Goal: Task Accomplishment & Management: Manage account settings

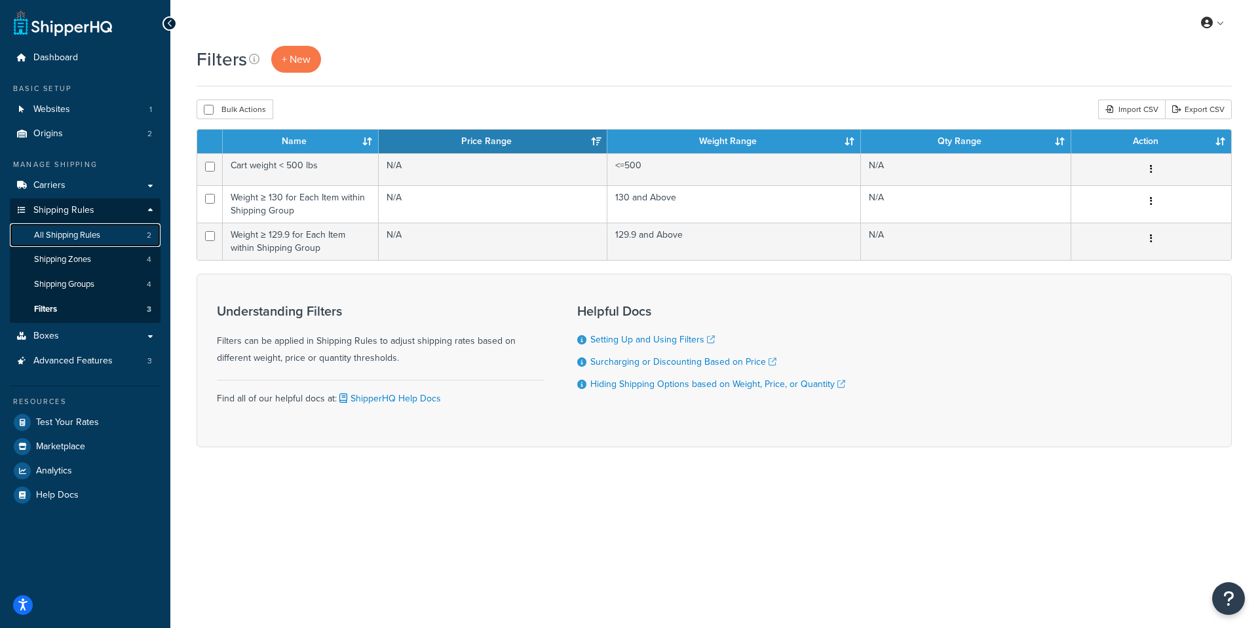
click at [94, 235] on span "All Shipping Rules" at bounding box center [67, 235] width 66 height 11
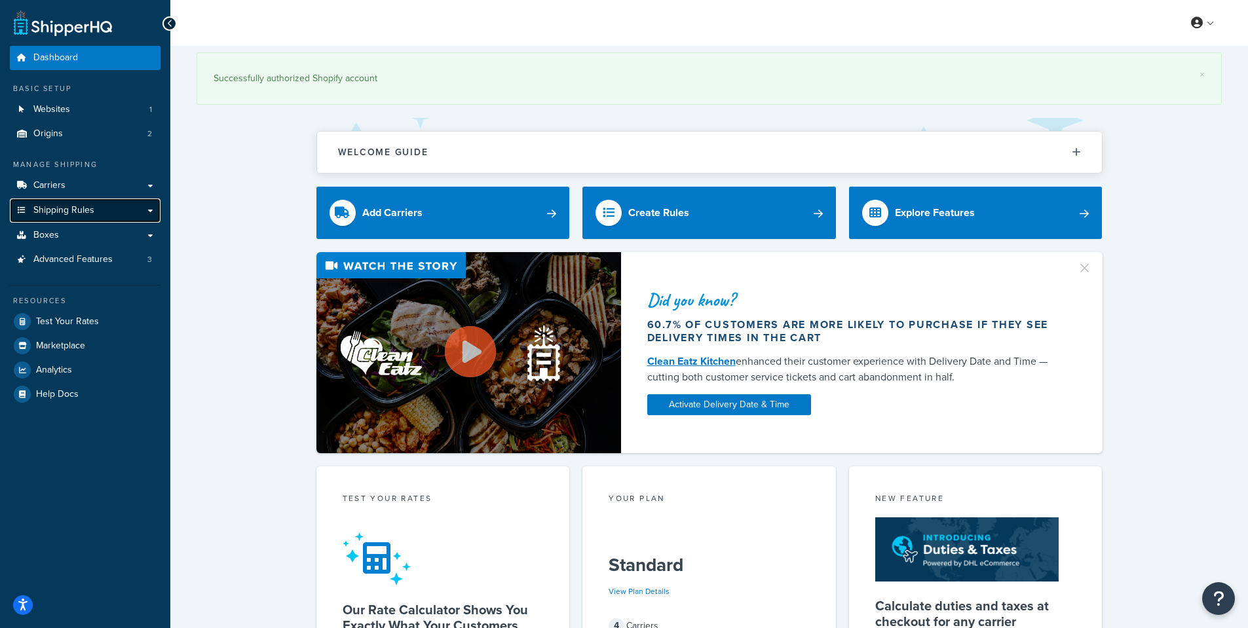
click at [64, 206] on span "Shipping Rules" at bounding box center [63, 210] width 61 height 11
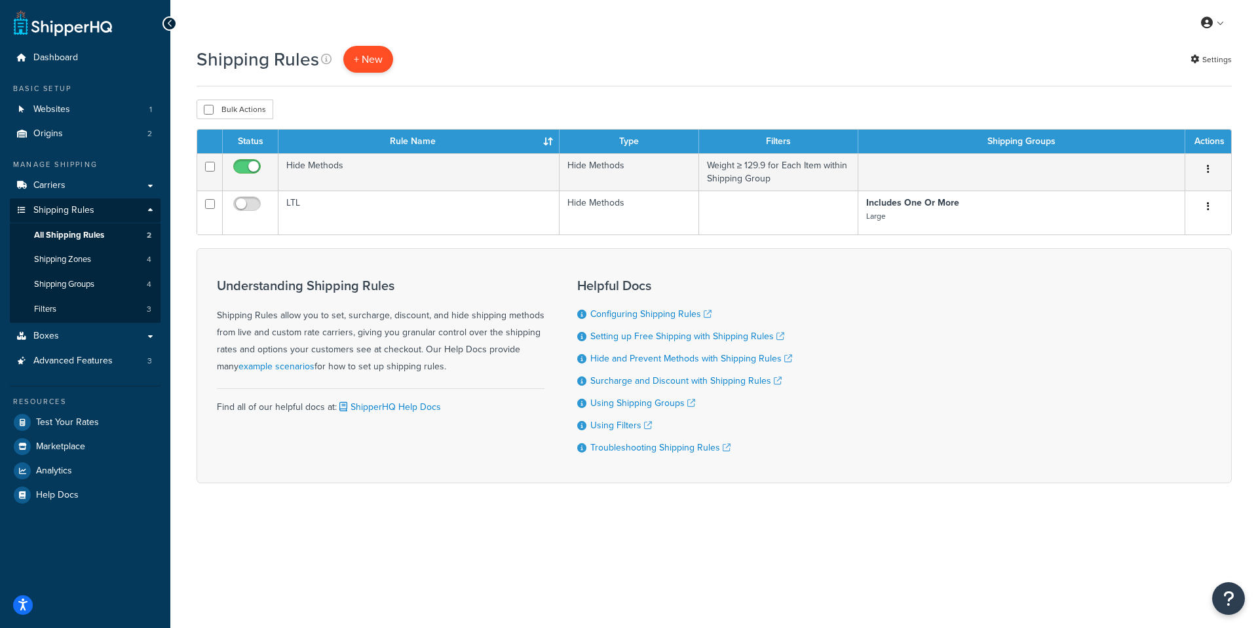
click at [385, 56] on p "+ New" at bounding box center [368, 59] width 50 height 27
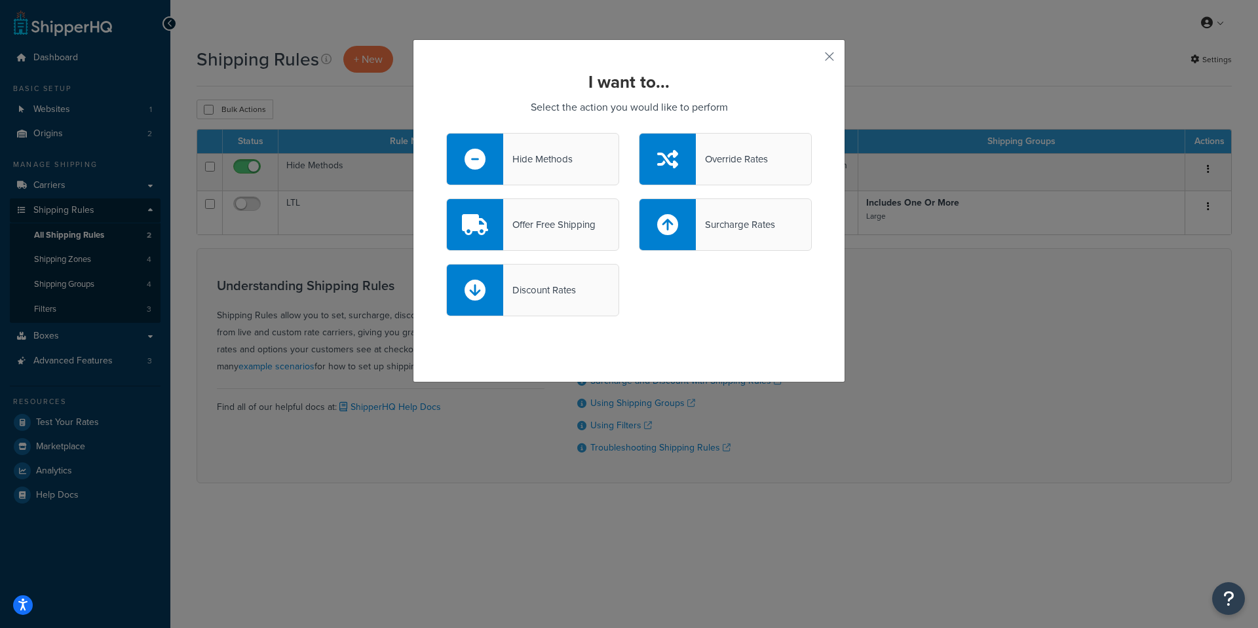
click at [722, 223] on div "Surcharge Rates" at bounding box center [735, 225] width 79 height 18
click at [0, 0] on input "Surcharge Rates" at bounding box center [0, 0] width 0 height 0
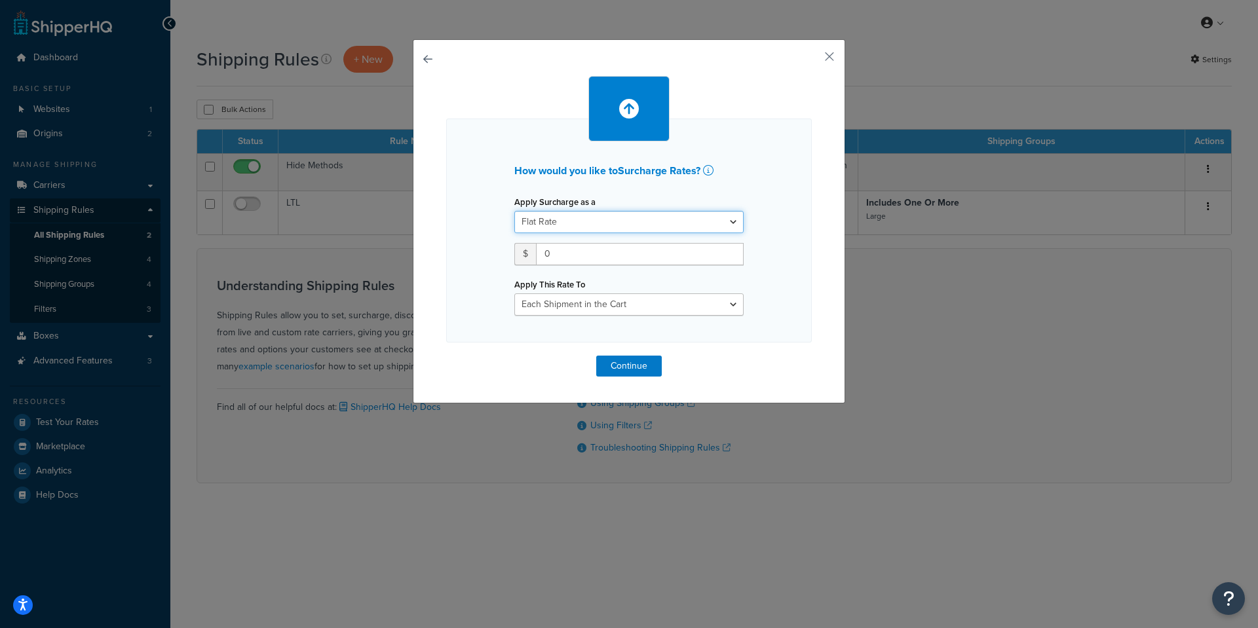
click at [561, 223] on select "Flat Rate Percentage Flat Rate & Percentage" at bounding box center [628, 222] width 229 height 22
click at [579, 300] on select "Entire Cart Each Shipment in the Cart Each Origin in the Cart Each Shipping Gro…" at bounding box center [628, 304] width 229 height 22
select select "BOX"
click at [514, 293] on select "Entire Cart Each Shipment in the Cart Each Origin in the Cart Each Shipping Gro…" at bounding box center [628, 304] width 229 height 22
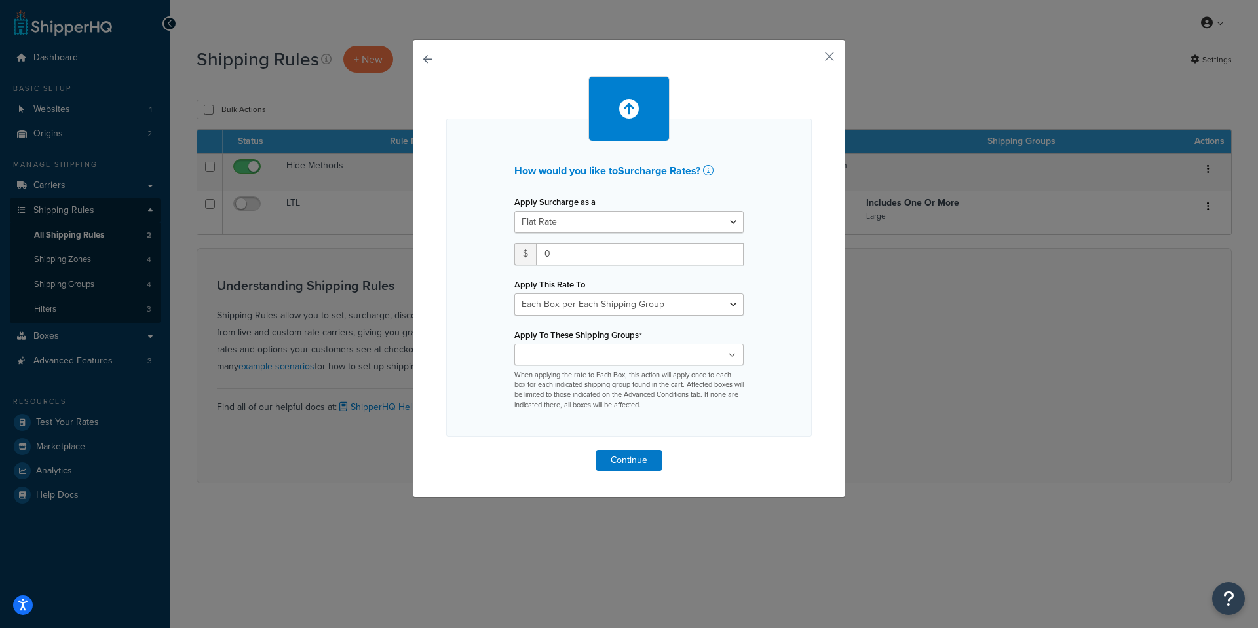
click at [576, 359] on input "Apply To These Shipping Groups" at bounding box center [576, 355] width 116 height 14
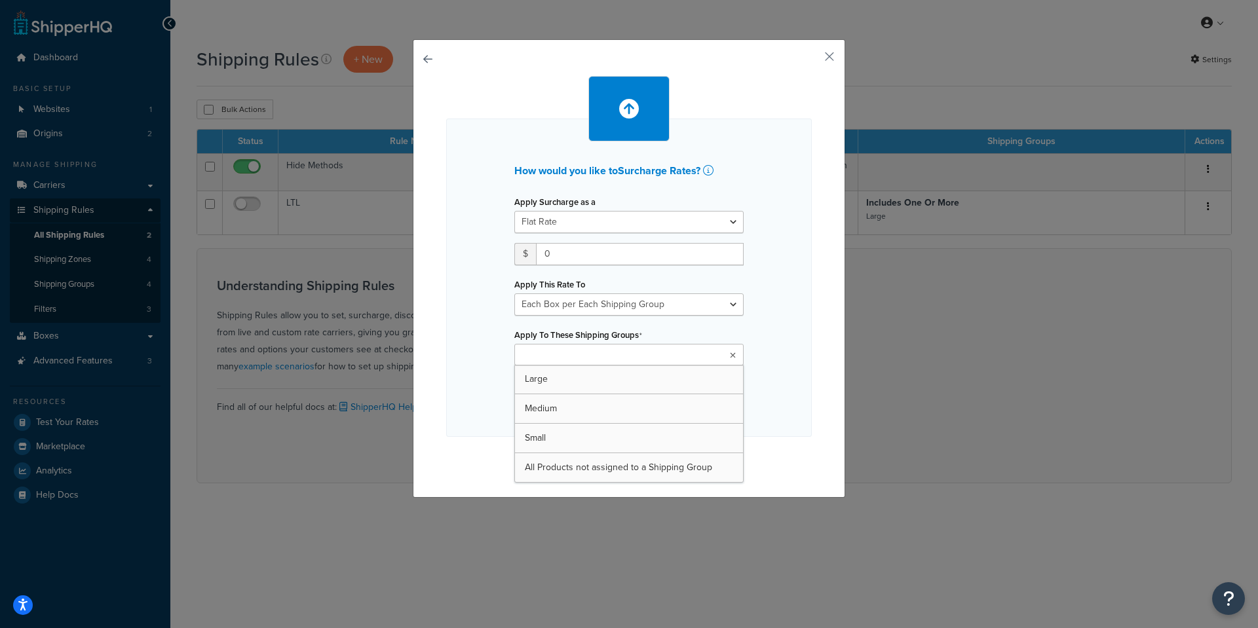
click at [605, 345] on ul at bounding box center [628, 355] width 229 height 22
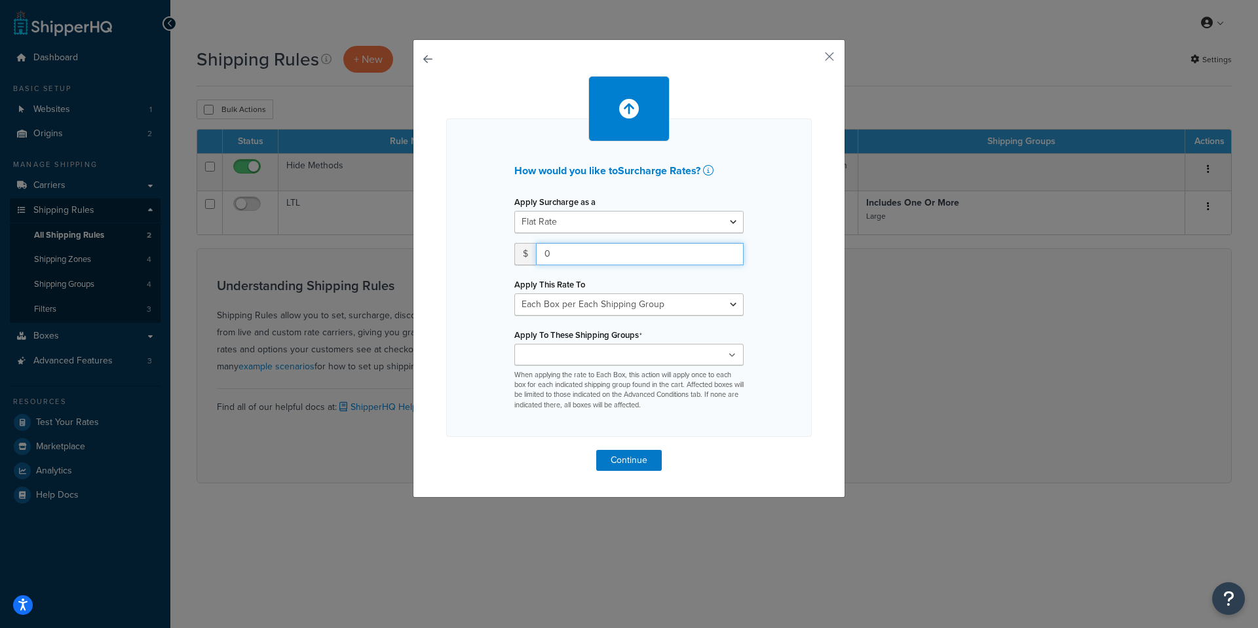
click at [579, 254] on input "0" at bounding box center [640, 254] width 208 height 22
click at [812, 60] on button "button" at bounding box center [809, 61] width 3 height 3
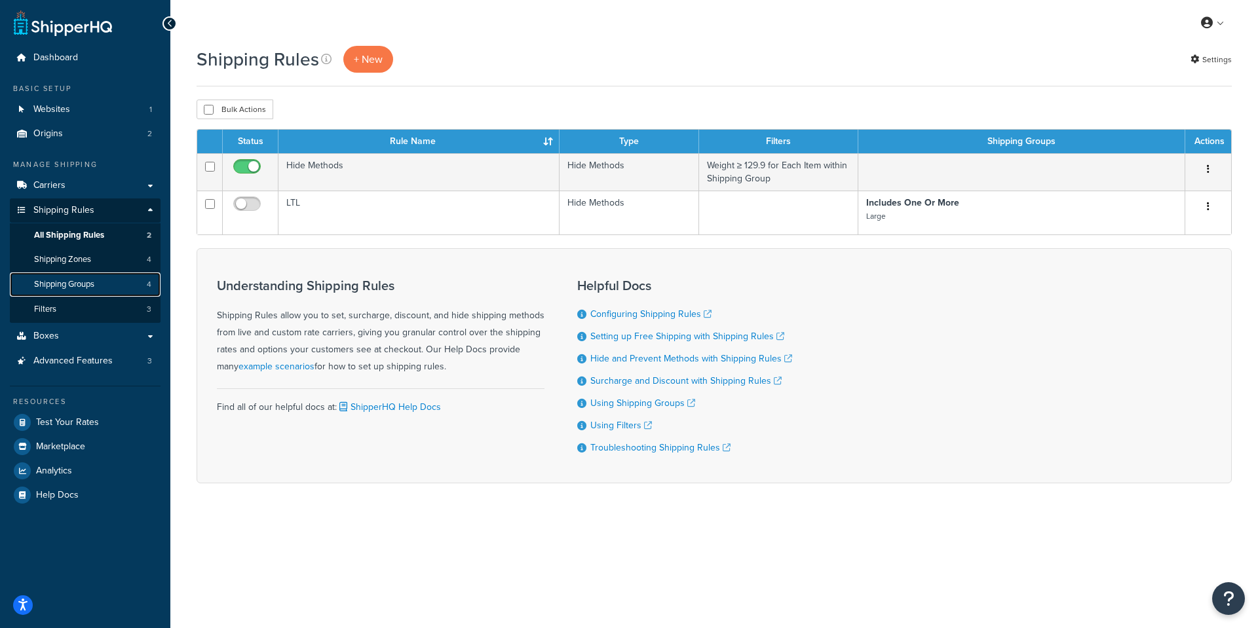
click at [90, 279] on span "Shipping Groups" at bounding box center [64, 284] width 60 height 11
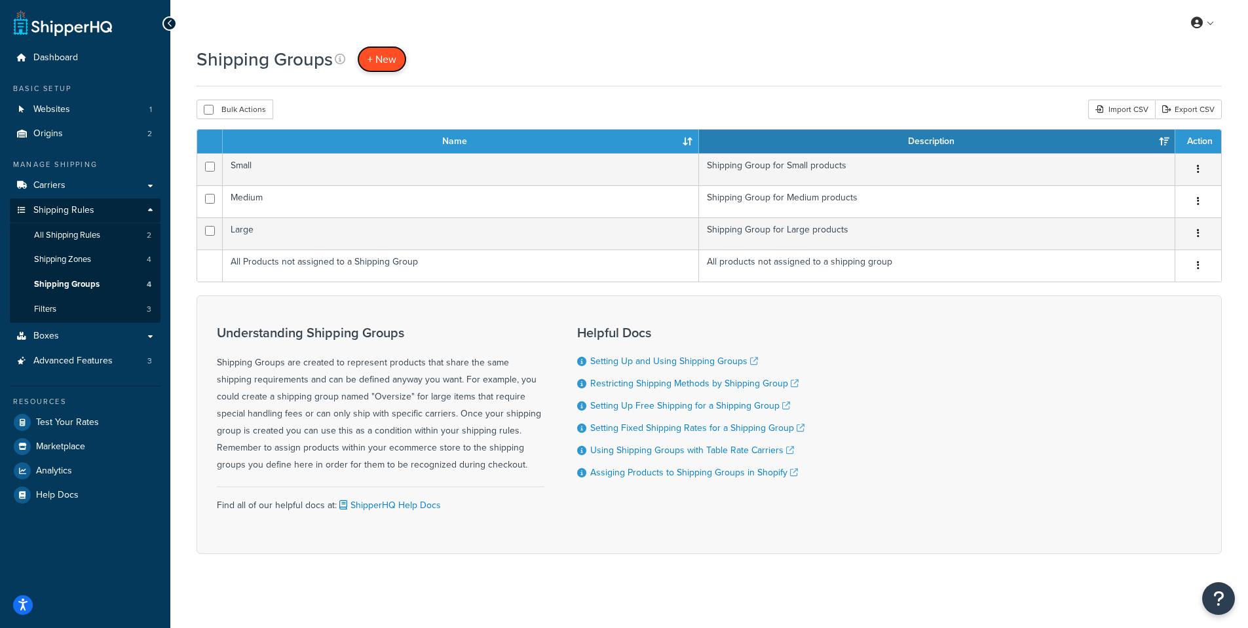
click at [379, 69] on link "+ New" at bounding box center [382, 59] width 50 height 27
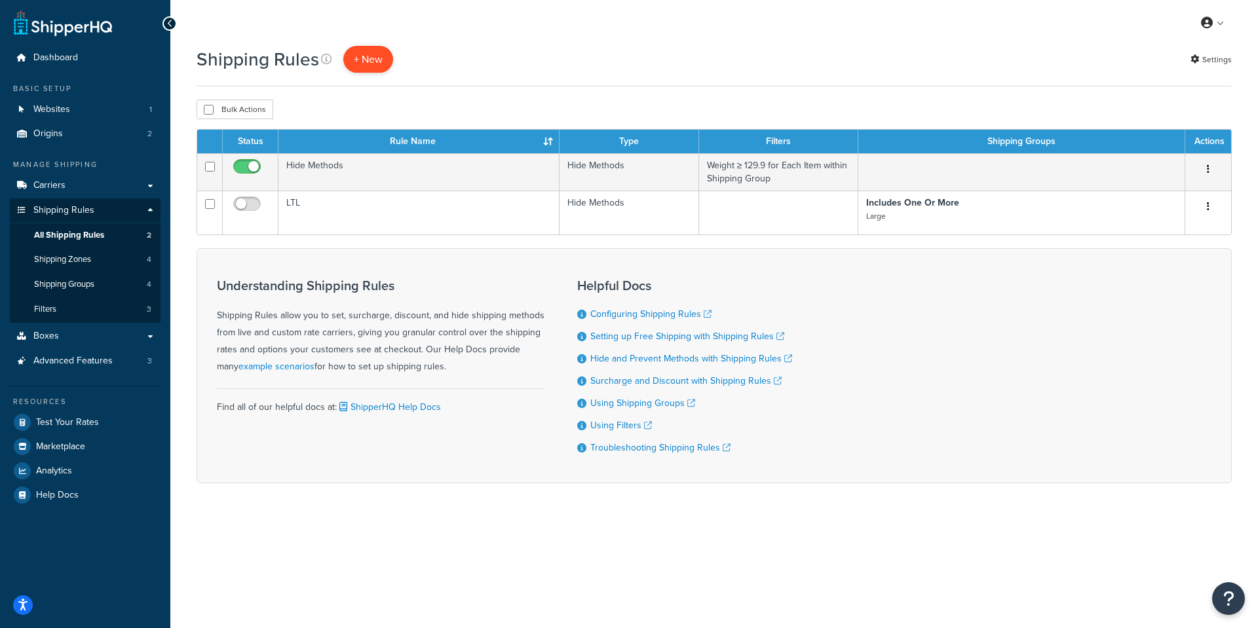
click at [382, 56] on p "+ New" at bounding box center [368, 59] width 50 height 27
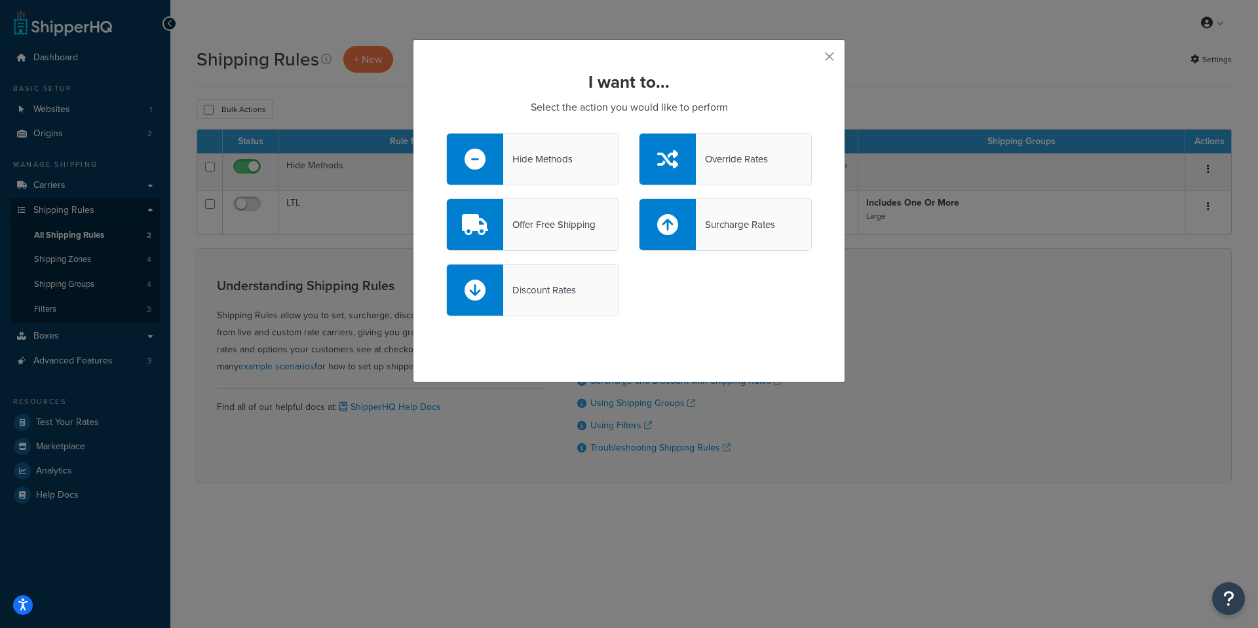
click at [684, 219] on div at bounding box center [667, 224] width 56 height 51
click at [0, 0] on input "Surcharge Rates" at bounding box center [0, 0] width 0 height 0
select select "CART"
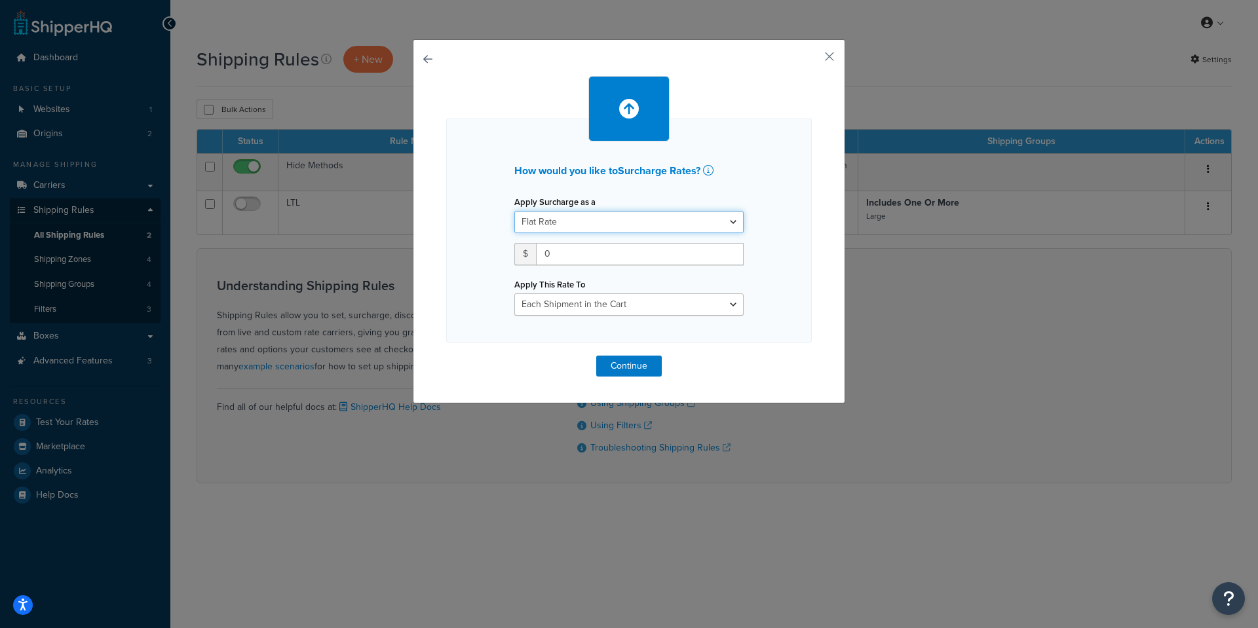
click at [588, 225] on select "Flat Rate Percentage Flat Rate & Percentage" at bounding box center [628, 222] width 229 height 22
click at [514, 211] on select "Flat Rate Percentage Flat Rate & Percentage" at bounding box center [628, 222] width 229 height 22
click at [573, 253] on input "0" at bounding box center [640, 254] width 208 height 22
type input "5"
click at [603, 311] on select "Entire Cart Each Shipment in the Cart Each Origin in the Cart Each Shipping Gro…" at bounding box center [628, 304] width 229 height 22
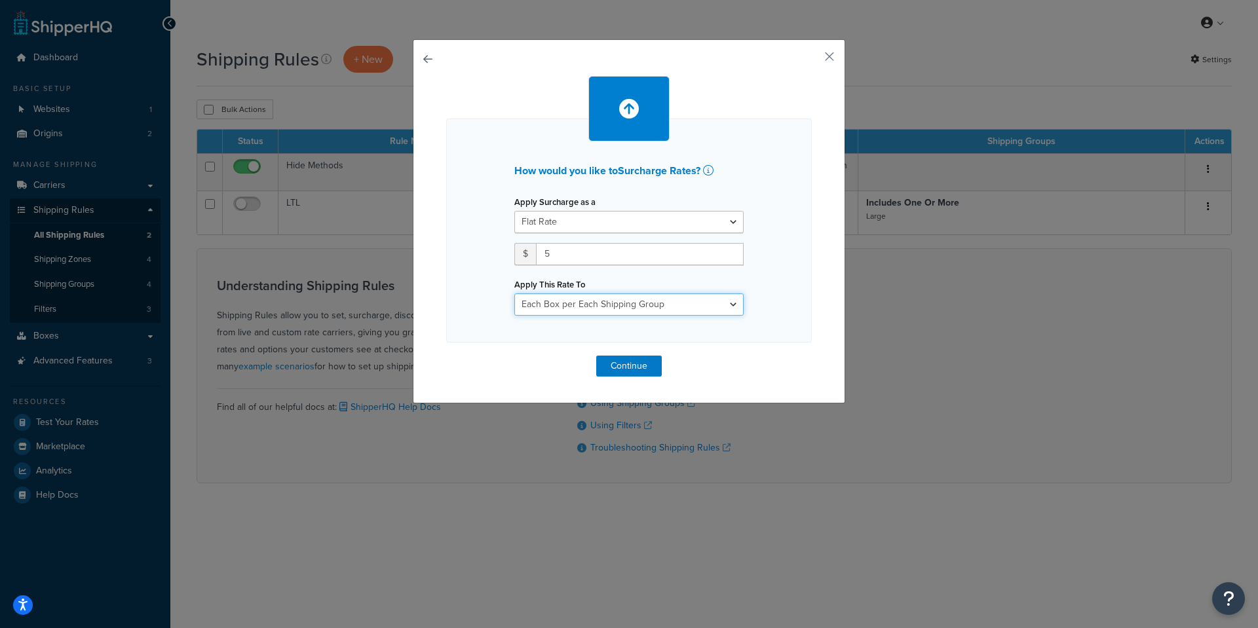
click at [514, 293] on select "Entire Cart Each Shipment in the Cart Each Origin in the Cart Each Shipping Gro…" at bounding box center [628, 304] width 229 height 22
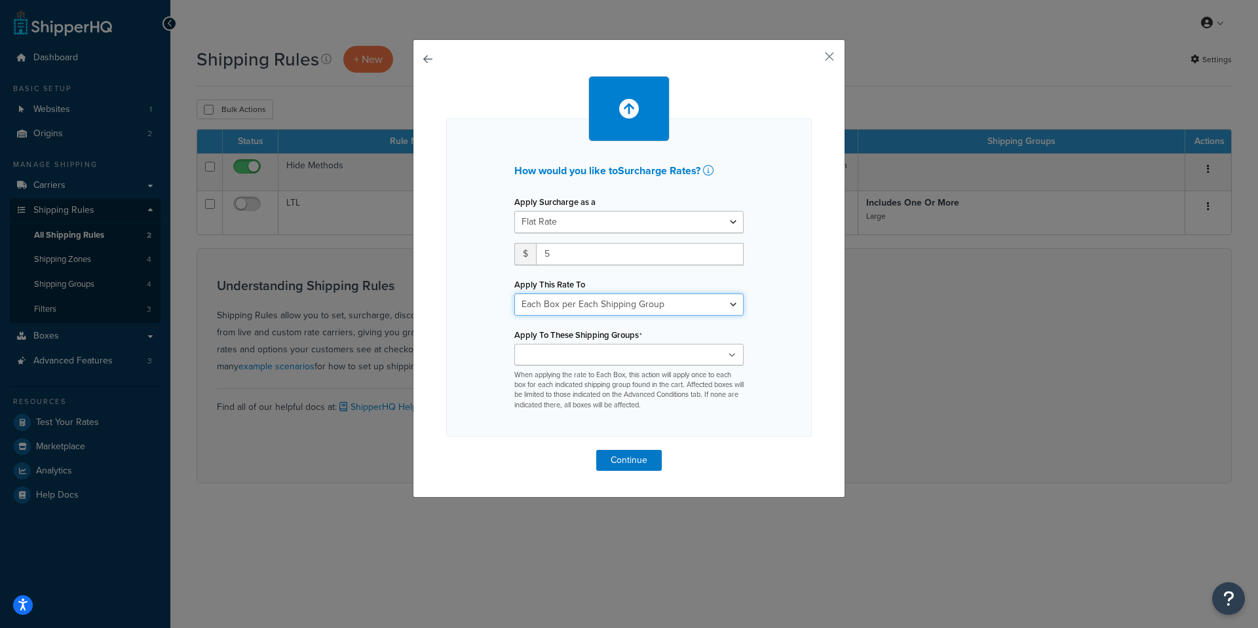
click at [642, 307] on select "Entire Cart Each Shipment in the Cart Each Origin in the Cart Each Shipping Gro…" at bounding box center [628, 304] width 229 height 22
select select "CART"
click at [514, 293] on select "Entire Cart Each Shipment in the Cart Each Origin in the Cart Each Shipping Gro…" at bounding box center [628, 304] width 229 height 22
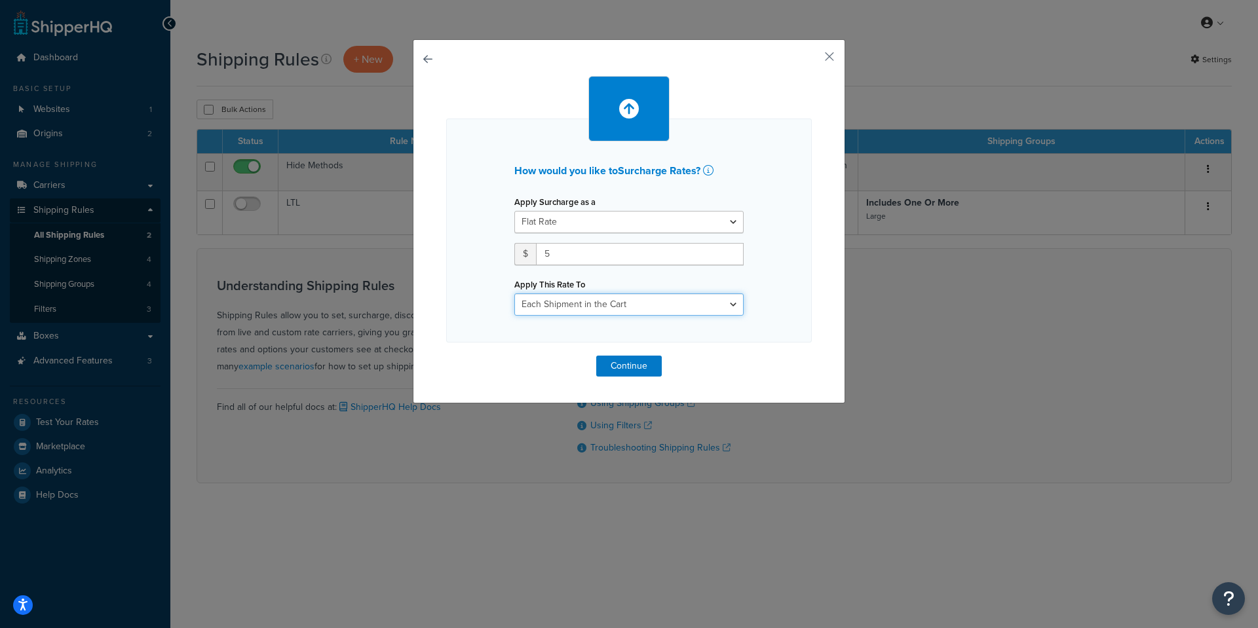
click at [659, 303] on select "Entire Cart Each Shipment in the Cart Each Origin in the Cart Each Shipping Gro…" at bounding box center [628, 304] width 229 height 22
click at [633, 365] on button "Continue" at bounding box center [629, 366] width 66 height 21
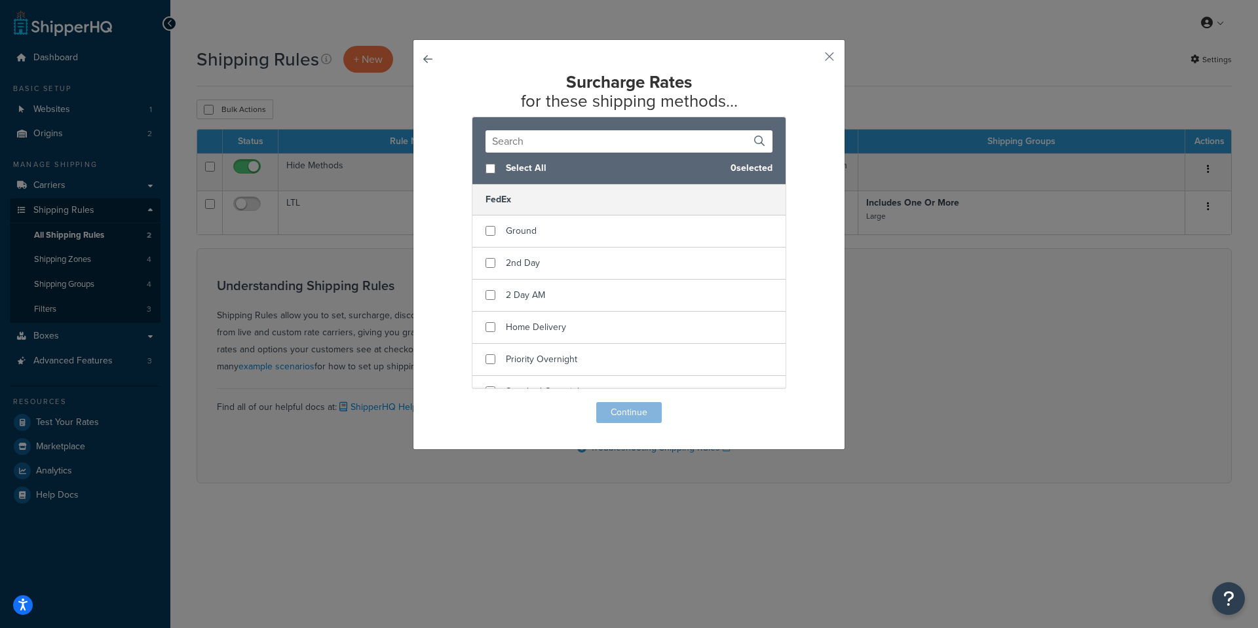
click at [483, 162] on div "Select All 0 selected" at bounding box center [628, 169] width 313 height 32
checkbox input "true"
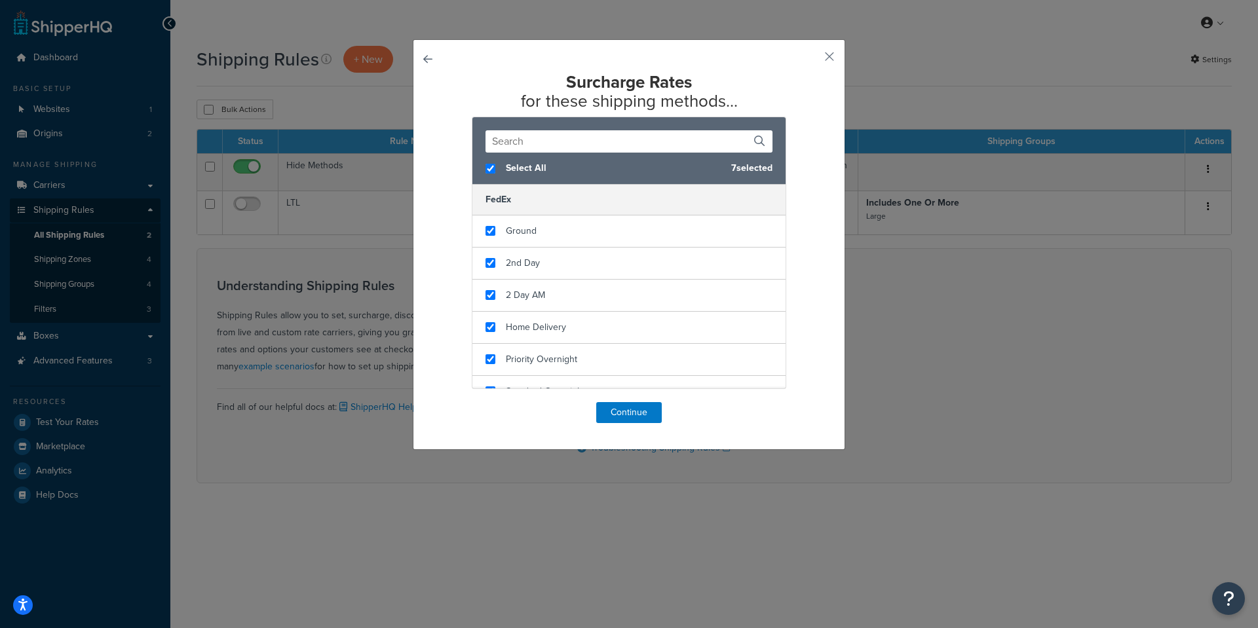
checkbox input "true"
click at [626, 402] on div "Surcharge Rates for these shipping methods... Select All 7 selected FedEx Groun…" at bounding box center [629, 248] width 366 height 350
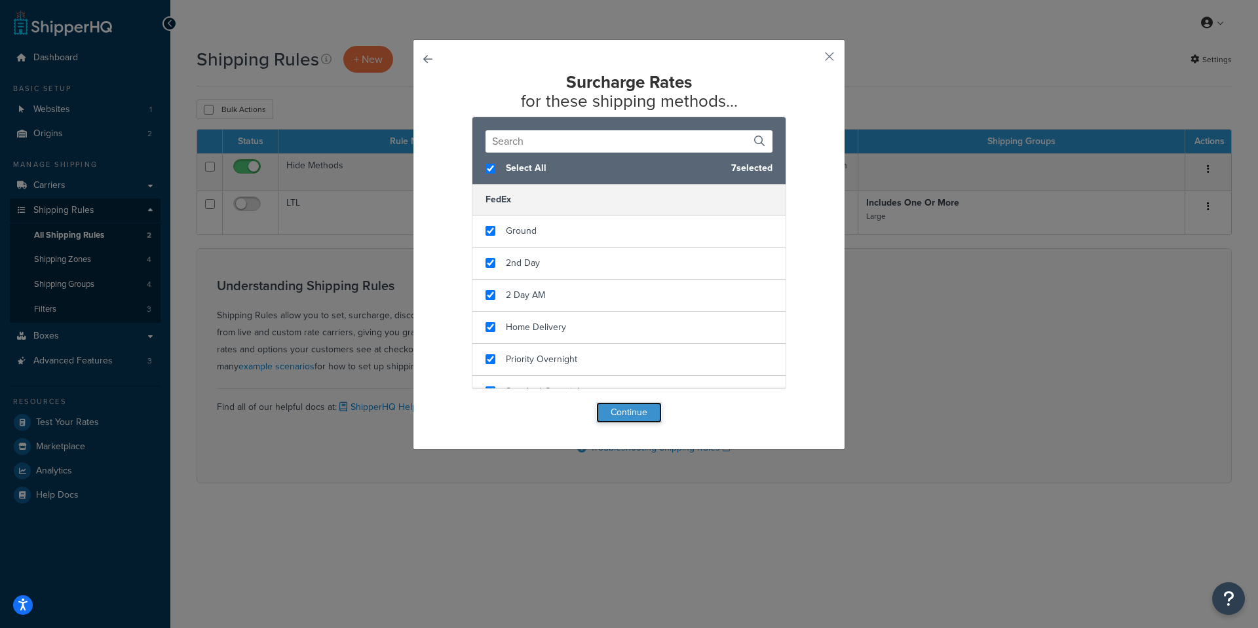
click at [624, 411] on button "Continue" at bounding box center [629, 412] width 66 height 21
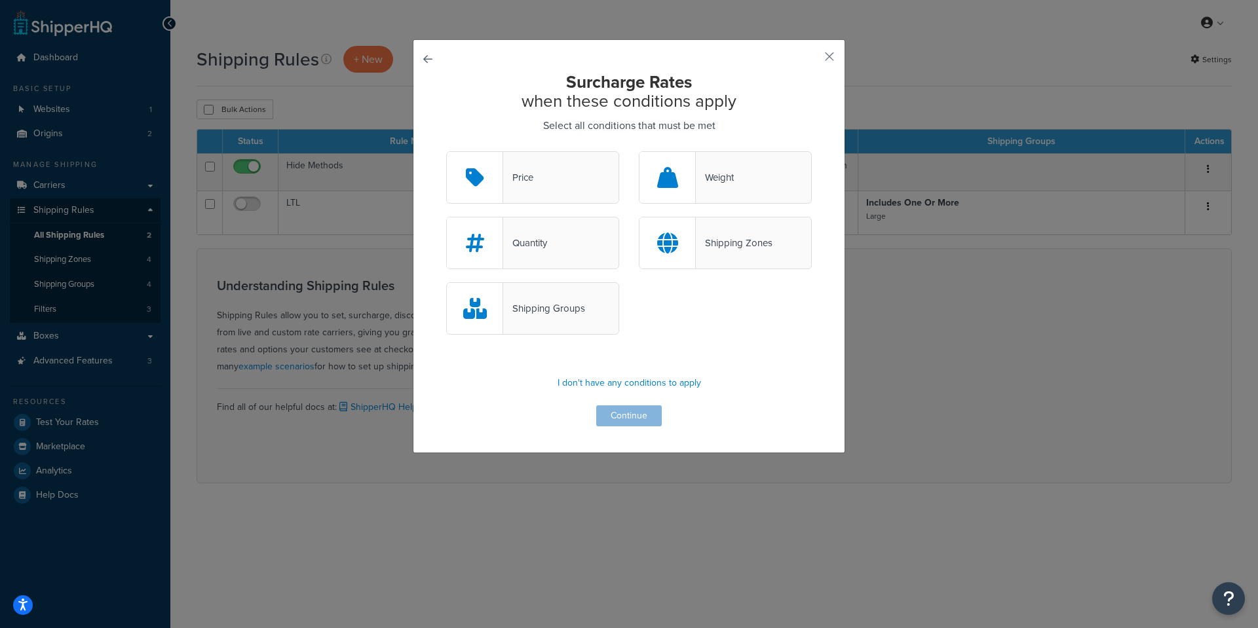
click at [503, 316] on div "Shipping Groups" at bounding box center [544, 308] width 82 height 18
click at [0, 0] on input "Shipping Groups" at bounding box center [0, 0] width 0 height 0
click at [643, 411] on button "Continue" at bounding box center [629, 415] width 66 height 21
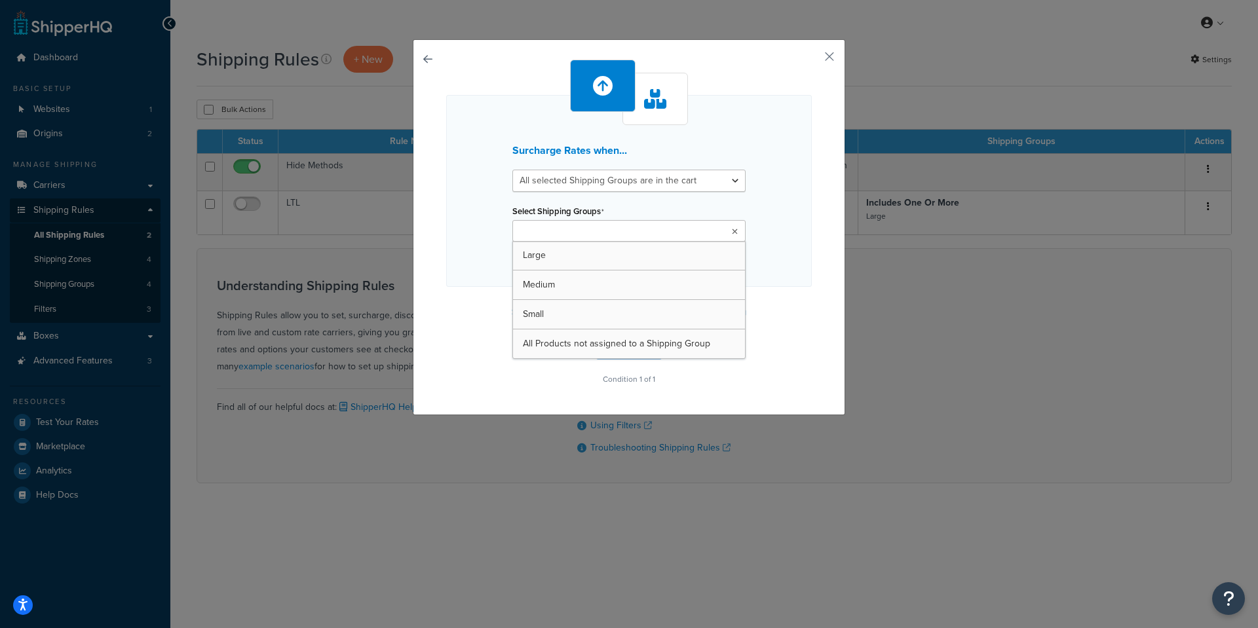
click at [646, 240] on ul at bounding box center [628, 231] width 233 height 22
click at [661, 230] on ul at bounding box center [628, 231] width 233 height 22
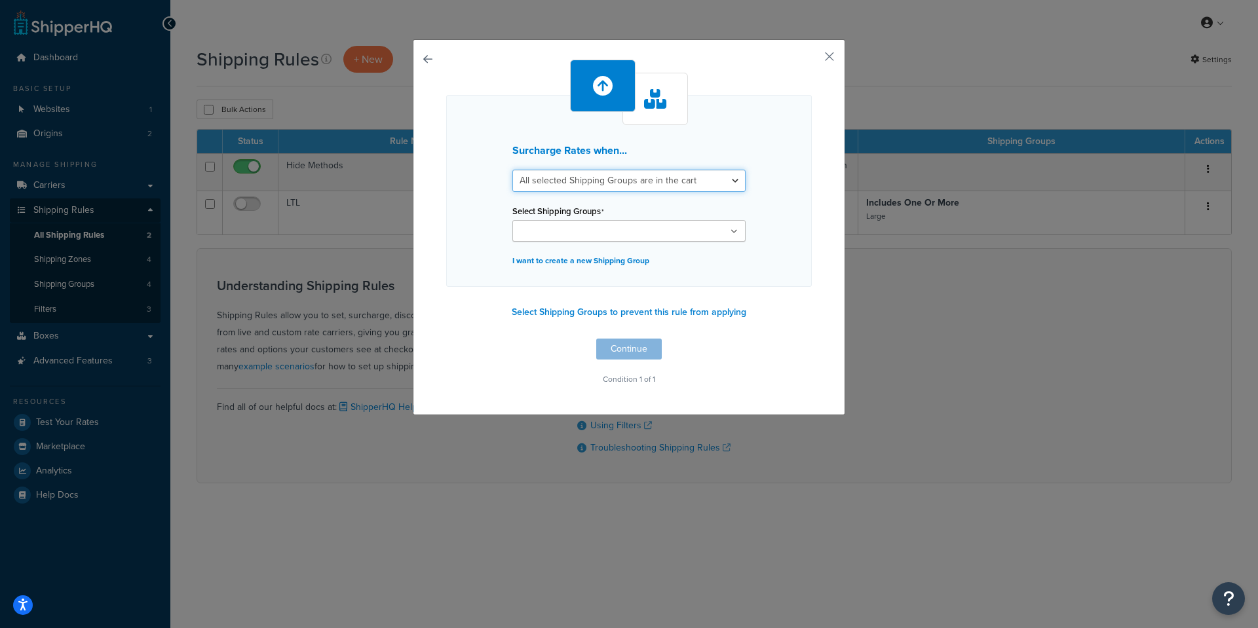
click at [669, 179] on select "All selected Shipping Groups are in the cart Any selected Shipping Groups are i…" at bounding box center [628, 181] width 233 height 22
click at [662, 98] on div at bounding box center [655, 99] width 66 height 52
click at [414, 60] on div "Surcharge Rates when... All selected Shipping Groups are in the cart Any select…" at bounding box center [629, 227] width 432 height 376
click at [417, 58] on div "Surcharge Rates when... All selected Shipping Groups are in the cart Any select…" at bounding box center [629, 227] width 432 height 376
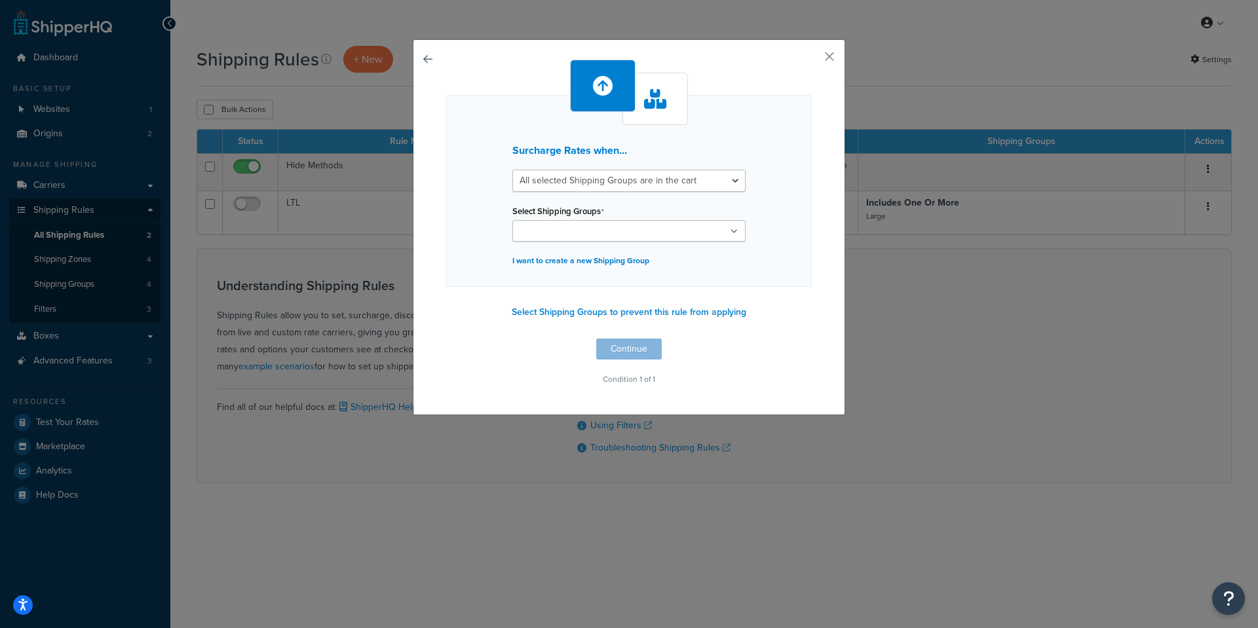
click at [446, 339] on button "button" at bounding box center [446, 339] width 0 height 0
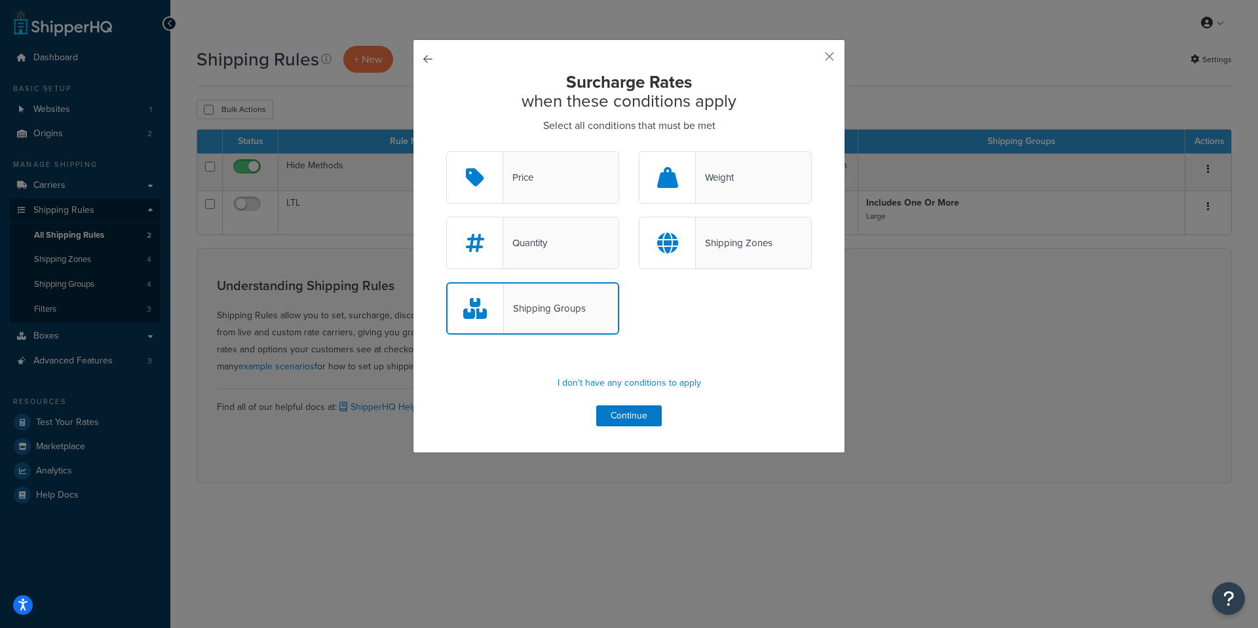
click at [446, 151] on button "button" at bounding box center [446, 151] width 0 height 0
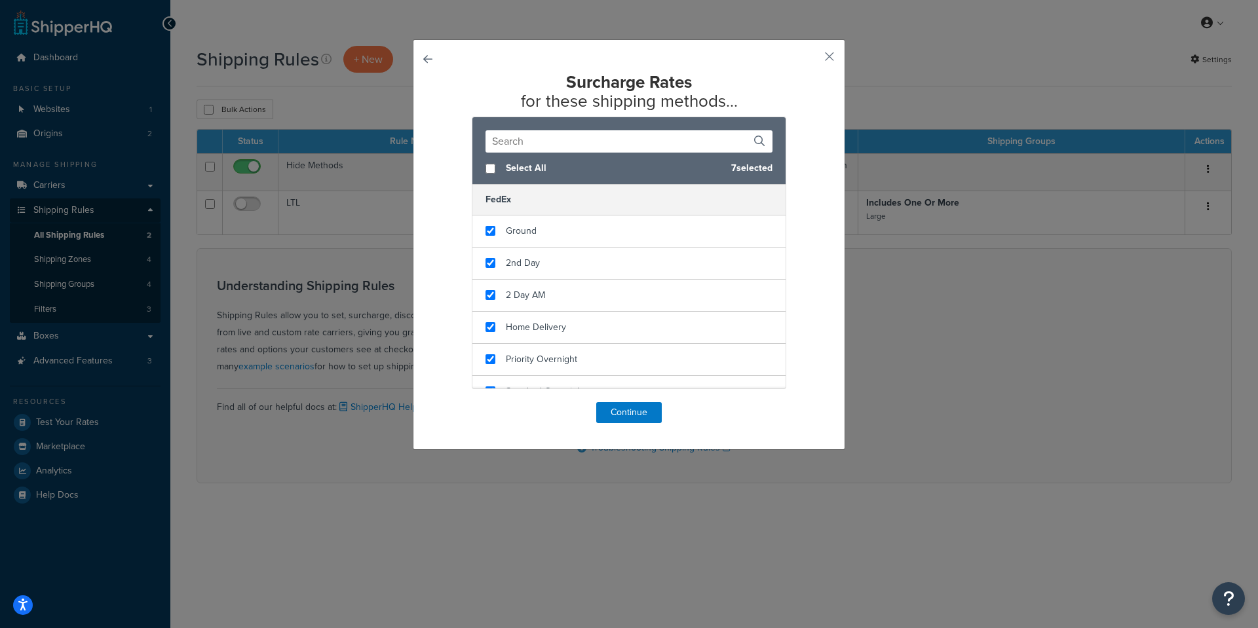
click at [446, 402] on button "button" at bounding box center [446, 402] width 0 height 0
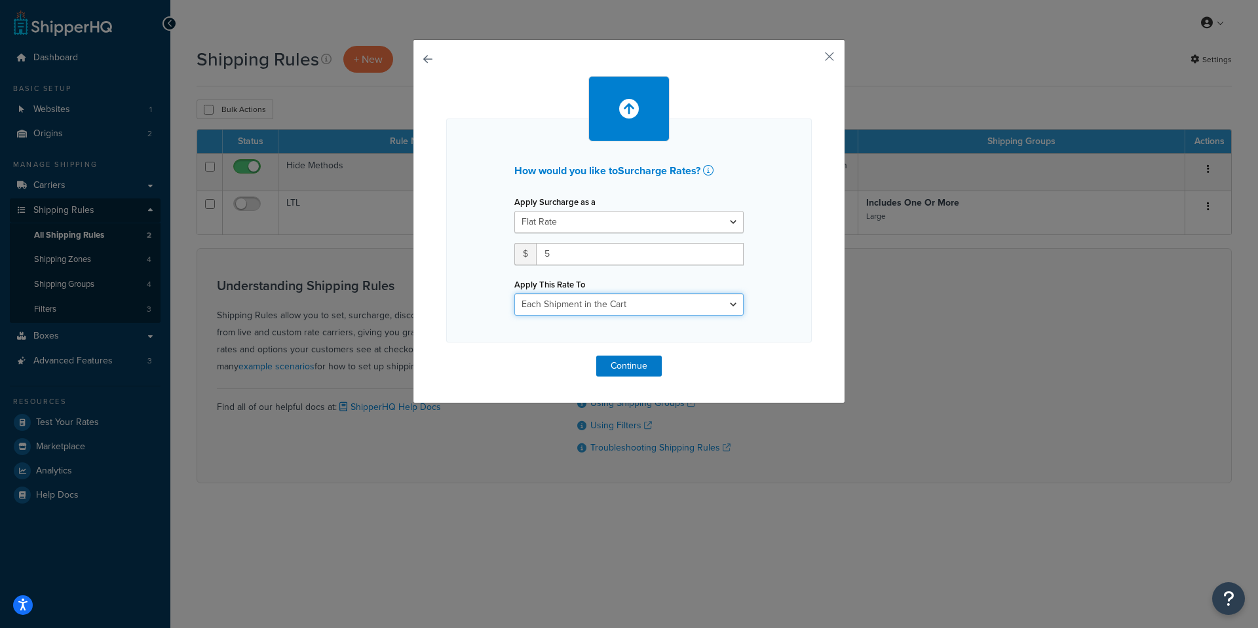
click at [593, 305] on select "Entire Cart Each Shipment in the Cart Each Origin in the Cart Each Shipping Gro…" at bounding box center [628, 304] width 229 height 22
select select "BOX"
click at [514, 293] on select "Entire Cart Each Shipment in the Cart Each Origin in the Cart Each Shipping Gro…" at bounding box center [628, 304] width 229 height 22
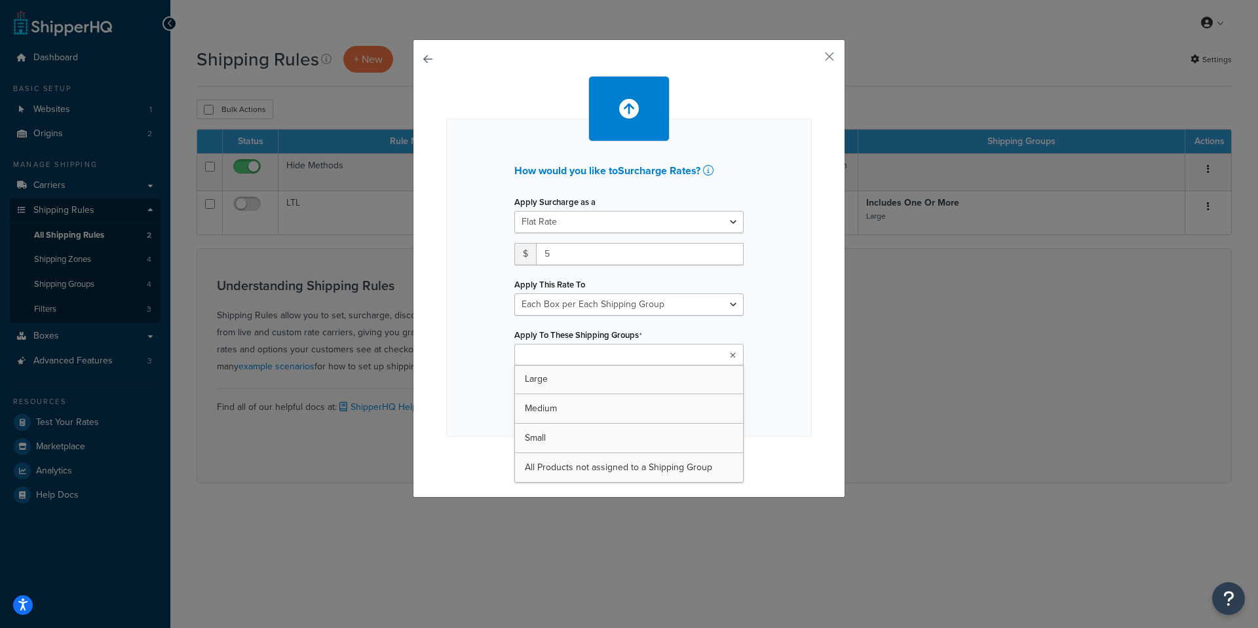
click at [563, 354] on input "Apply To These Shipping Groups" at bounding box center [576, 355] width 116 height 14
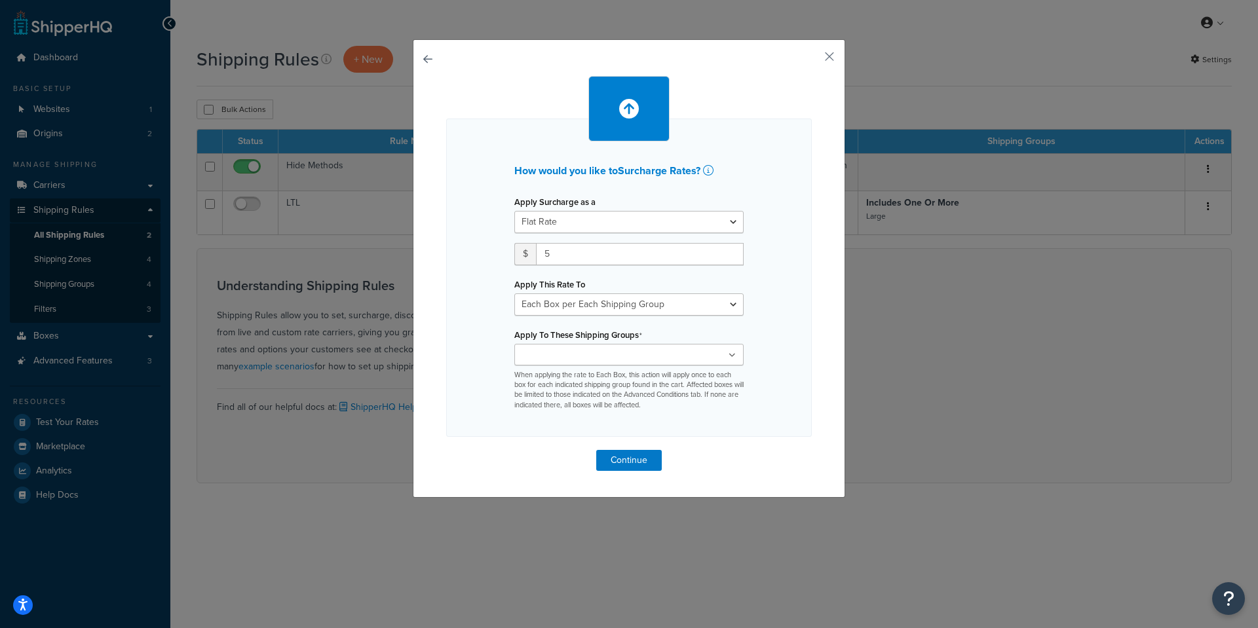
click at [983, 180] on div "How would you like to Surcharge Rates ? Apply Surcharge as a Flat Rate Percenta…" at bounding box center [629, 314] width 1258 height 628
click at [812, 60] on button "button" at bounding box center [809, 61] width 3 height 3
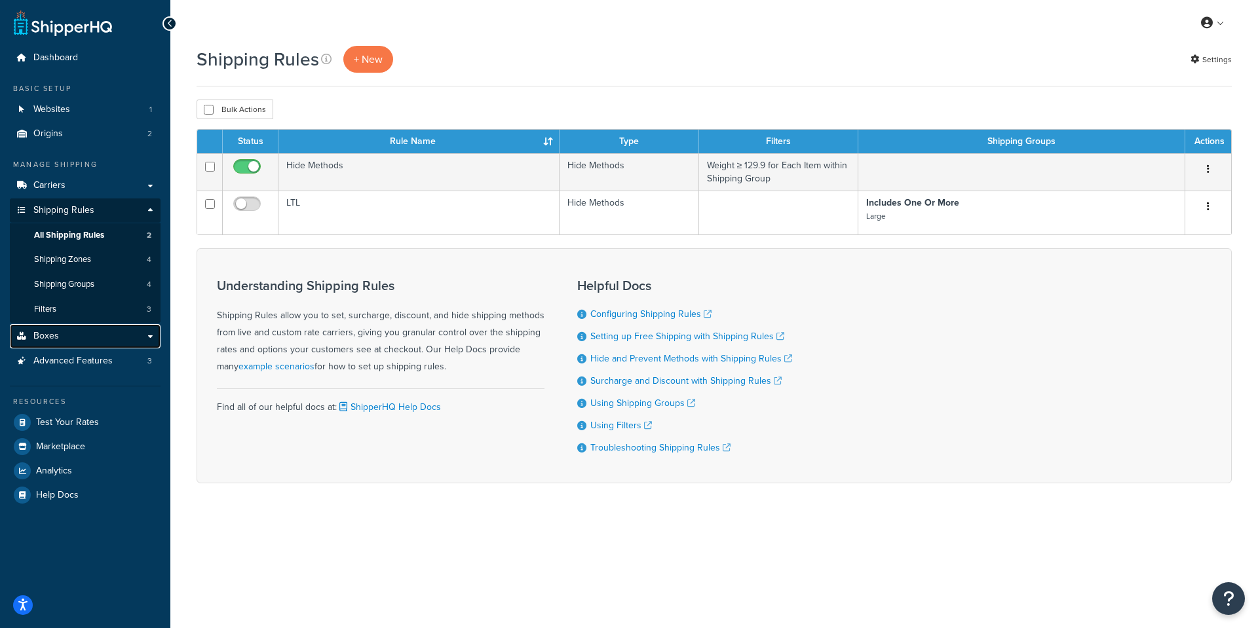
click at [53, 342] on span "Boxes" at bounding box center [46, 336] width 26 height 11
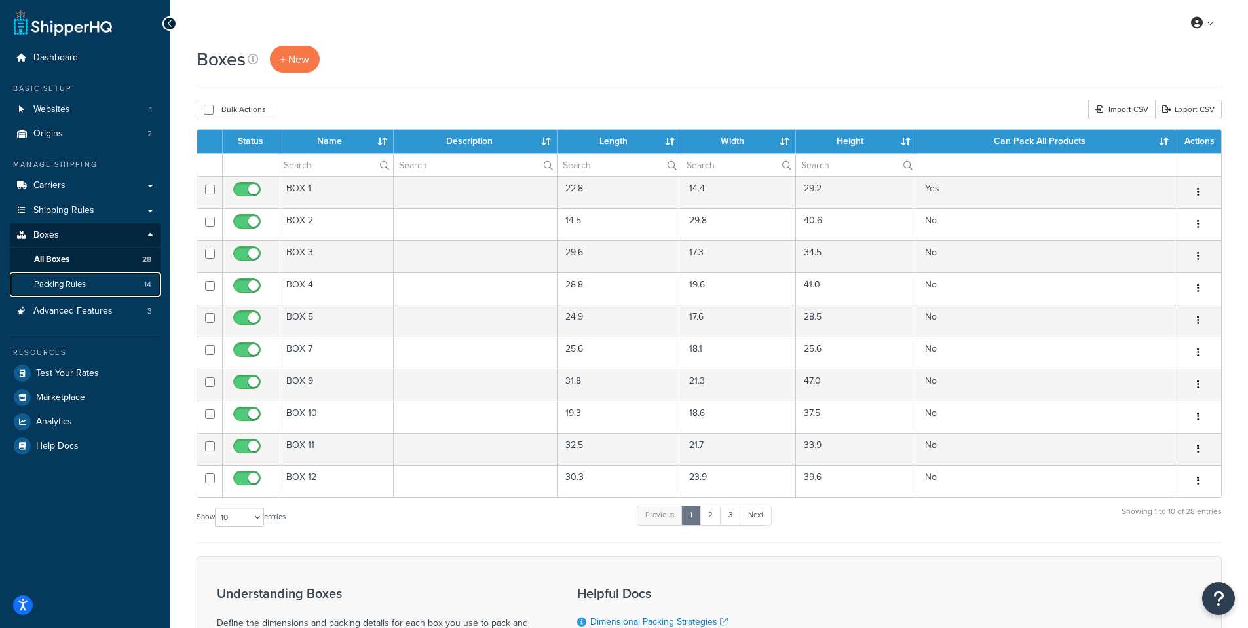
click at [85, 284] on span "Packing Rules" at bounding box center [60, 284] width 52 height 11
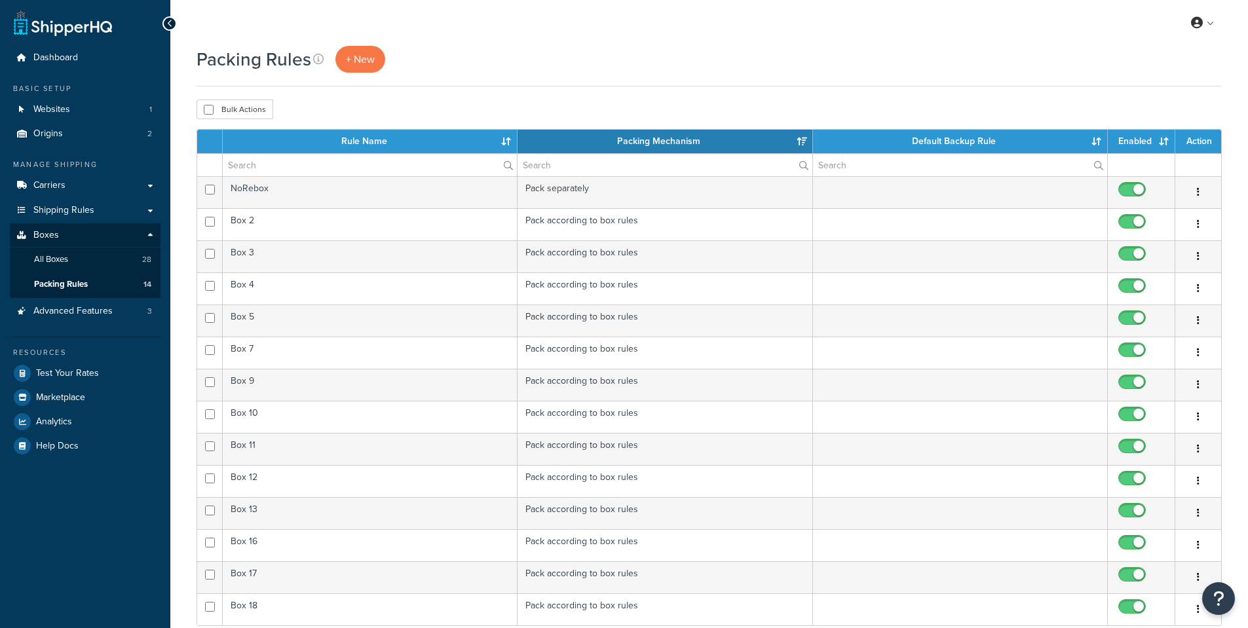
select select "15"
click at [93, 212] on span "Shipping Rules" at bounding box center [63, 210] width 61 height 11
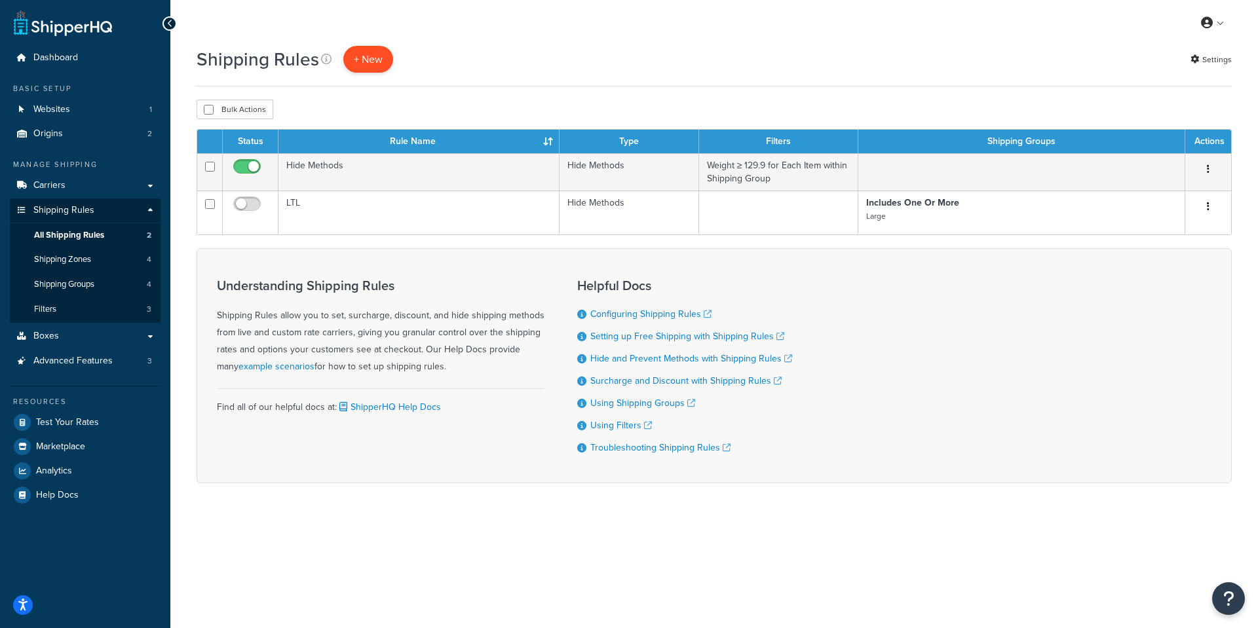
click at [369, 49] on p "+ New" at bounding box center [368, 59] width 50 height 27
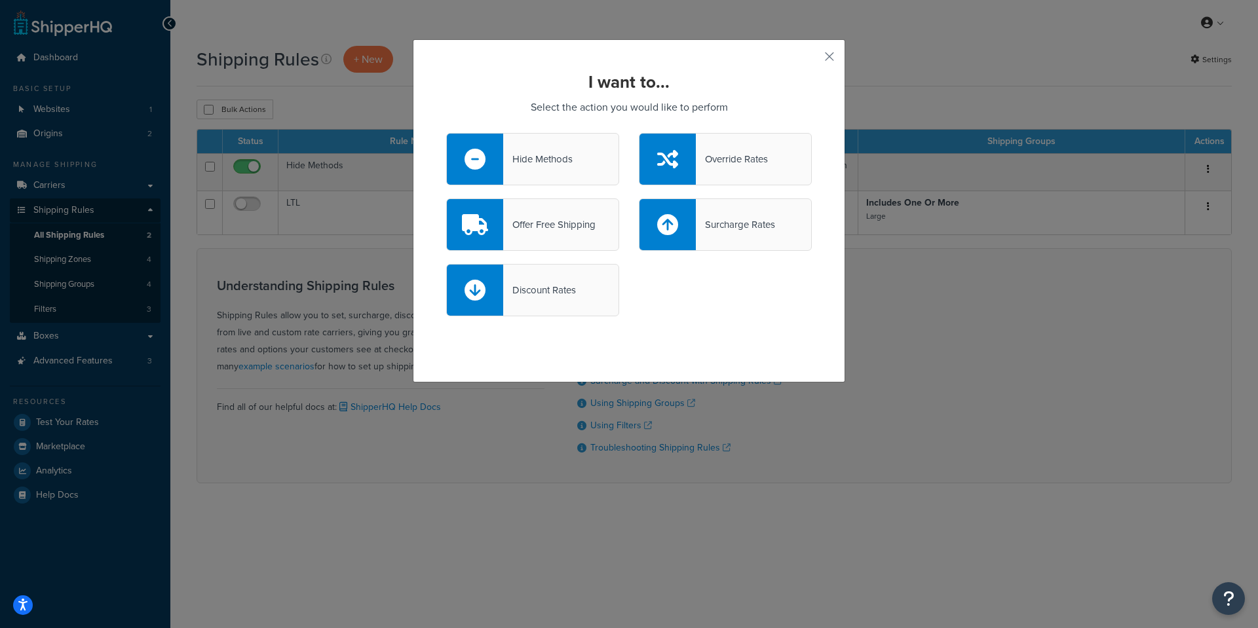
click at [721, 231] on div "Surcharge Rates" at bounding box center [735, 225] width 79 height 18
click at [0, 0] on input "Surcharge Rates" at bounding box center [0, 0] width 0 height 0
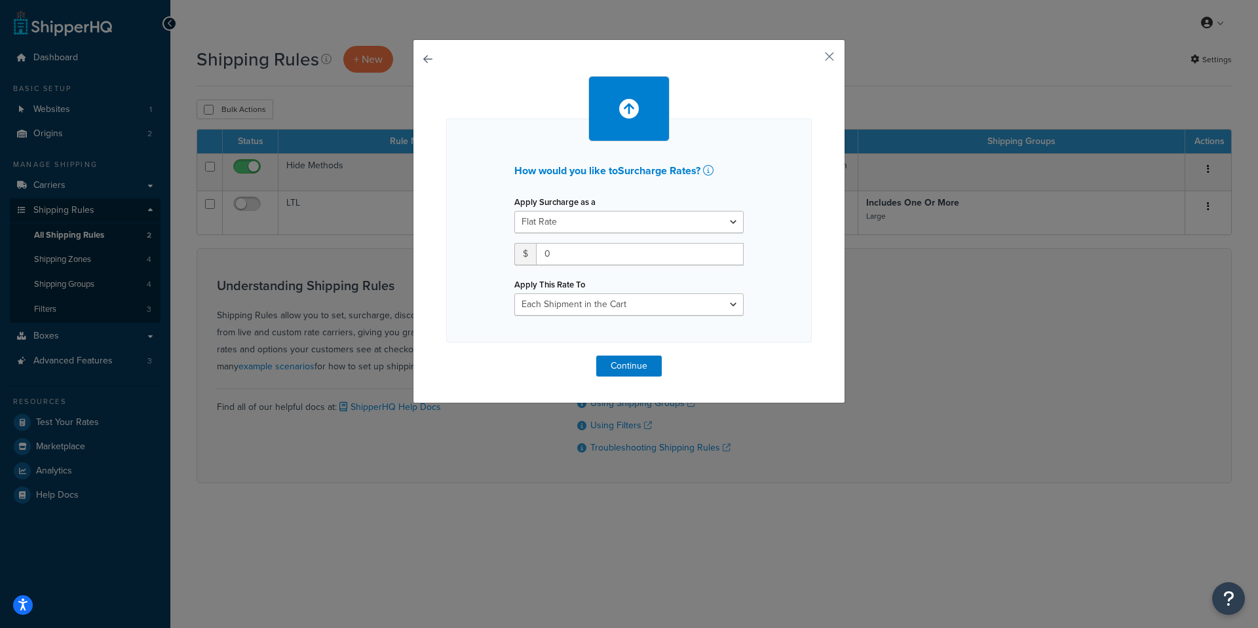
click at [583, 237] on div "Apply Surcharge as a Flat Rate Percentage Flat Rate & Percentage $ 0 Apply This…" at bounding box center [628, 254] width 249 height 123
click at [588, 227] on select "Flat Rate Percentage Flat Rate & Percentage" at bounding box center [628, 222] width 229 height 22
click at [514, 211] on select "Flat Rate Percentage Flat Rate & Percentage" at bounding box center [628, 222] width 229 height 22
click at [559, 251] on input "0" at bounding box center [640, 254] width 208 height 22
click at [580, 296] on select "Entire Cart Each Shipment in the Cart Each Origin in the Cart Each Shipping Gro…" at bounding box center [628, 304] width 229 height 22
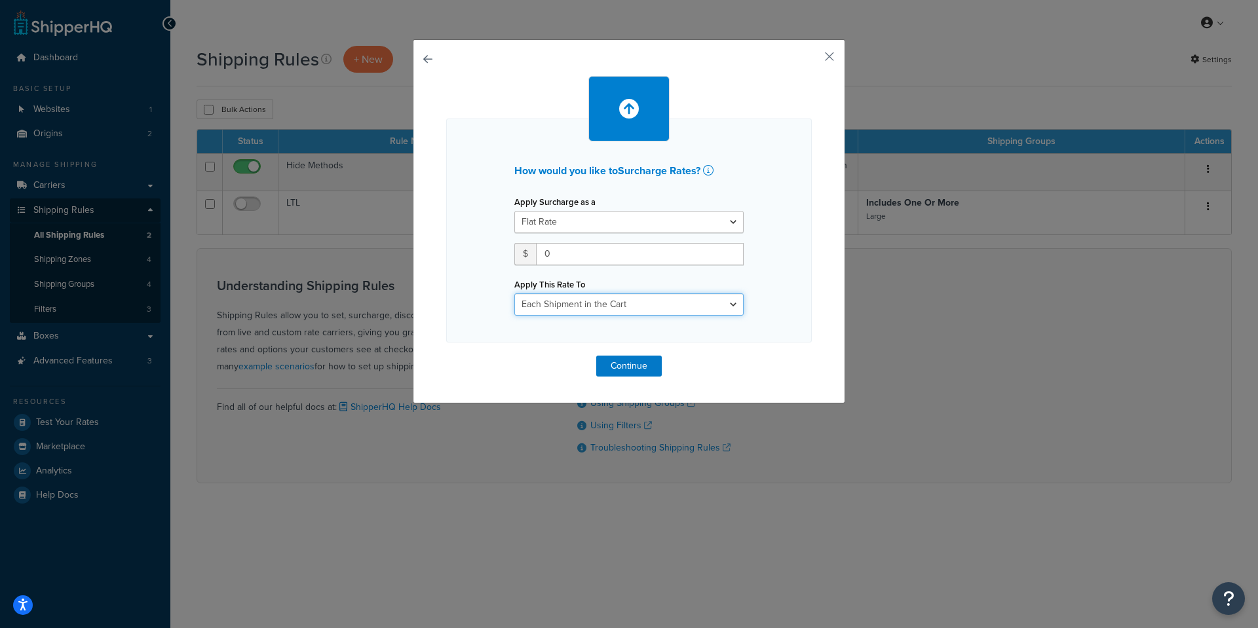
select select "BOX"
click at [514, 293] on select "Entire Cart Each Shipment in the Cart Each Origin in the Cart Each Shipping Gro…" at bounding box center [628, 304] width 229 height 22
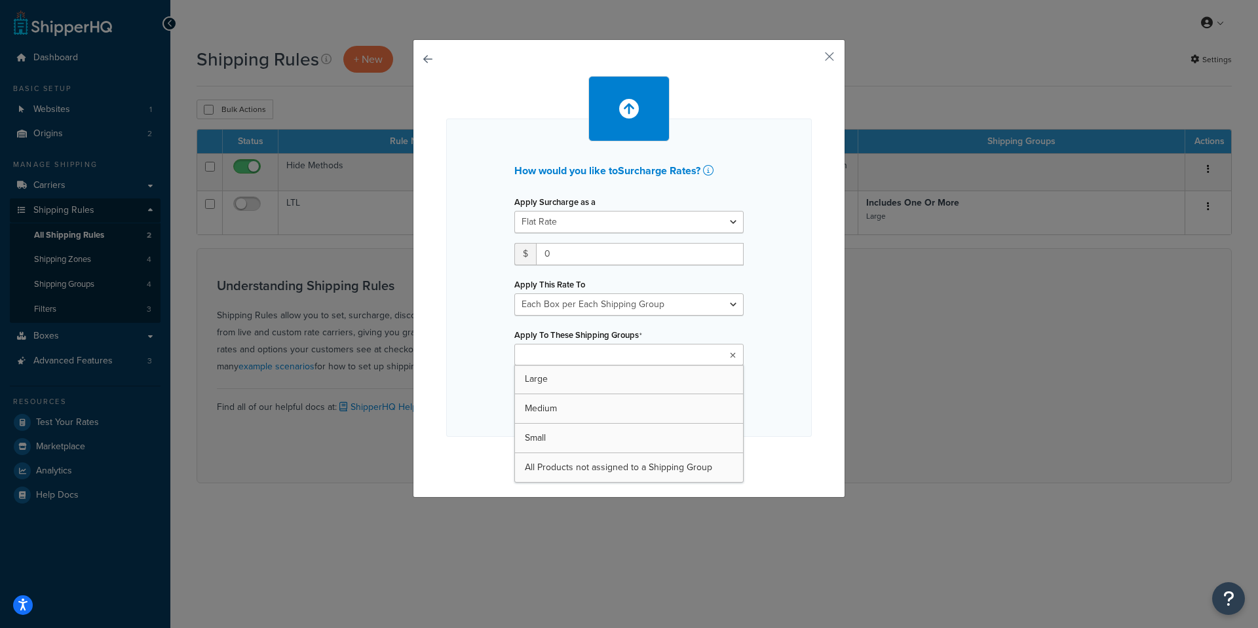
click at [595, 356] on input "Apply To These Shipping Groups" at bounding box center [576, 355] width 116 height 14
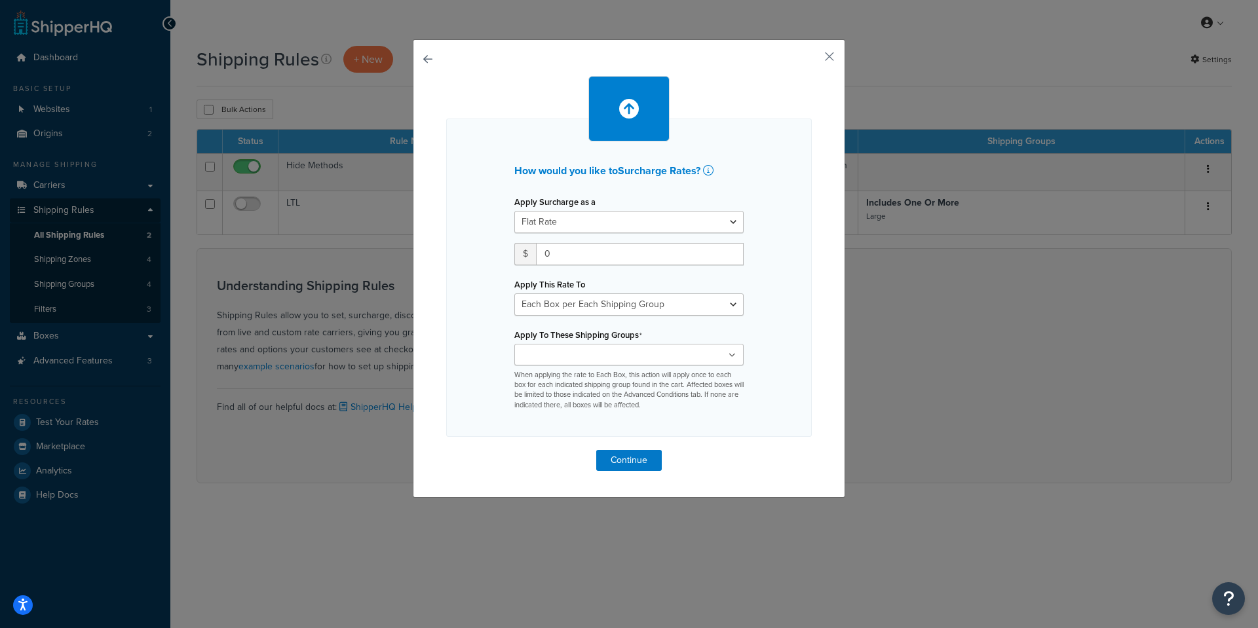
click at [728, 354] on icon at bounding box center [731, 356] width 7 height 8
click at [812, 60] on button "button" at bounding box center [809, 61] width 3 height 3
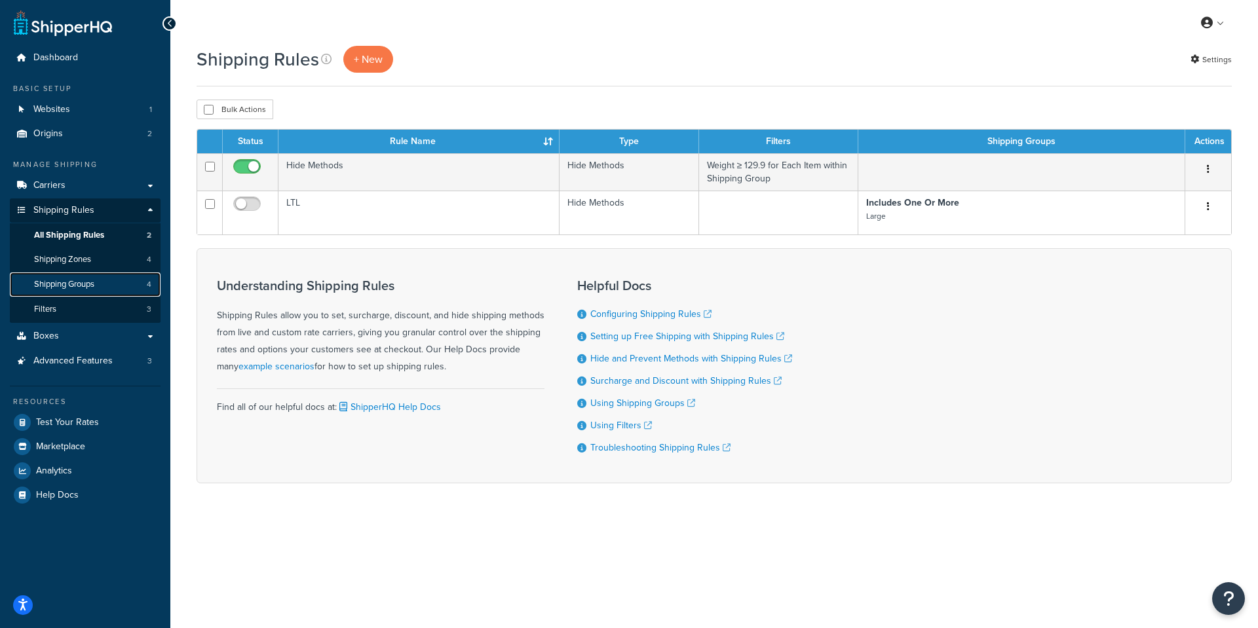
click at [78, 288] on span "Shipping Groups" at bounding box center [64, 284] width 60 height 11
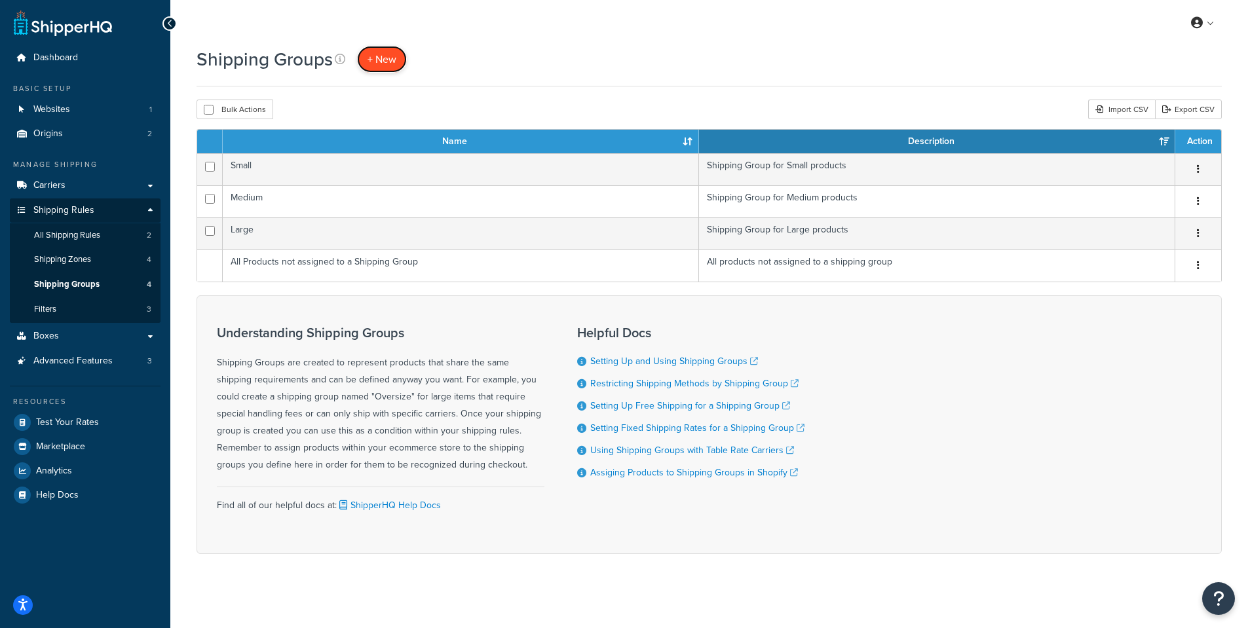
click at [392, 56] on span "+ New" at bounding box center [381, 59] width 29 height 15
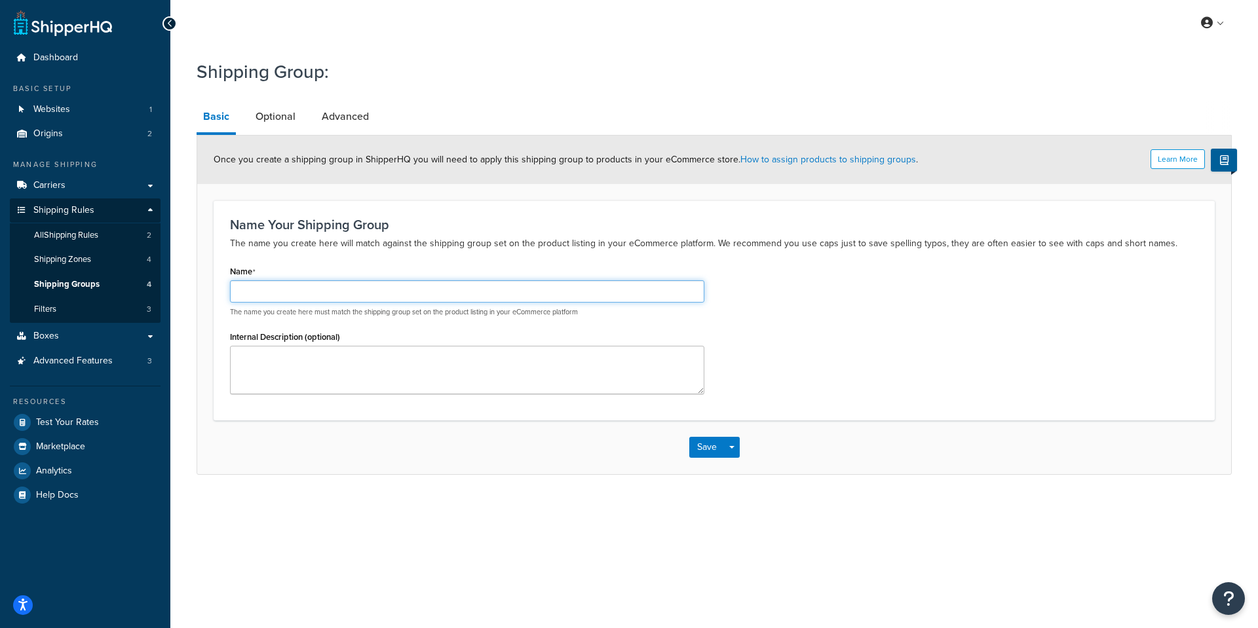
click at [322, 286] on input "Name" at bounding box center [467, 291] width 474 height 22
type input "Box 2"
click at [797, 320] on div "Name Box 2 The name you create here must match the shipping group set on the pr…" at bounding box center [714, 332] width 988 height 141
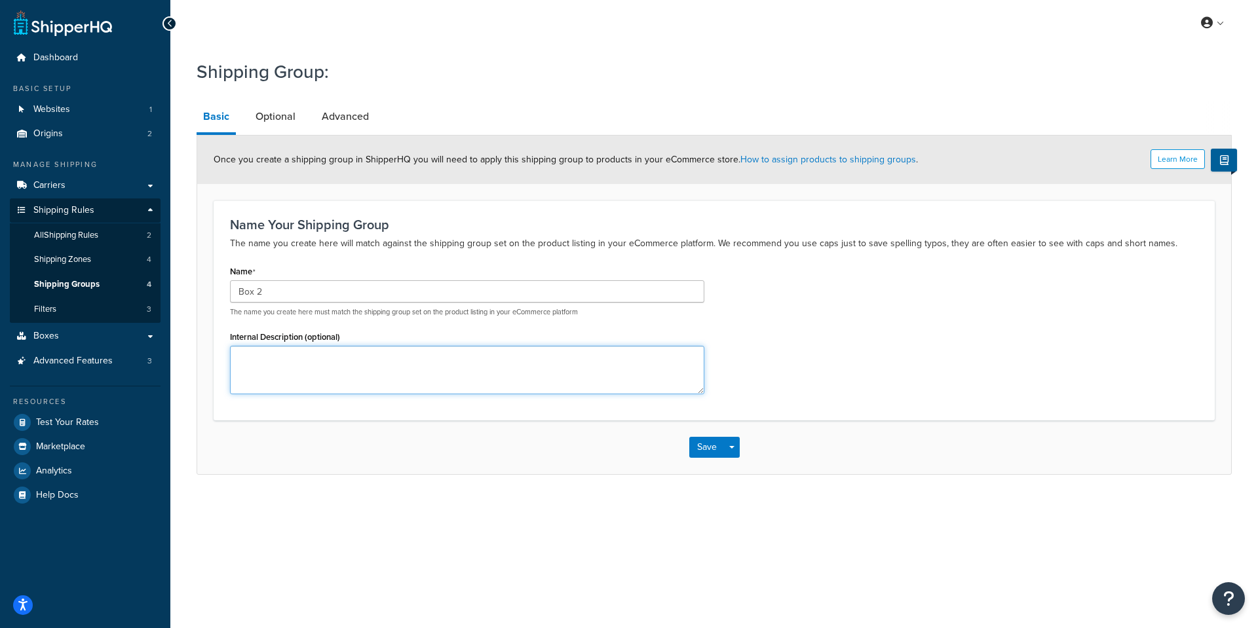
click at [431, 350] on textarea "Internal Description (optional)" at bounding box center [467, 370] width 474 height 48
type textarea "Shipping Group to add Flat Rate to Box 2"
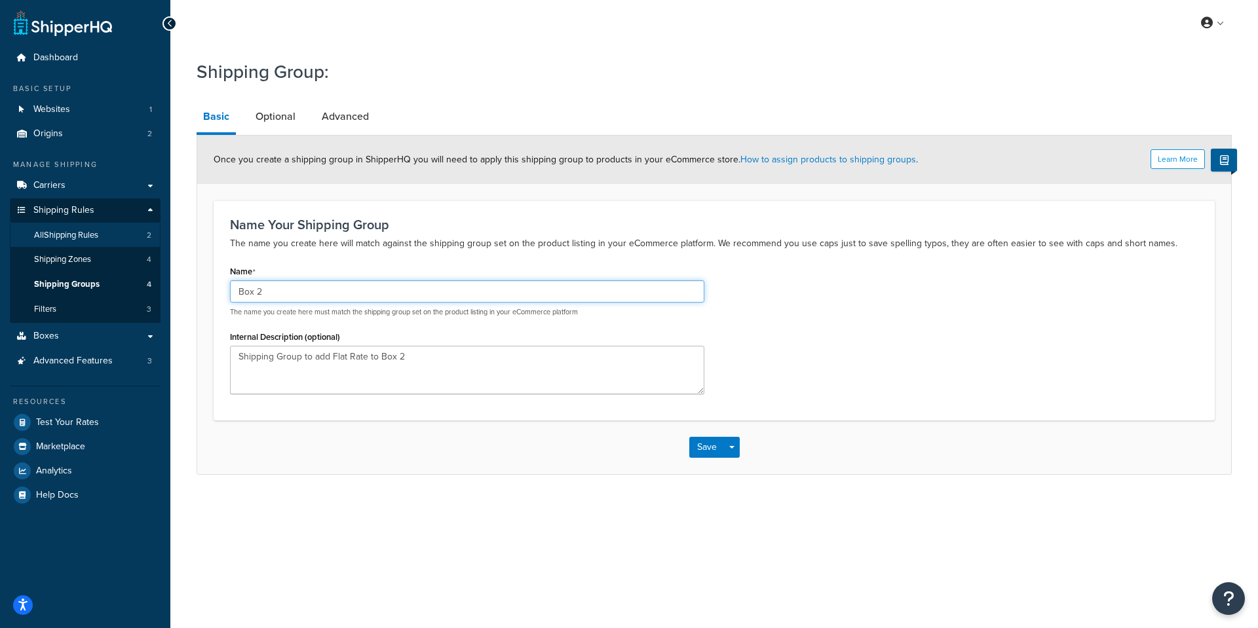
drag, startPoint x: 469, startPoint y: 286, endPoint x: 129, endPoint y: 245, distance: 342.4
click at [129, 245] on div "Dashboard Basic Setup Websites 1 Origins 2 Manage Shipping Carriers Carriers Al…" at bounding box center [629, 314] width 1258 height 628
click at [874, 333] on div "Name Box 2 The name you create here must match the shipping group set on the pr…" at bounding box center [714, 332] width 988 height 141
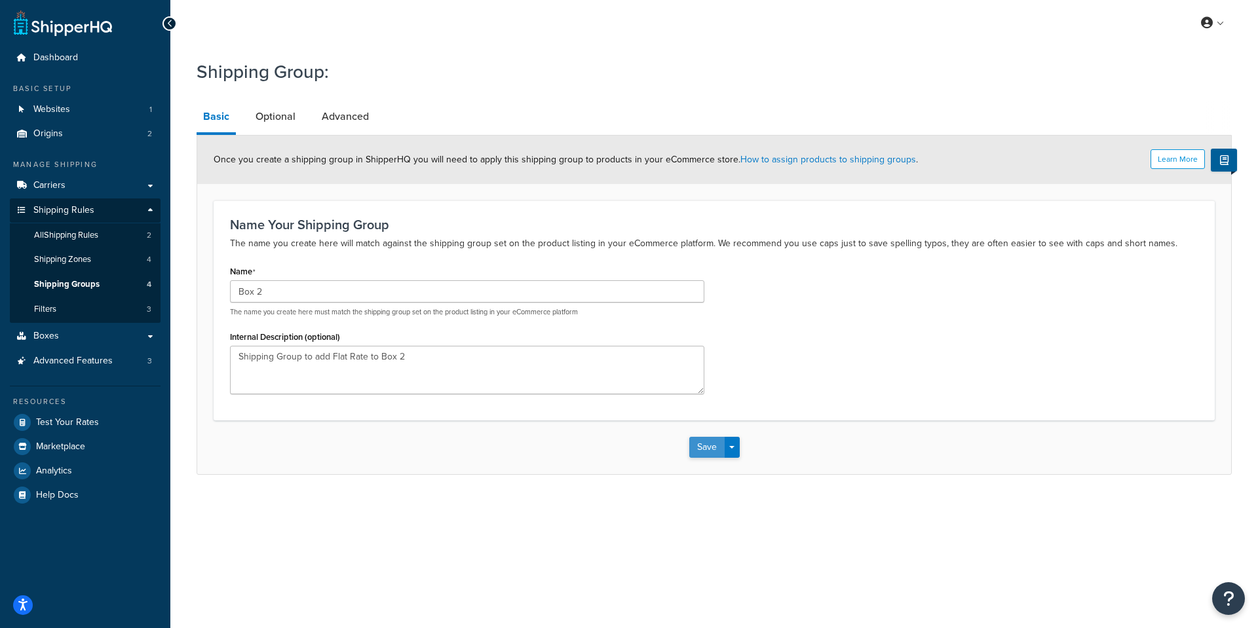
click at [696, 455] on button "Save" at bounding box center [706, 447] width 35 height 21
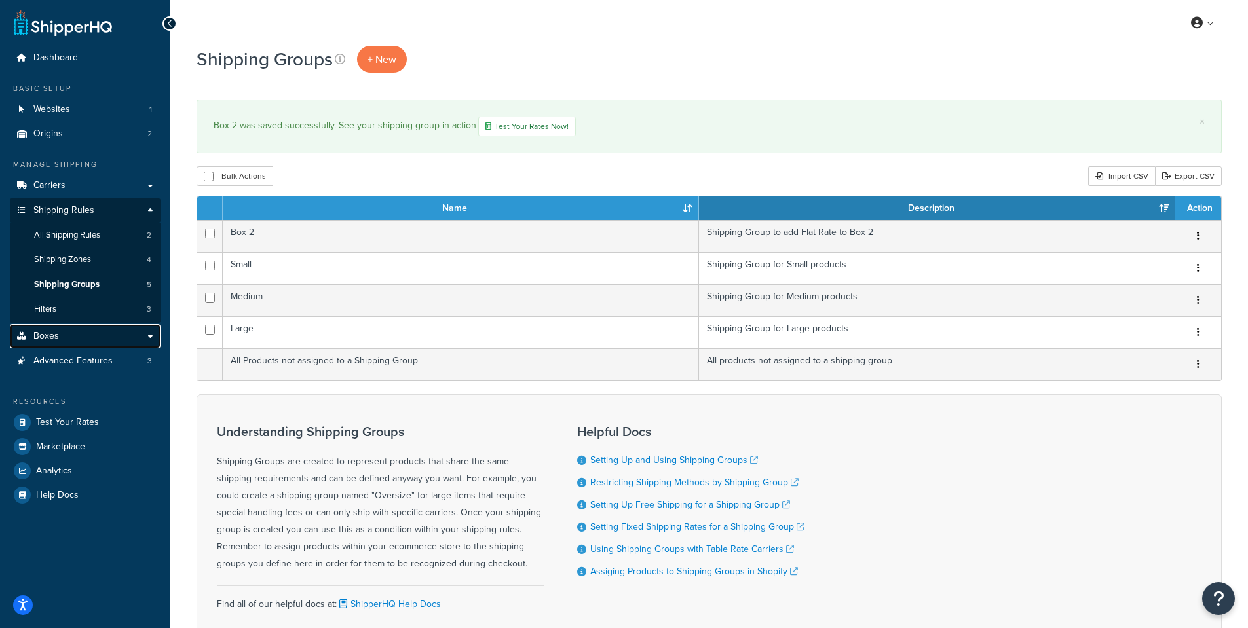
click at [50, 326] on link "Boxes" at bounding box center [85, 336] width 151 height 24
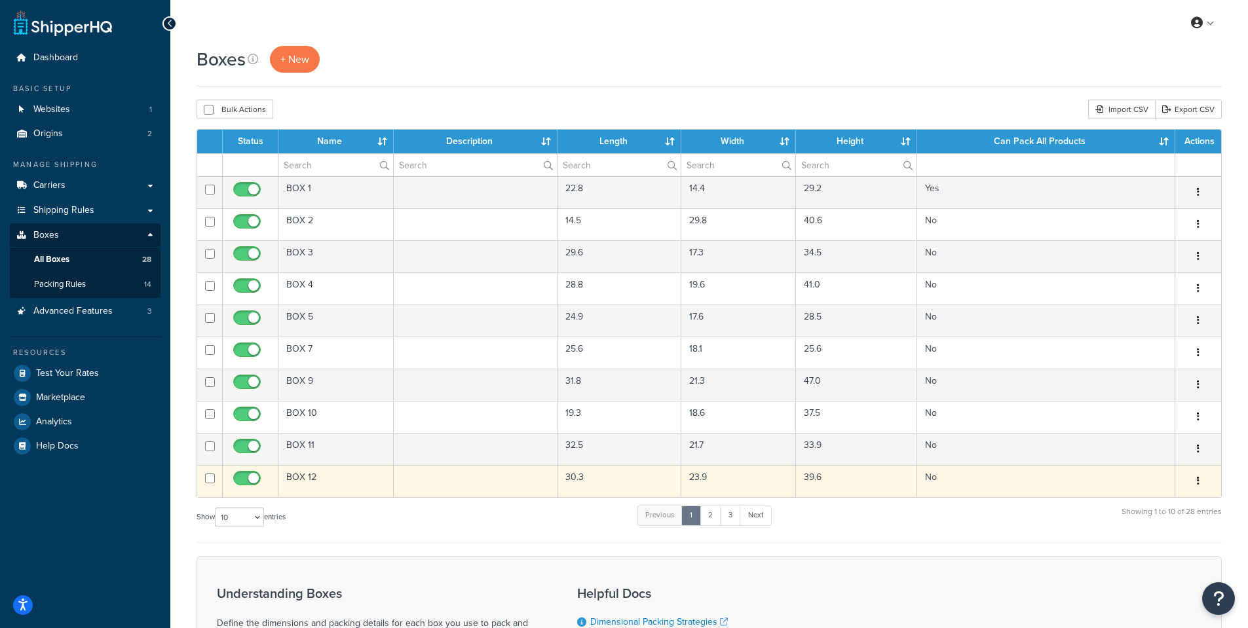
click at [308, 481] on td "BOX 12" at bounding box center [335, 481] width 115 height 32
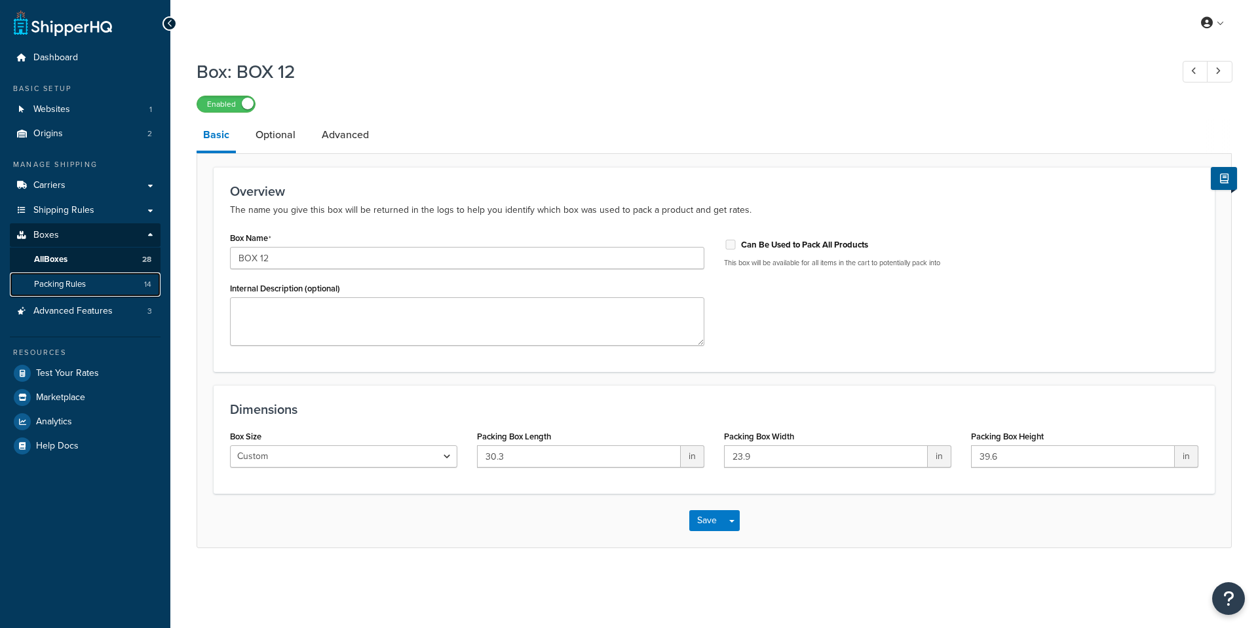
click at [73, 279] on span "Packing Rules" at bounding box center [60, 284] width 52 height 11
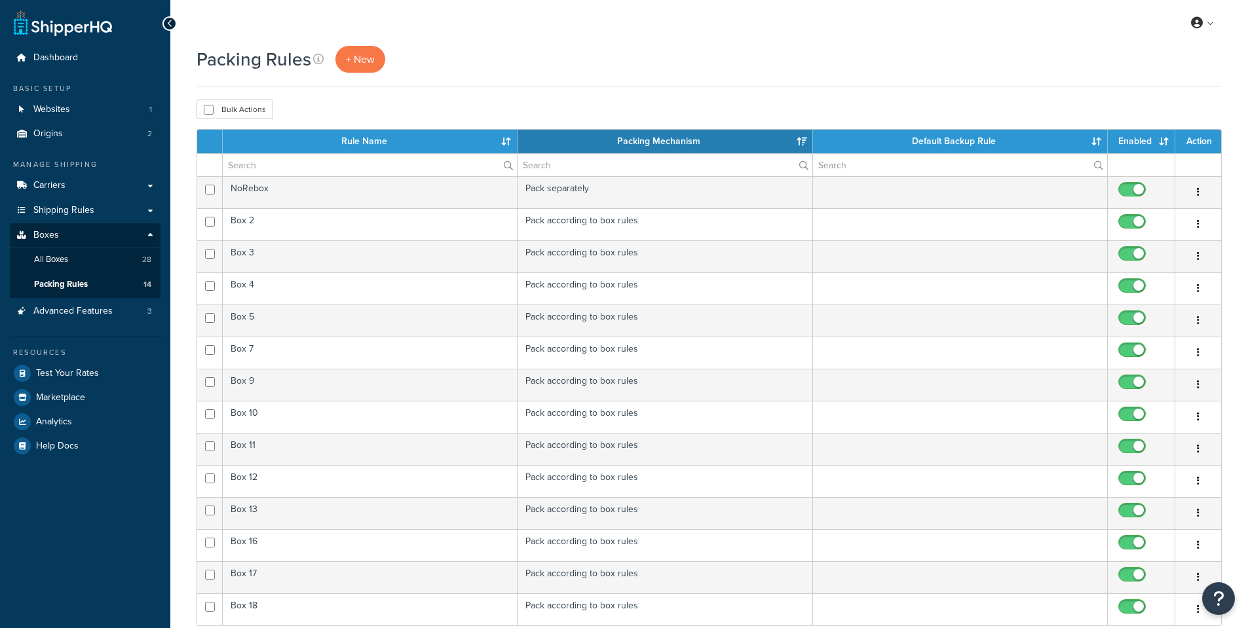
select select "15"
click at [71, 220] on link "Shipping Rules" at bounding box center [85, 210] width 151 height 24
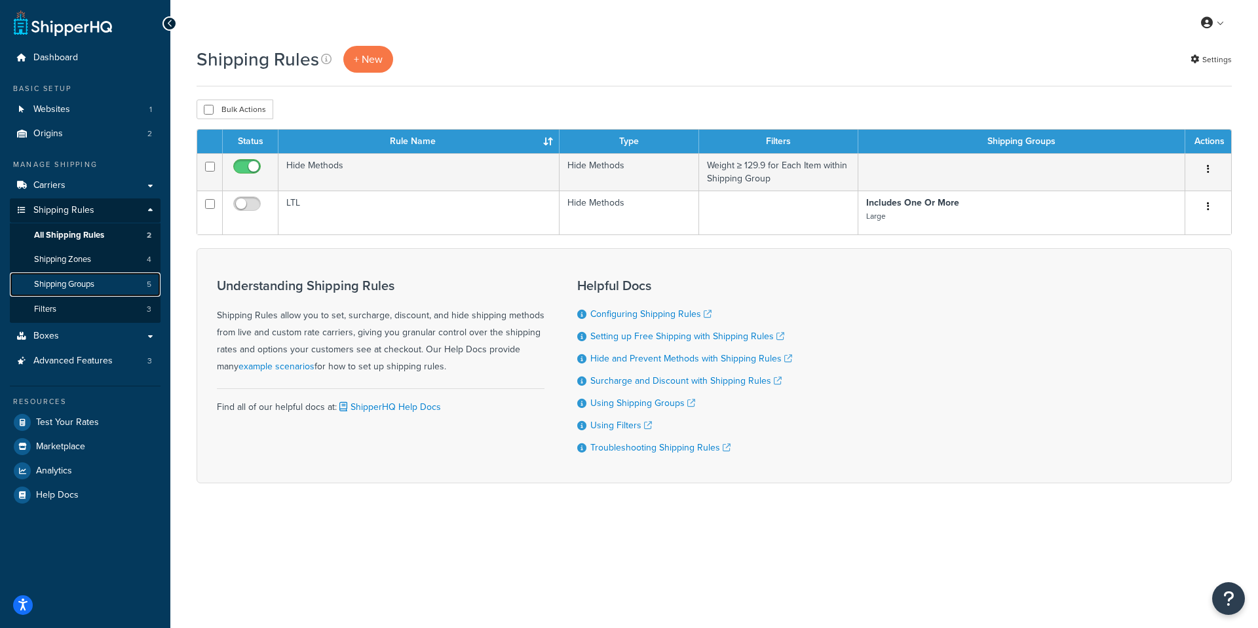
click at [78, 274] on link "Shipping Groups 5" at bounding box center [85, 285] width 151 height 24
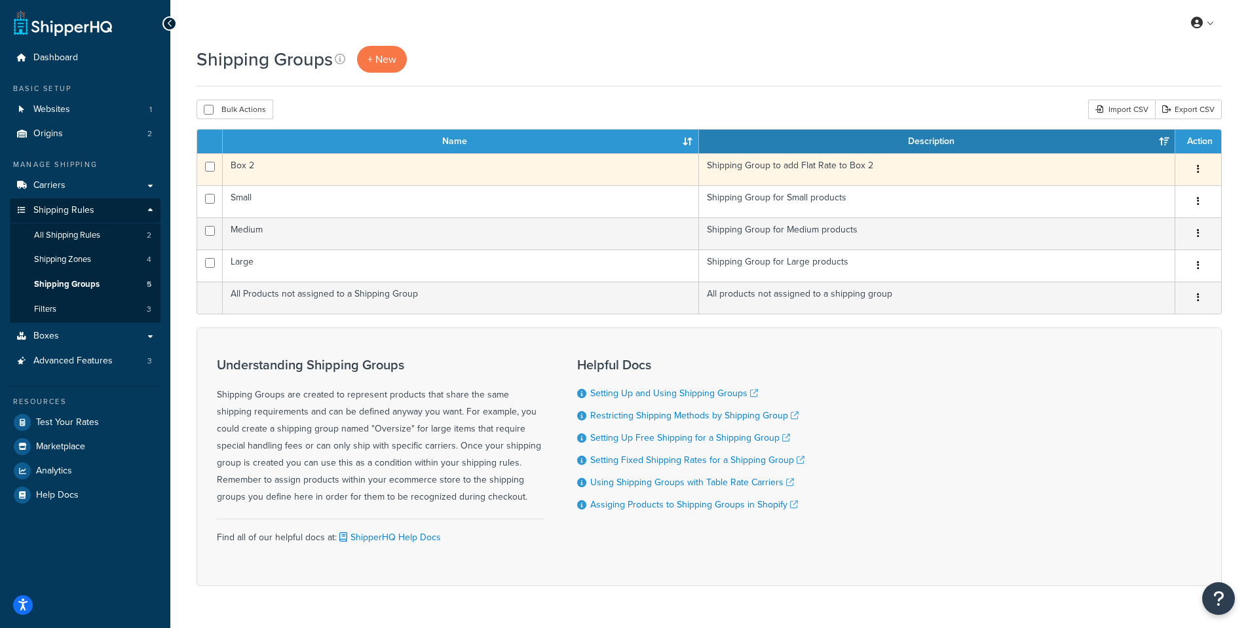
click at [264, 164] on td "Box 2" at bounding box center [461, 169] width 476 height 32
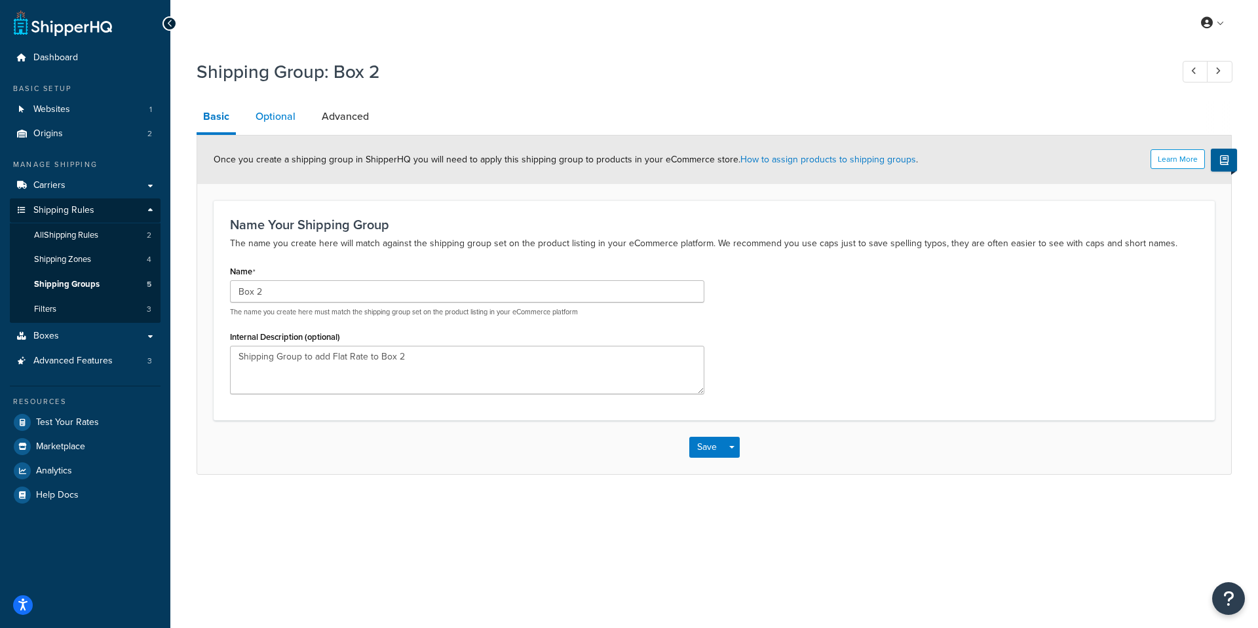
click at [280, 127] on link "Optional" at bounding box center [275, 116] width 53 height 31
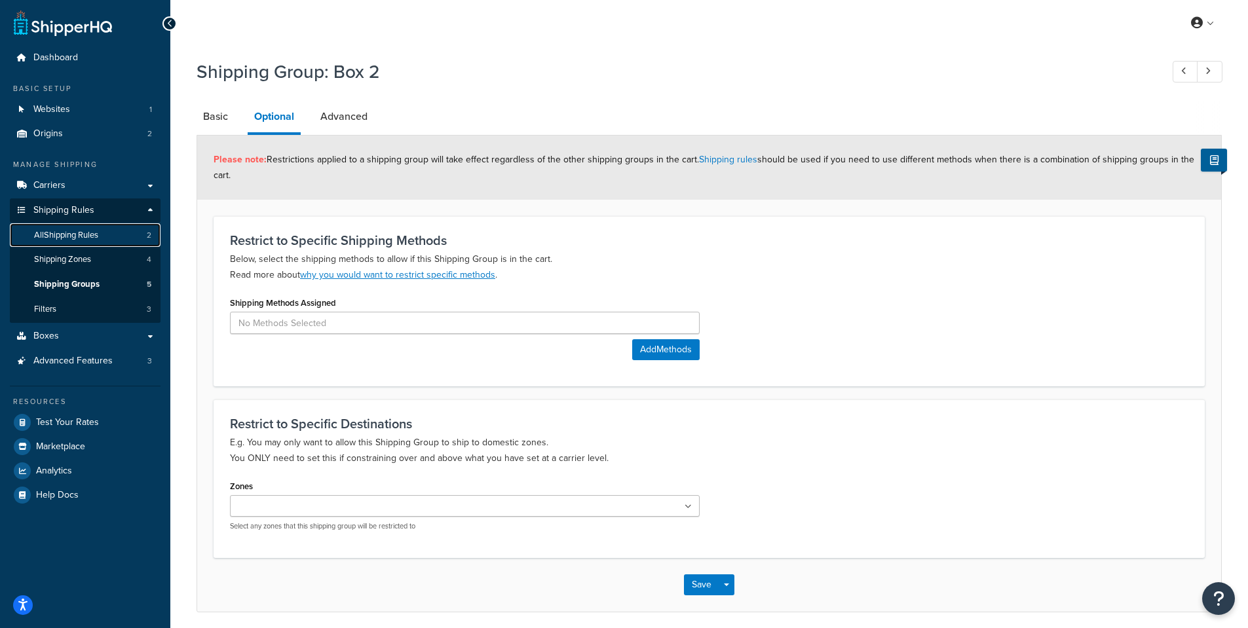
click at [97, 241] on link "All Shipping Rules 2" at bounding box center [85, 235] width 151 height 24
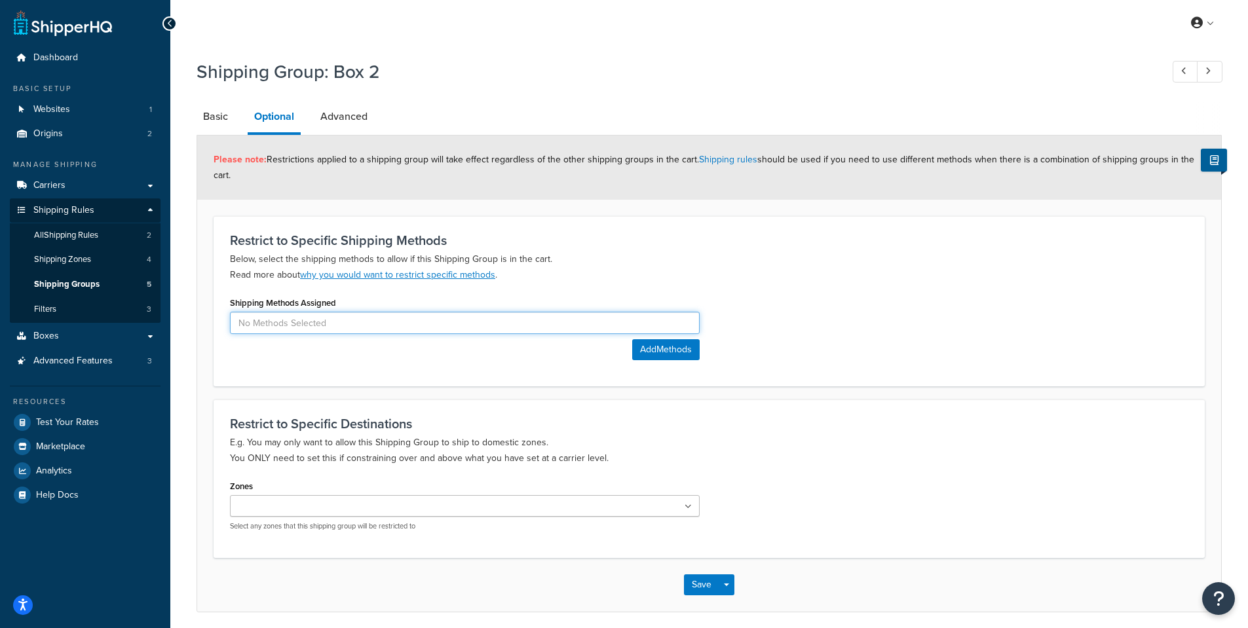
click at [391, 333] on input at bounding box center [465, 323] width 470 height 22
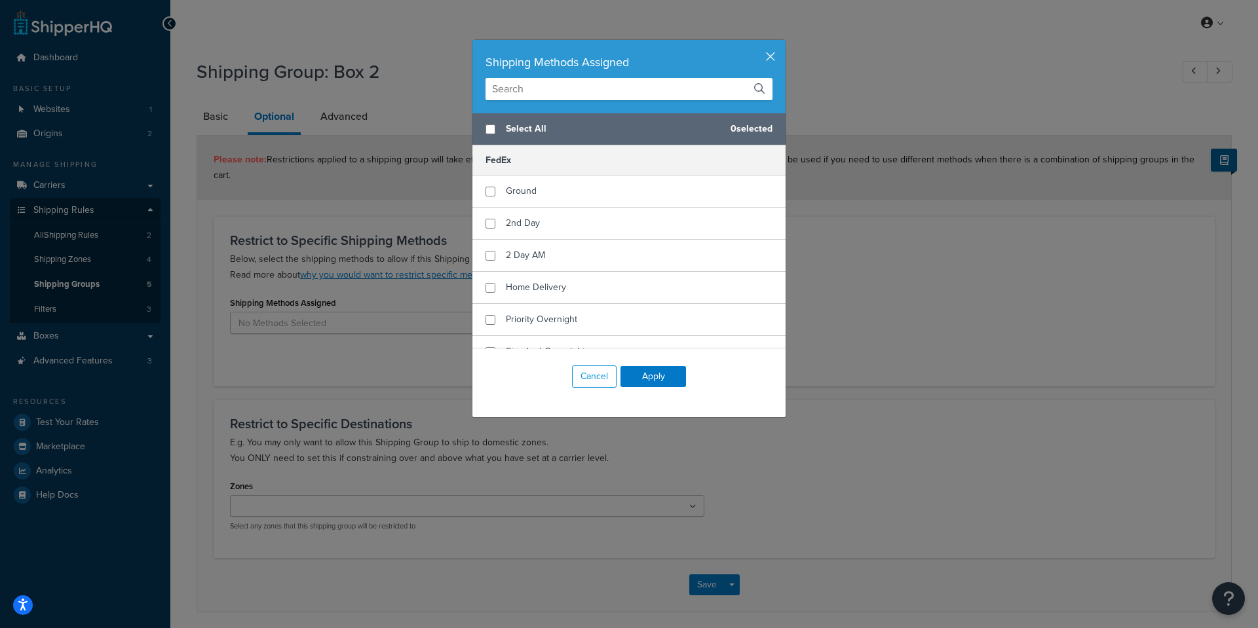
click at [930, 197] on div "Shipping Methods Assigned Select All 0 selected FedEx Ground 2nd Day 2 Day AM H…" at bounding box center [629, 314] width 1258 height 628
click at [782, 43] on button "button" at bounding box center [783, 41] width 3 height 3
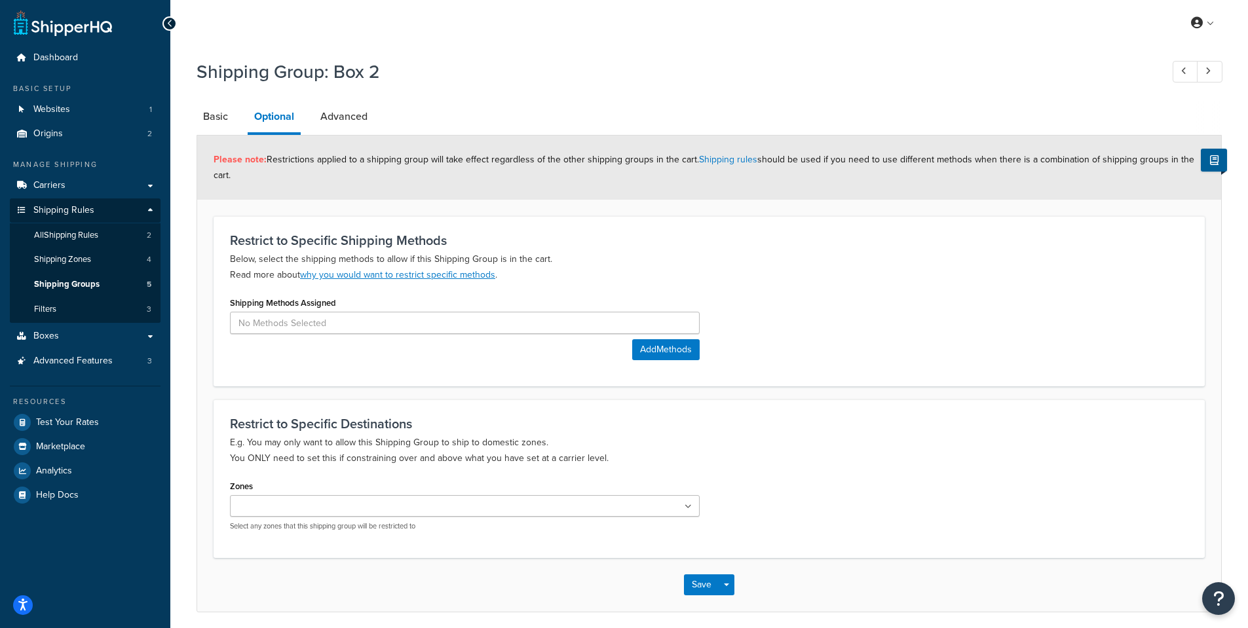
click at [333, 349] on div "Shipping Methods Assigned Add Methods" at bounding box center [465, 326] width 470 height 67
click at [337, 334] on input at bounding box center [465, 323] width 470 height 22
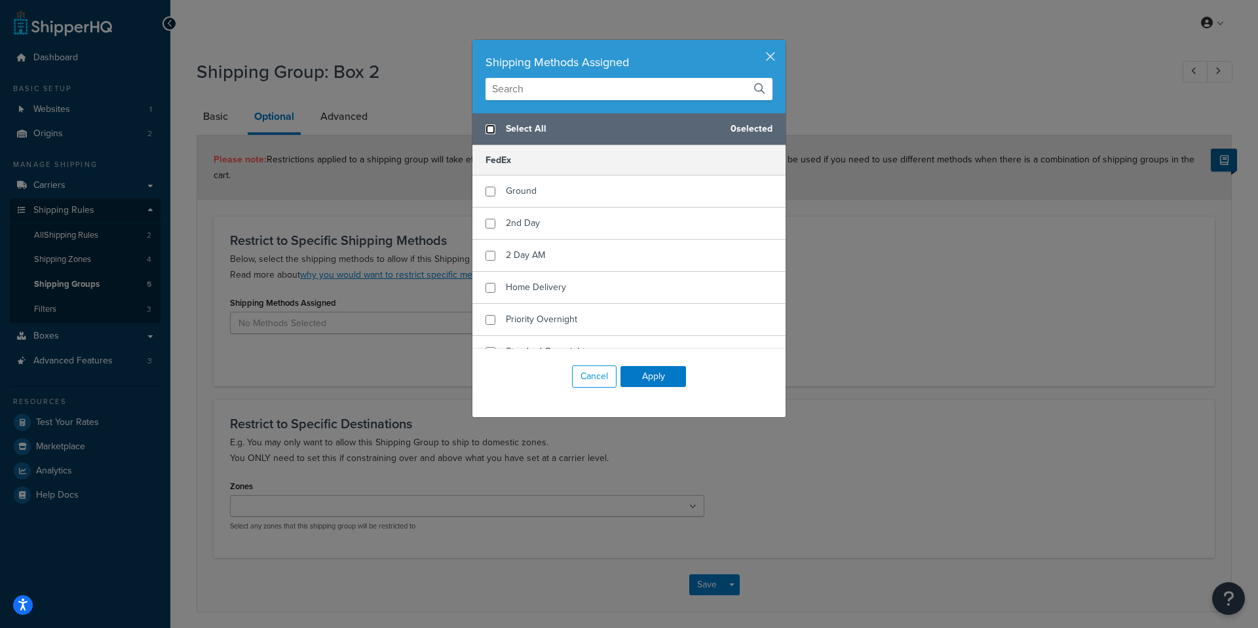
click at [490, 132] on input "checkbox" at bounding box center [490, 129] width 10 height 10
checkbox input "true"
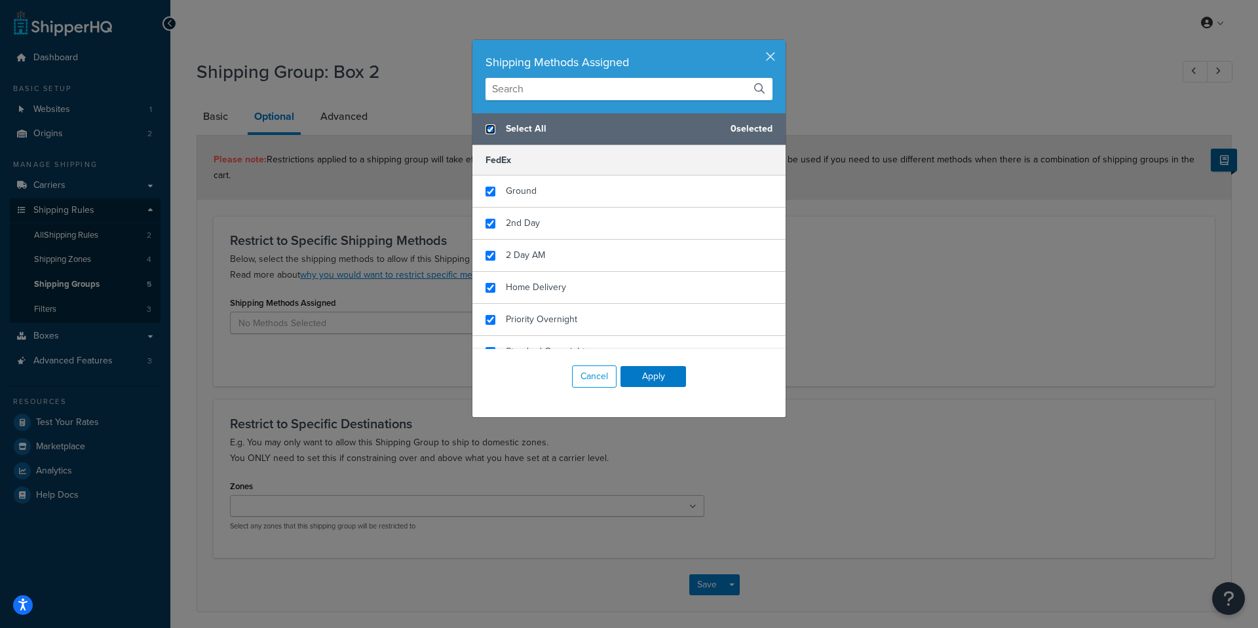
checkbox input "true"
click at [669, 387] on div "Cancel Apply" at bounding box center [628, 376] width 313 height 55
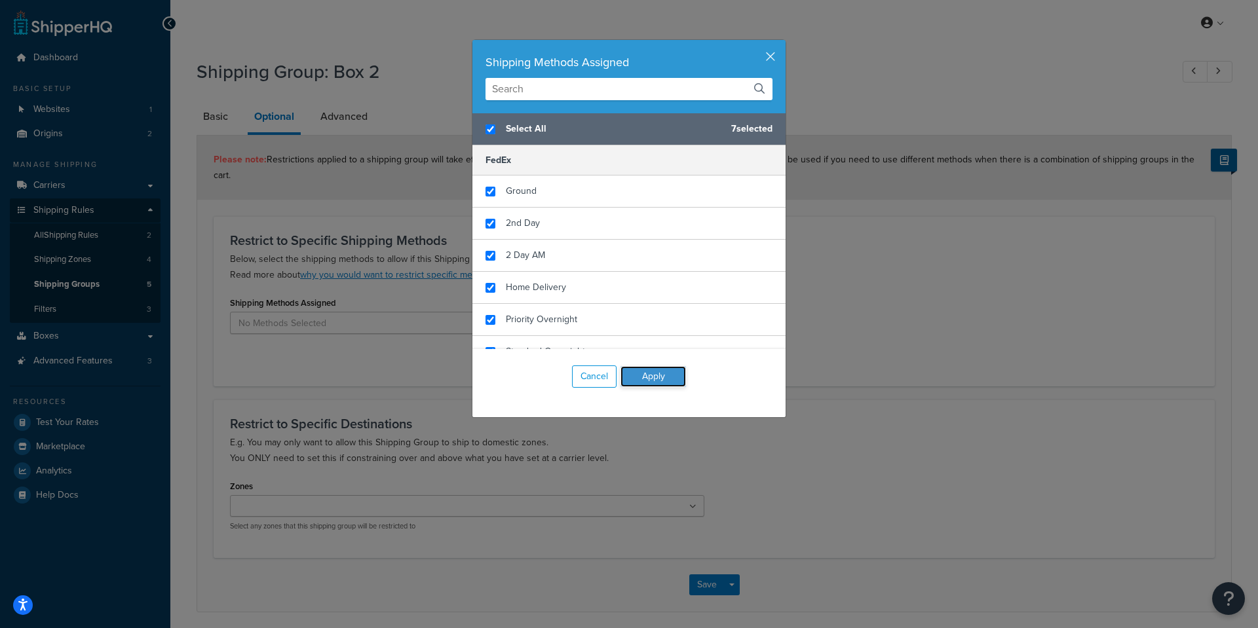
click at [652, 381] on button "Apply" at bounding box center [653, 376] width 66 height 21
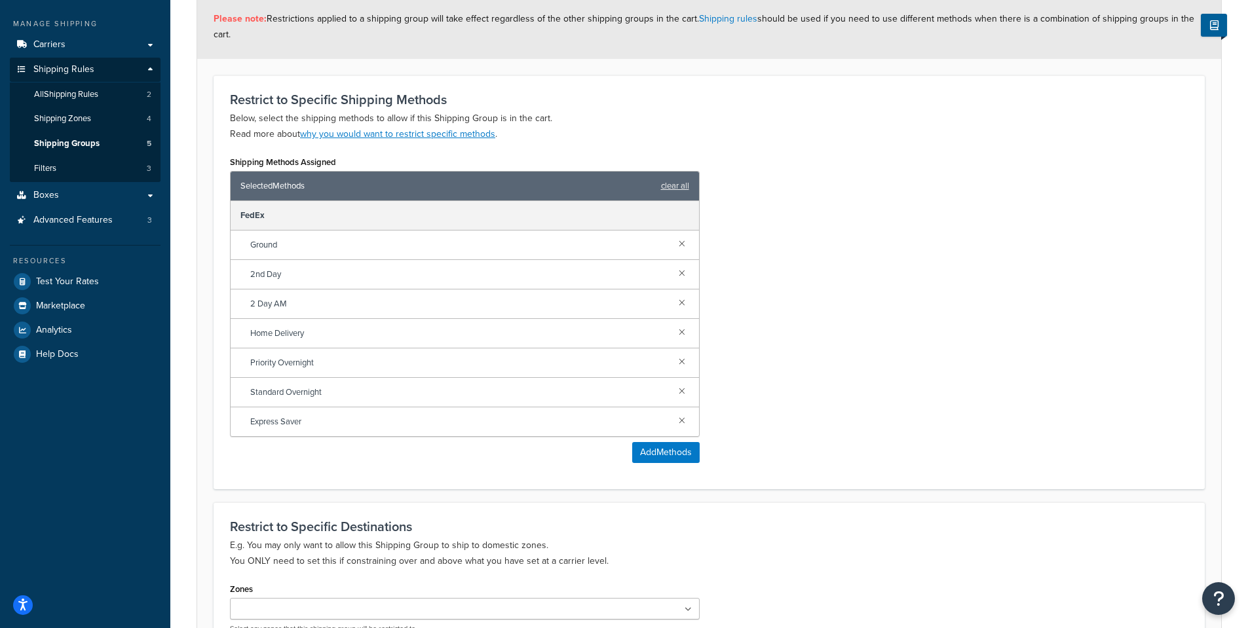
scroll to position [295, 0]
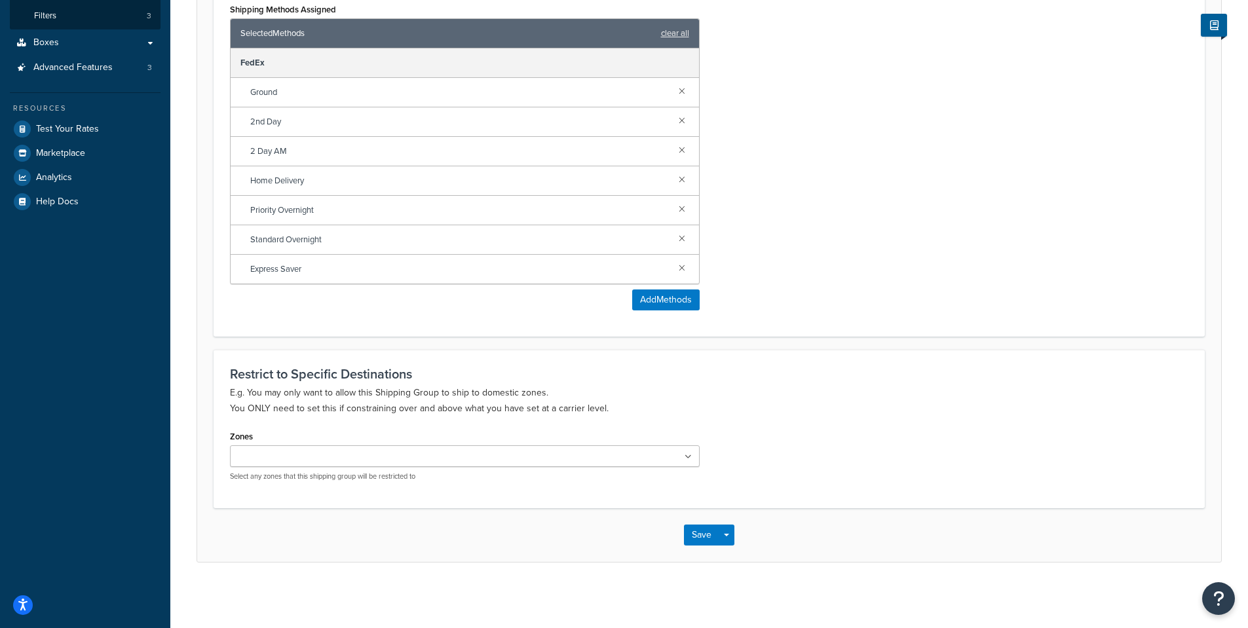
click at [279, 441] on div "Zones US 48 US APO US US POBox Select any zones that this shipping group will b…" at bounding box center [465, 454] width 470 height 54
click at [428, 440] on div "Zones US 48 US APO US US POBox Select any zones that this shipping group will b…" at bounding box center [465, 454] width 470 height 54
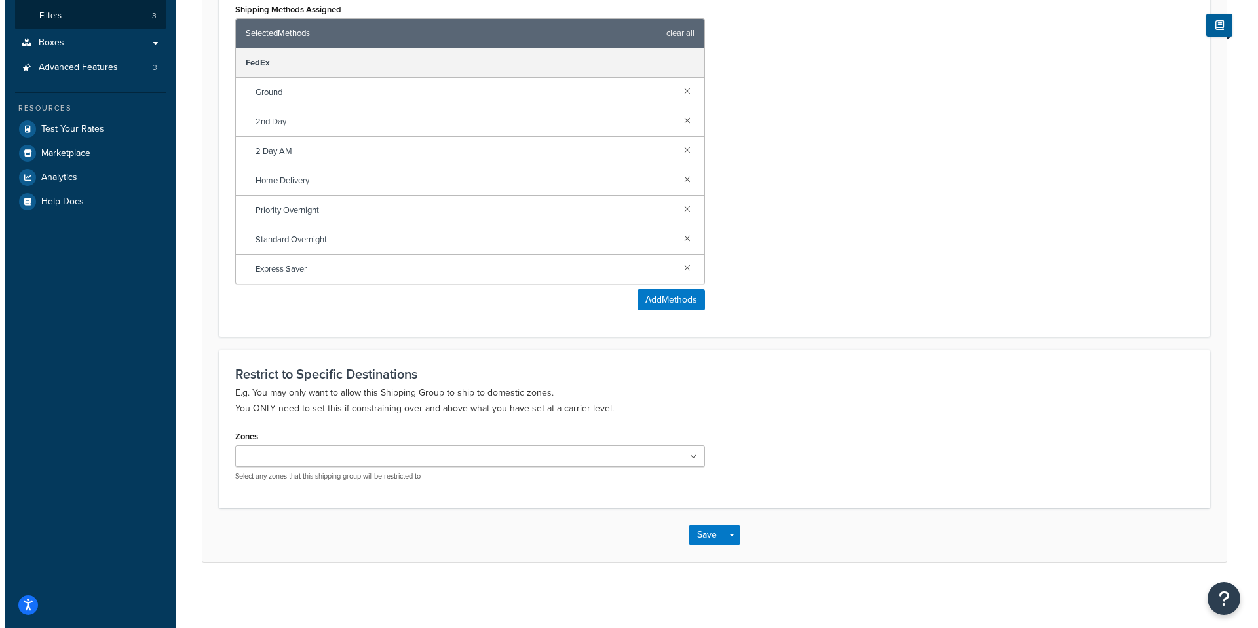
scroll to position [0, 0]
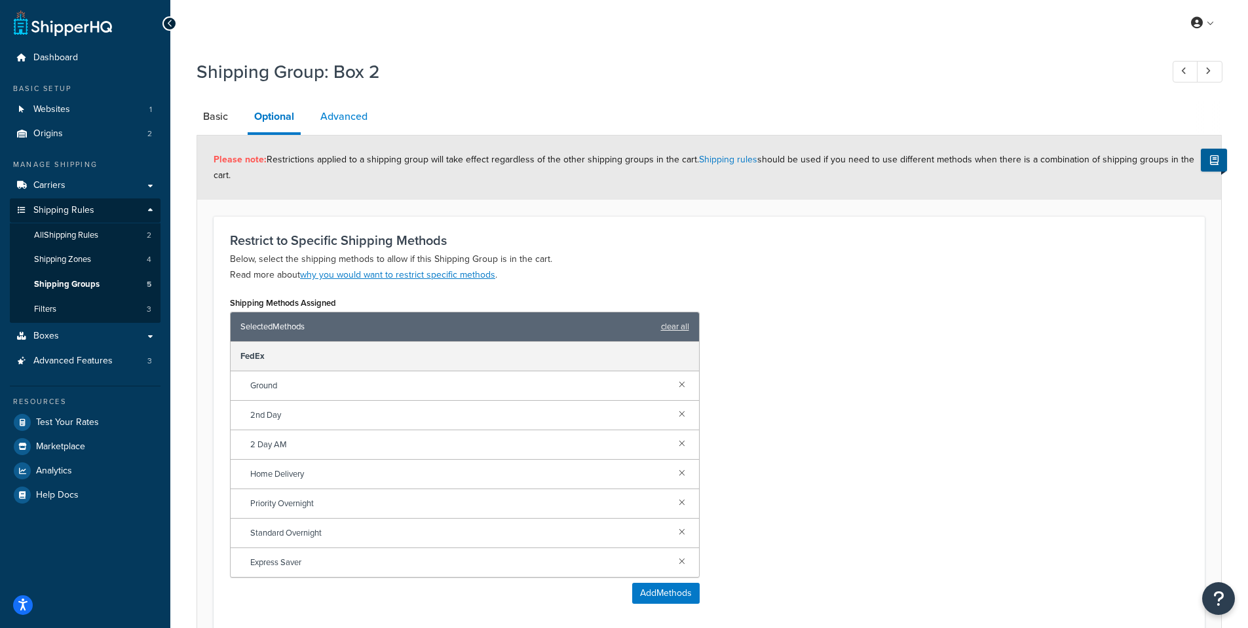
click at [351, 110] on link "Advanced" at bounding box center [344, 116] width 60 height 31
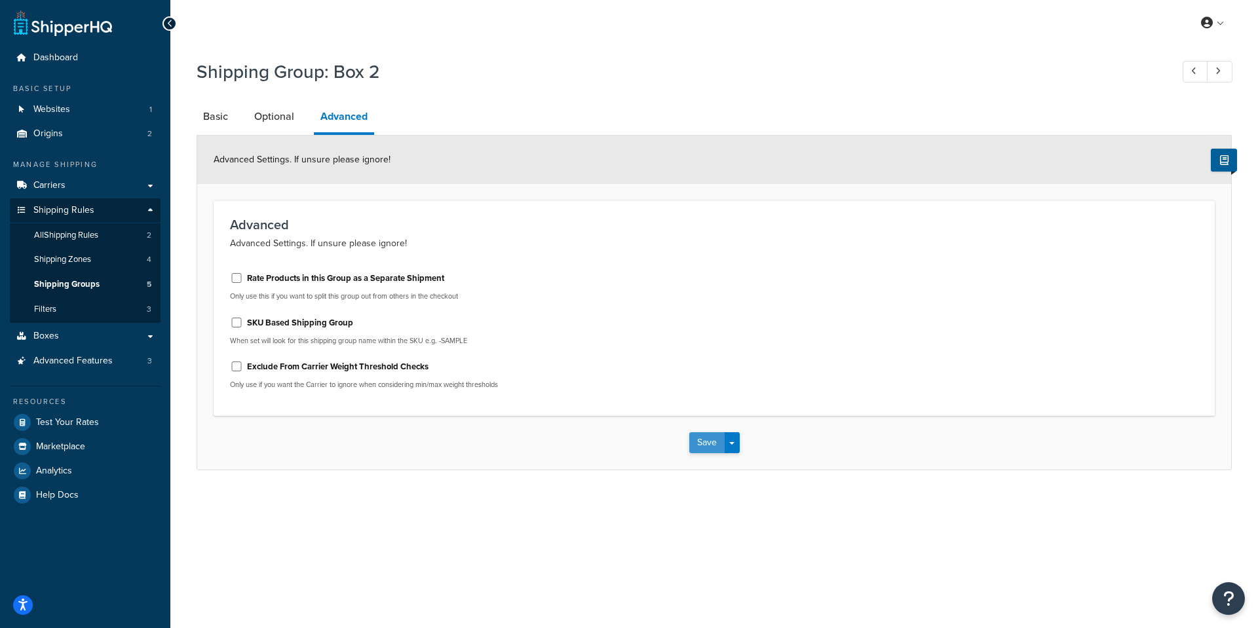
click at [715, 447] on button "Save" at bounding box center [706, 442] width 35 height 21
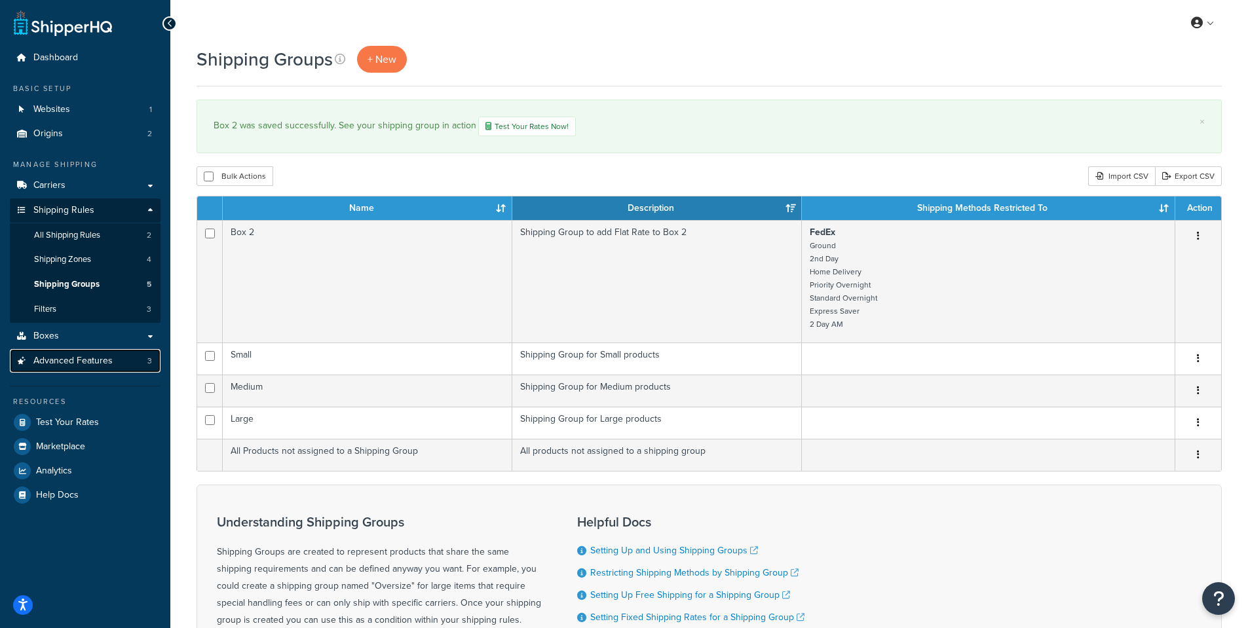
click at [60, 358] on span "Advanced Features" at bounding box center [72, 361] width 79 height 11
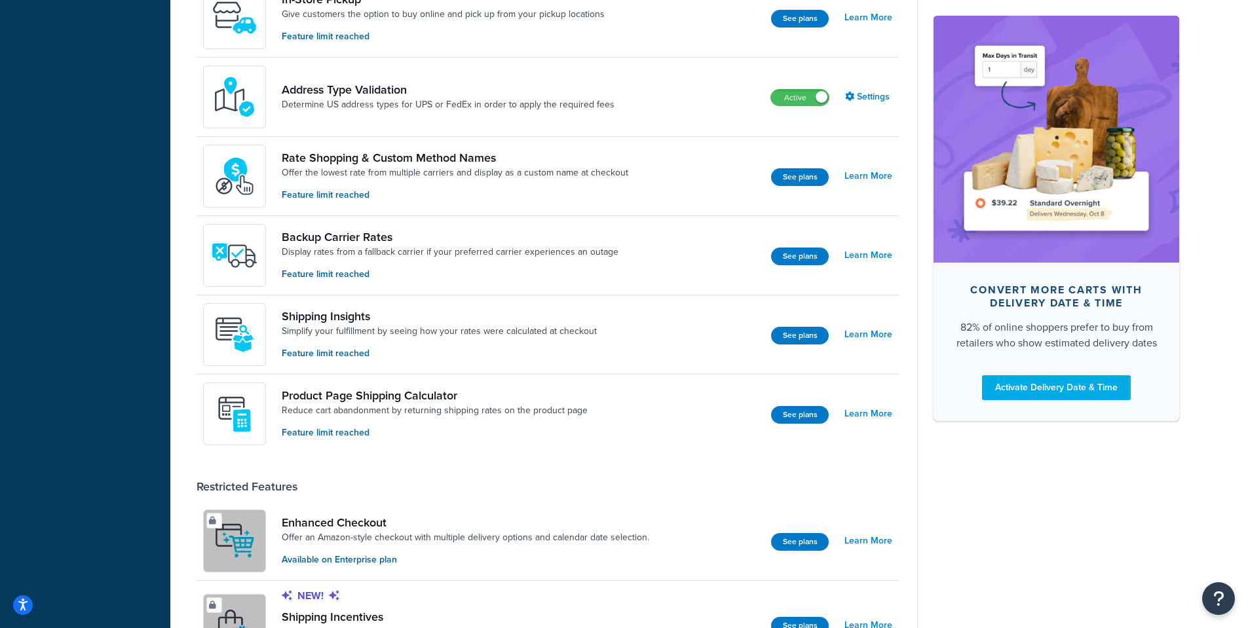
scroll to position [20, 0]
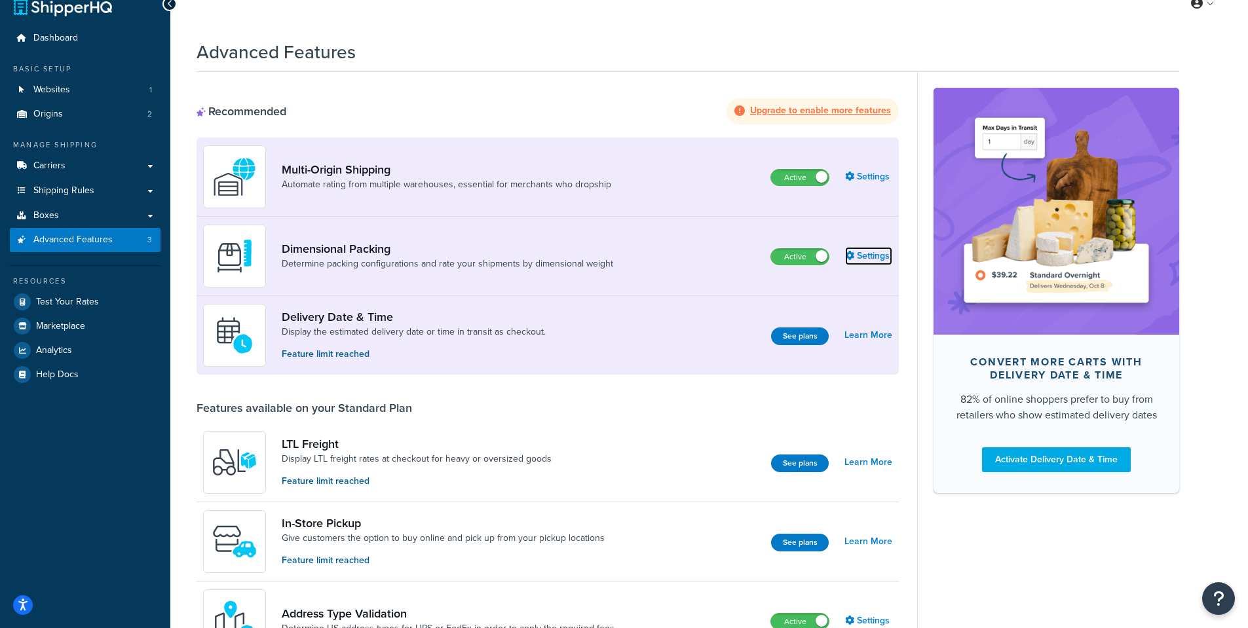
click at [876, 259] on link "Settings" at bounding box center [868, 256] width 47 height 18
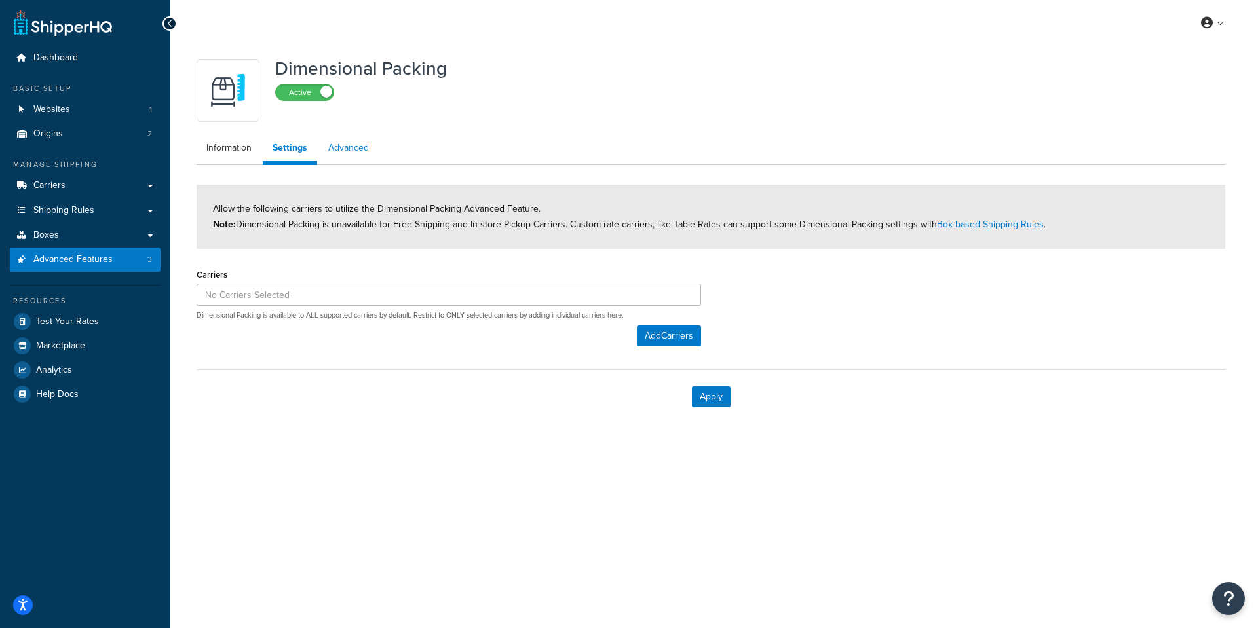
click at [336, 151] on link "Advanced" at bounding box center [348, 148] width 60 height 26
select select "false"
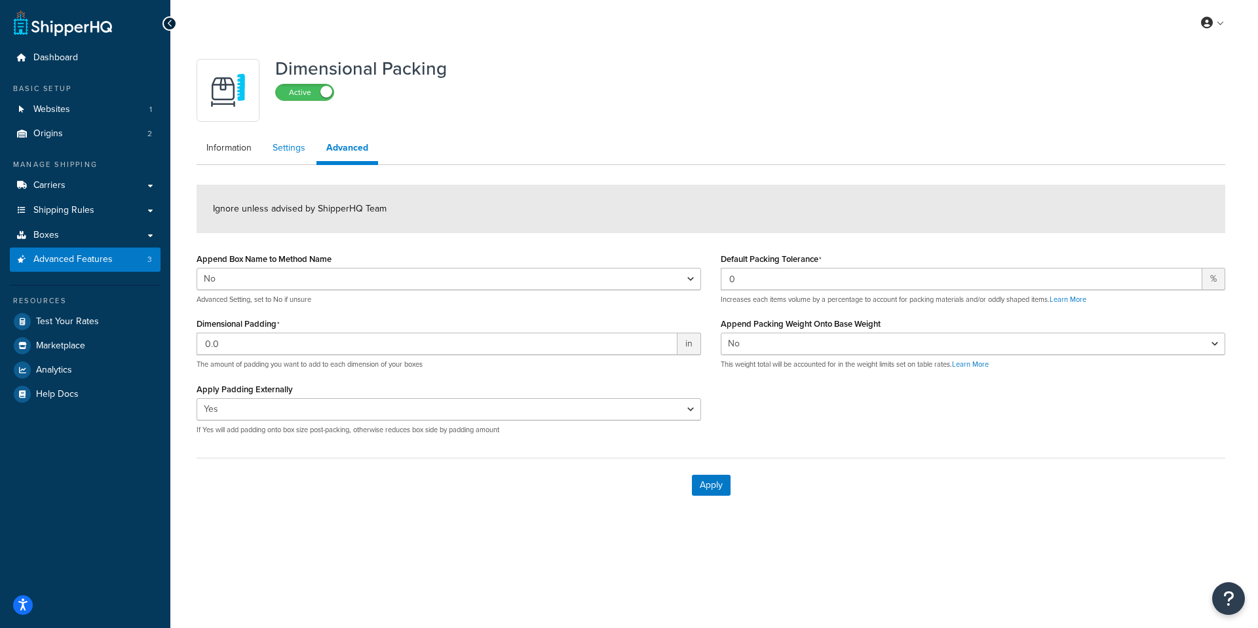
click at [284, 148] on link "Settings" at bounding box center [289, 148] width 52 height 26
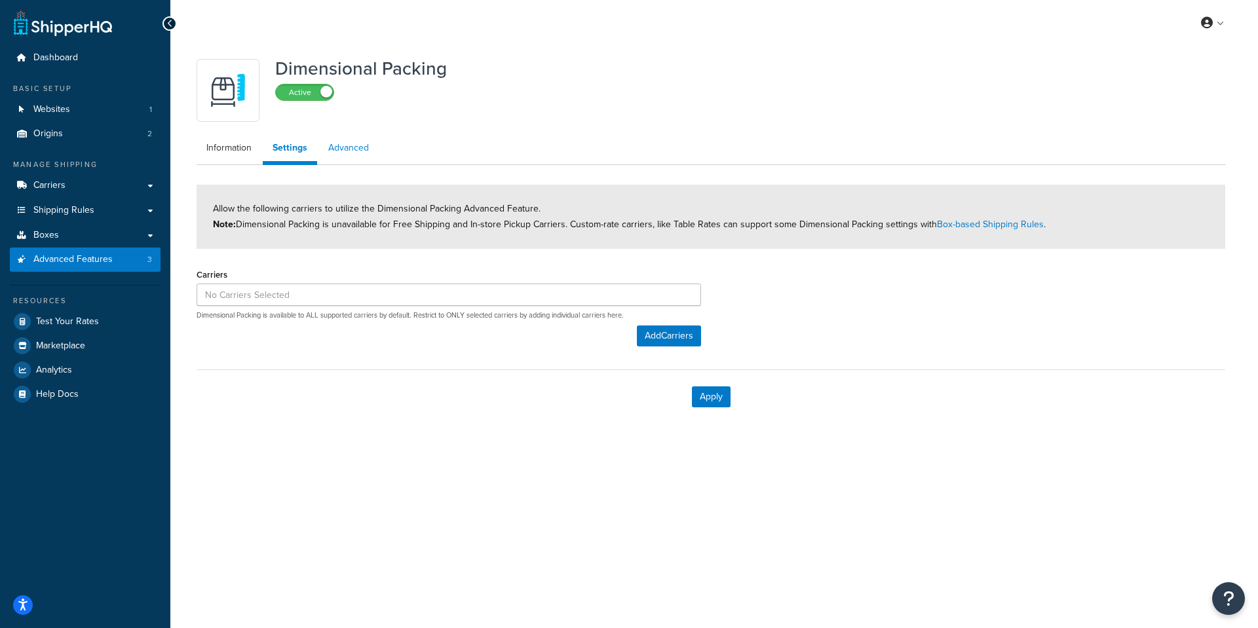
click at [363, 159] on link "Advanced" at bounding box center [348, 148] width 60 height 26
select select "false"
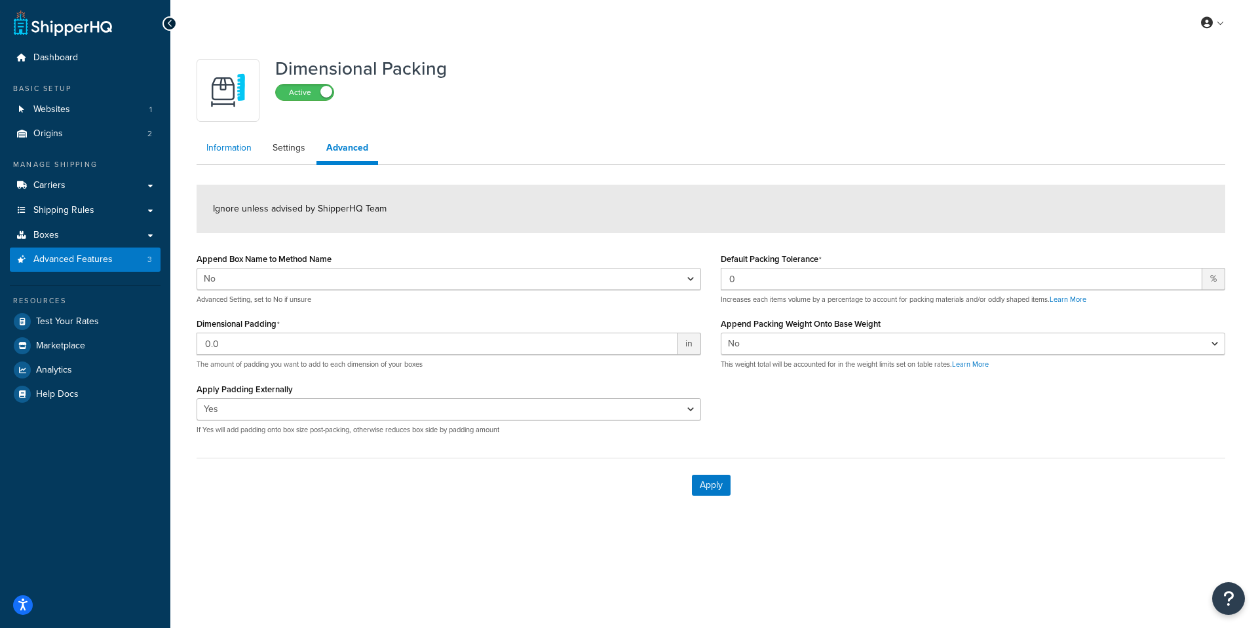
click at [240, 143] on link "Information" at bounding box center [229, 148] width 65 height 26
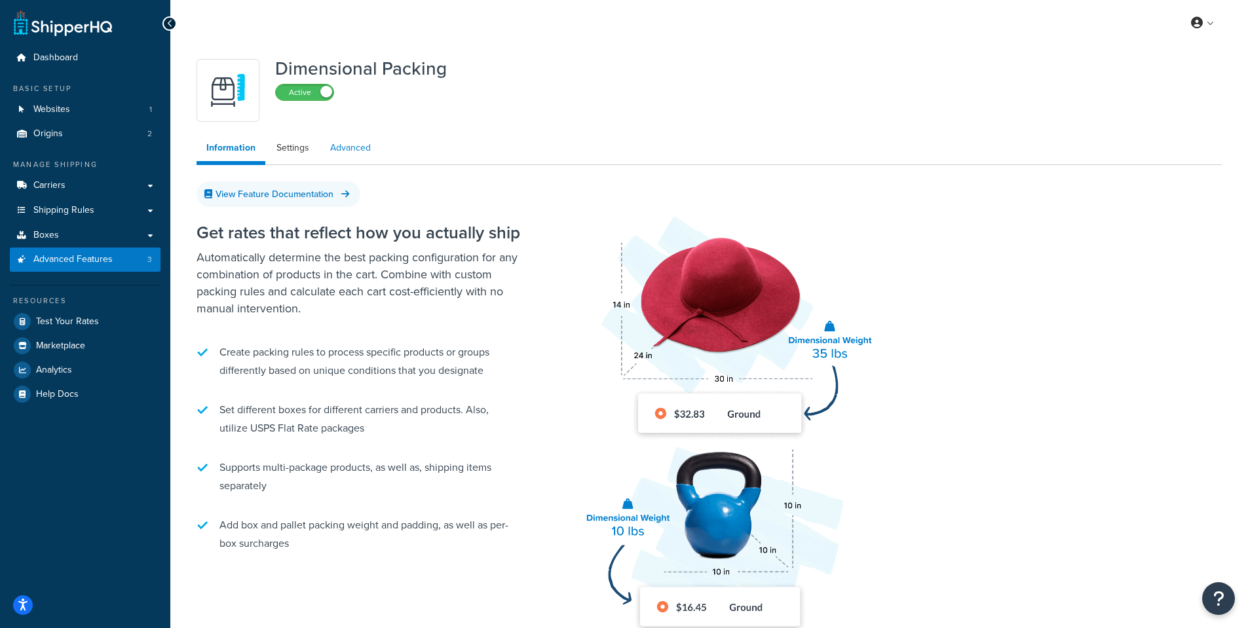
click at [369, 146] on link "Advanced" at bounding box center [350, 148] width 60 height 26
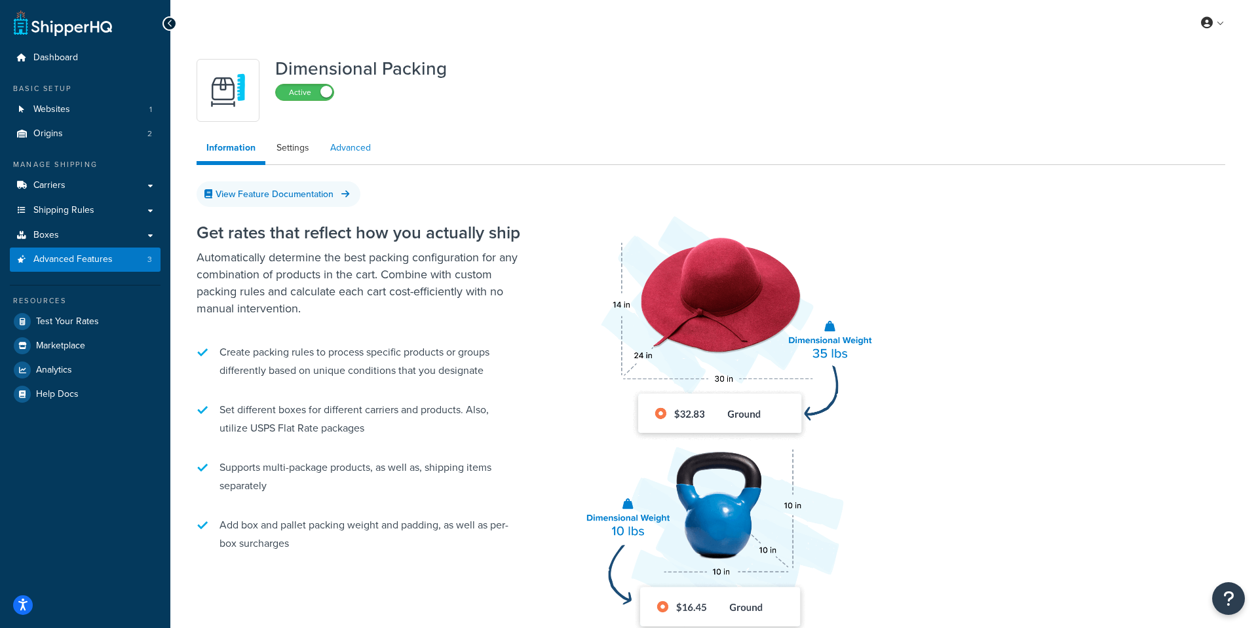
select select "false"
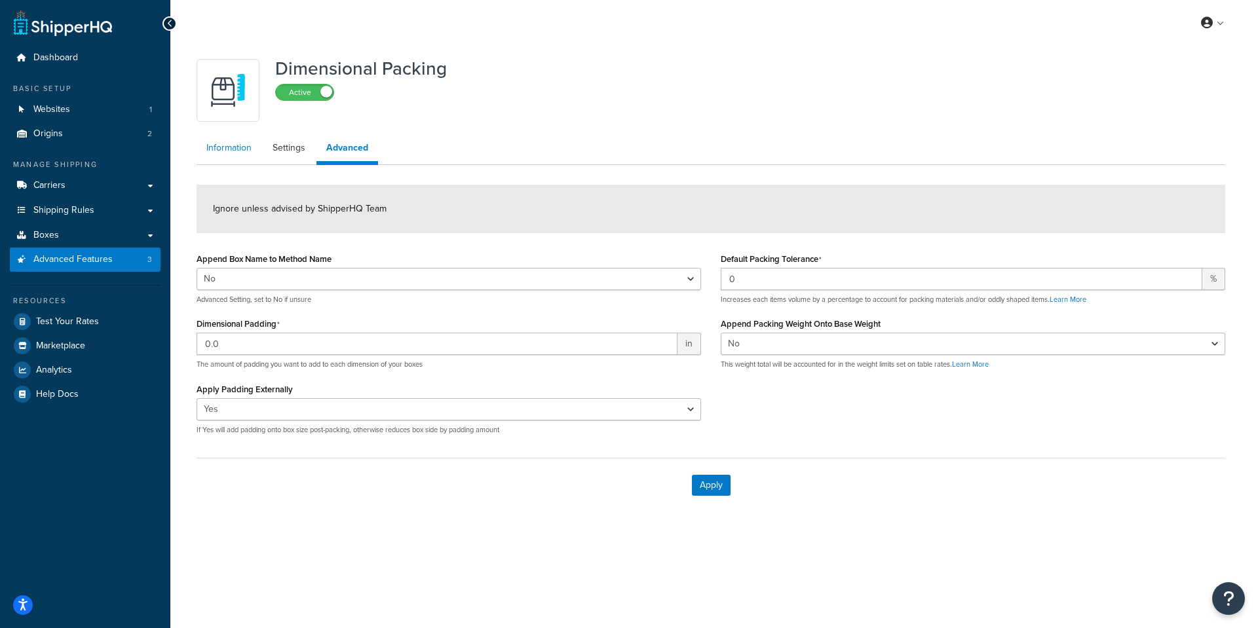
click at [241, 155] on link "Information" at bounding box center [229, 148] width 65 height 26
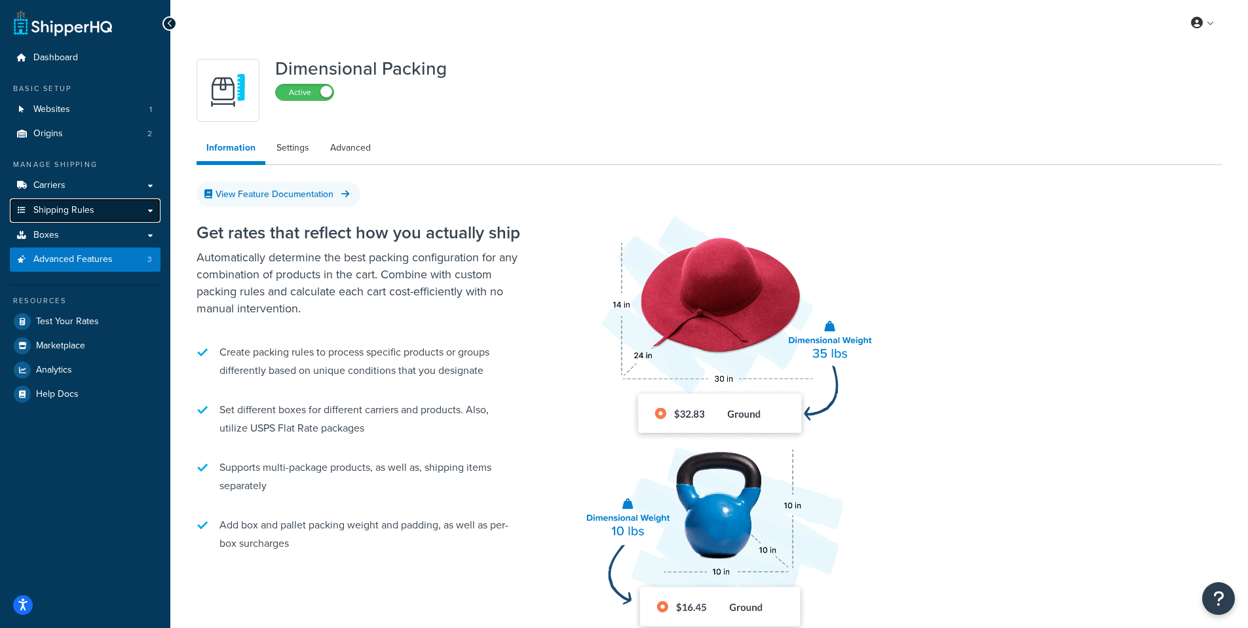
click at [68, 215] on span "Shipping Rules" at bounding box center [63, 210] width 61 height 11
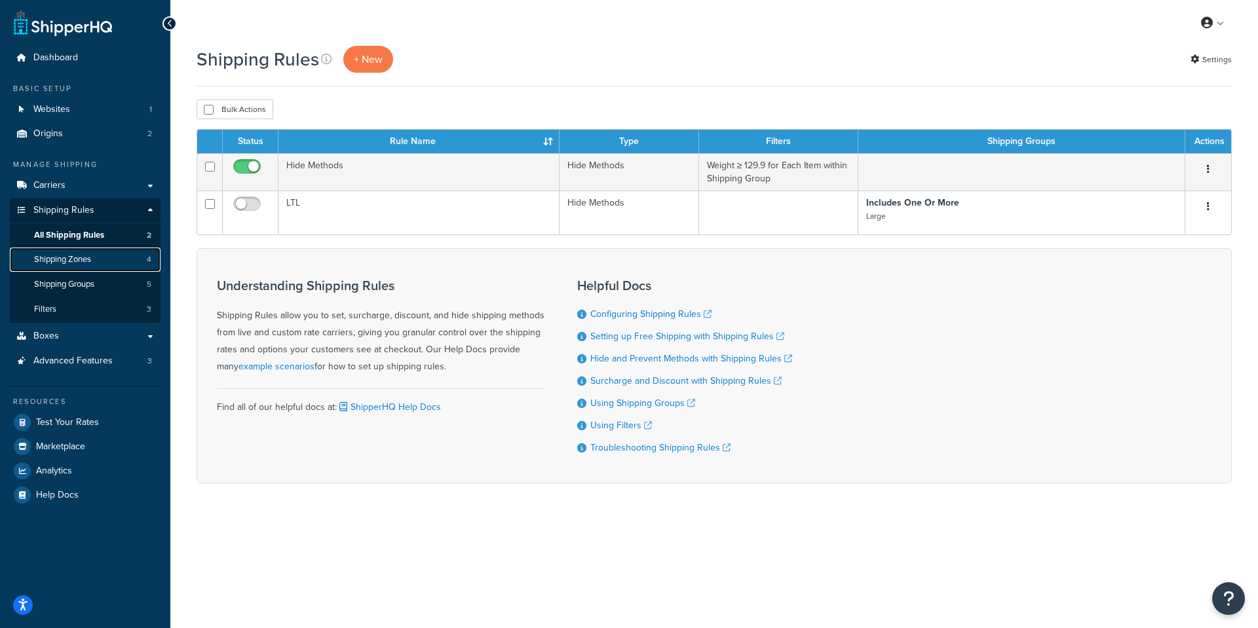
click at [92, 252] on link "Shipping Zones 4" at bounding box center [85, 260] width 151 height 24
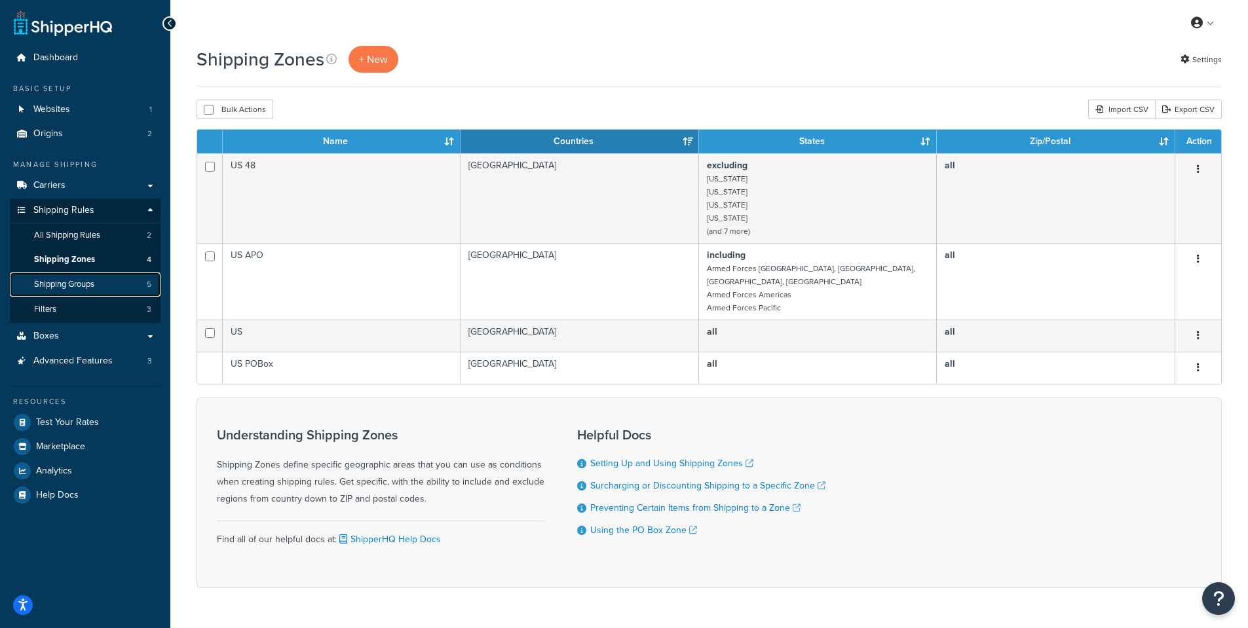
click at [81, 280] on span "Shipping Groups" at bounding box center [64, 284] width 60 height 11
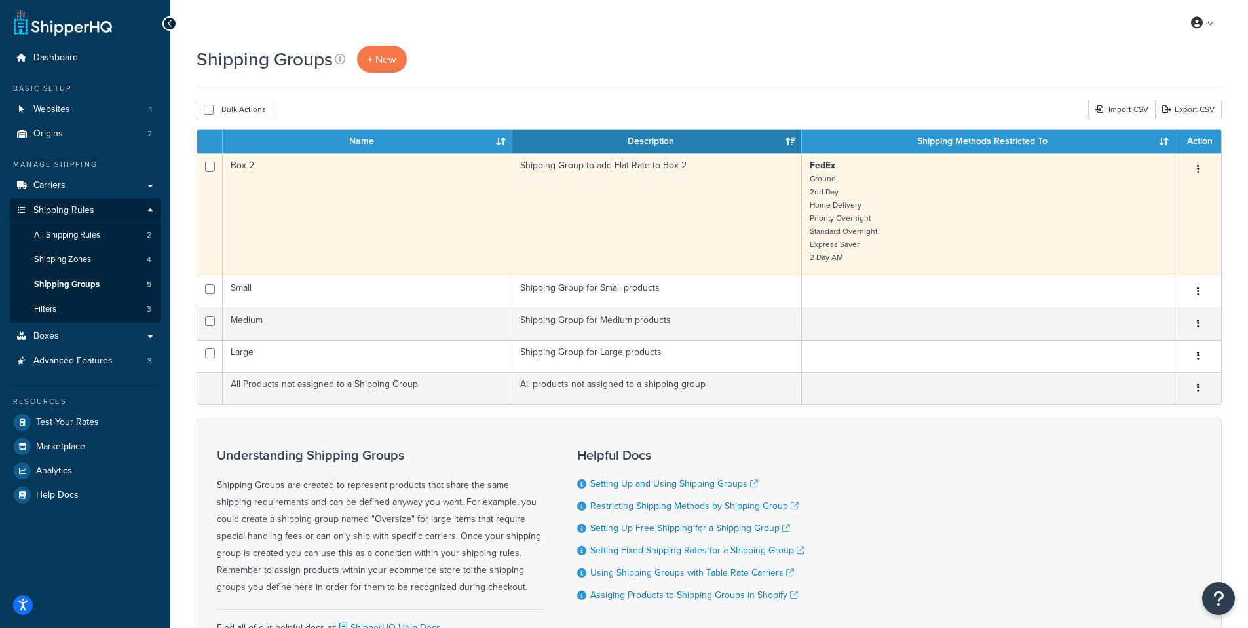
click at [470, 235] on td "Box 2" at bounding box center [368, 214] width 290 height 122
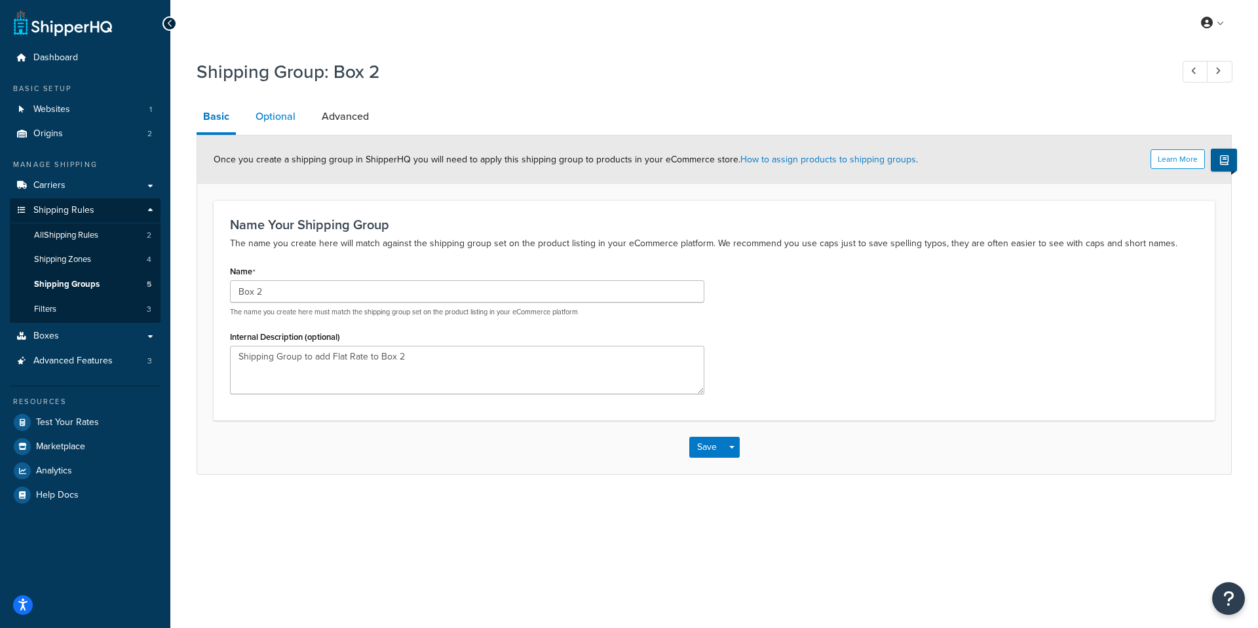
click at [273, 118] on link "Optional" at bounding box center [275, 116] width 53 height 31
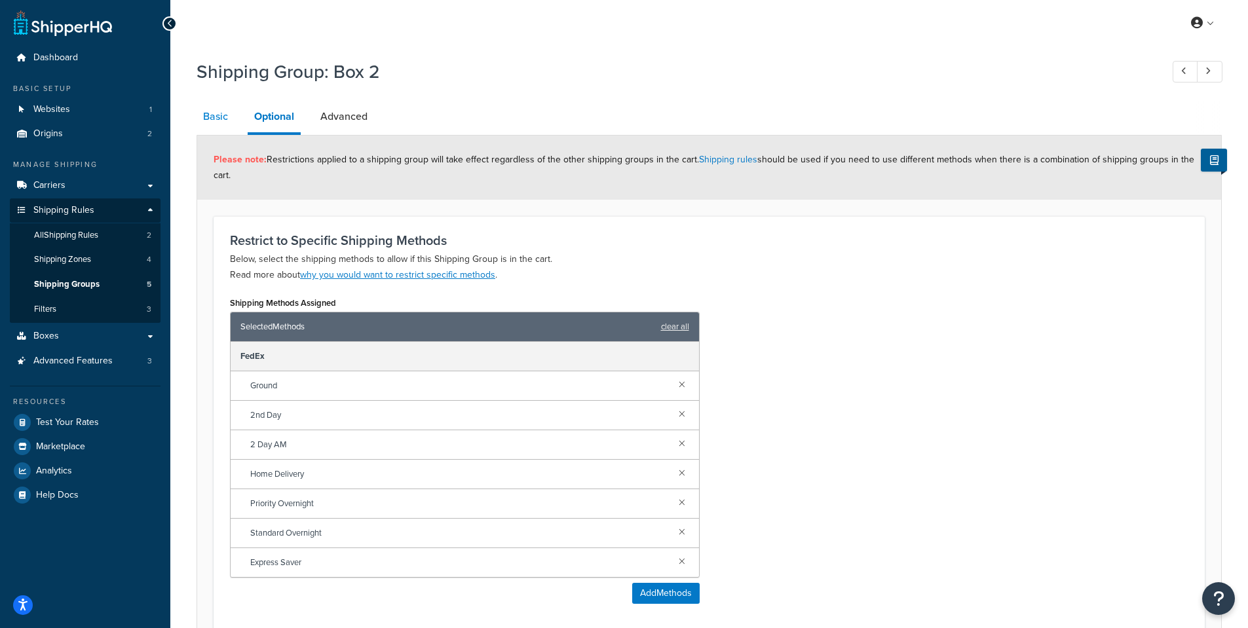
click at [217, 119] on link "Basic" at bounding box center [216, 116] width 38 height 31
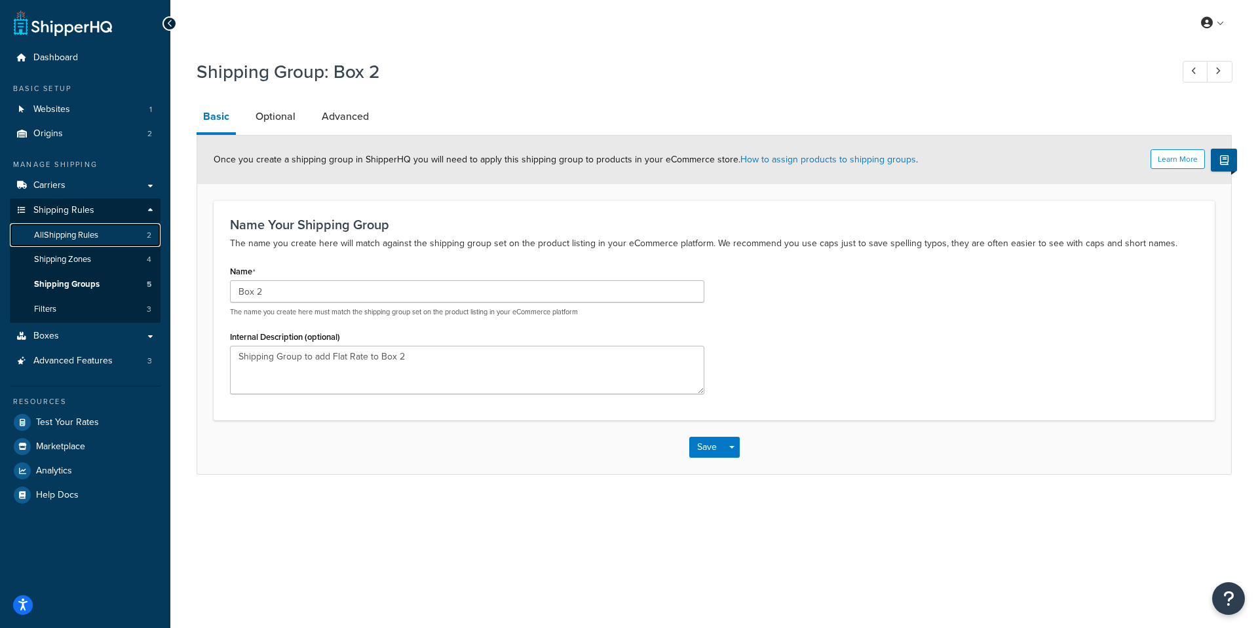
click at [86, 240] on span "All Shipping Rules" at bounding box center [66, 235] width 64 height 11
click at [705, 446] on button "Save" at bounding box center [706, 447] width 35 height 21
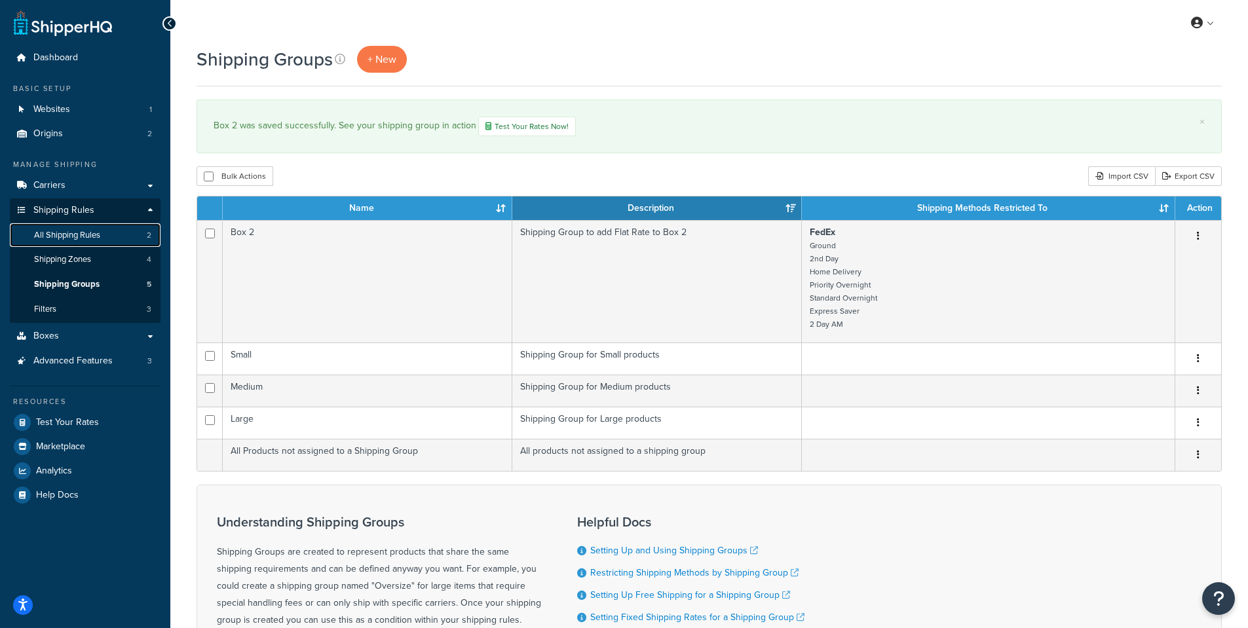
click at [101, 242] on link "All Shipping Rules 2" at bounding box center [85, 235] width 151 height 24
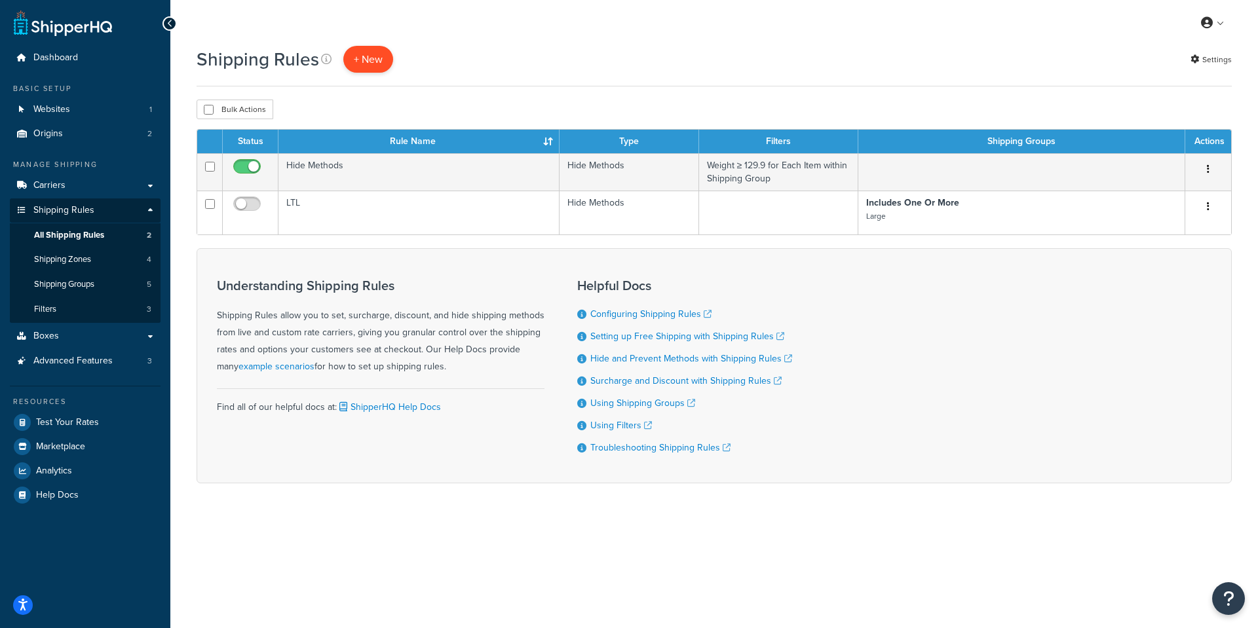
click at [369, 62] on p "+ New" at bounding box center [368, 59] width 50 height 27
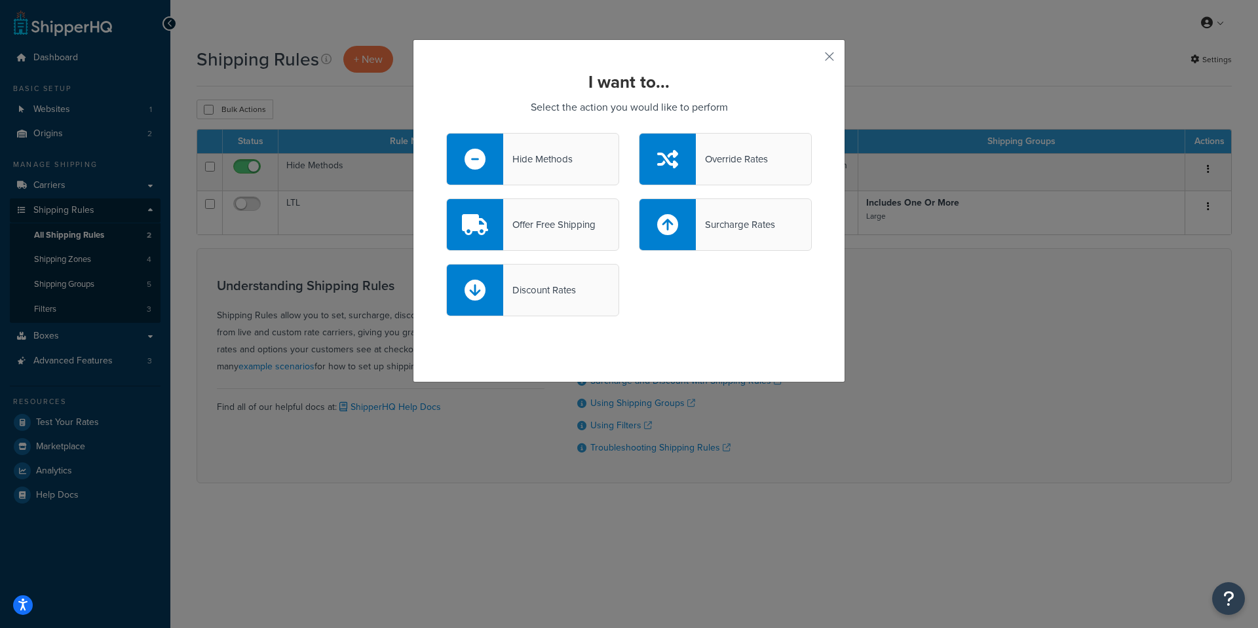
click at [728, 223] on div "Surcharge Rates" at bounding box center [735, 225] width 79 height 18
click at [0, 0] on input "Surcharge Rates" at bounding box center [0, 0] width 0 height 0
select select "CART"
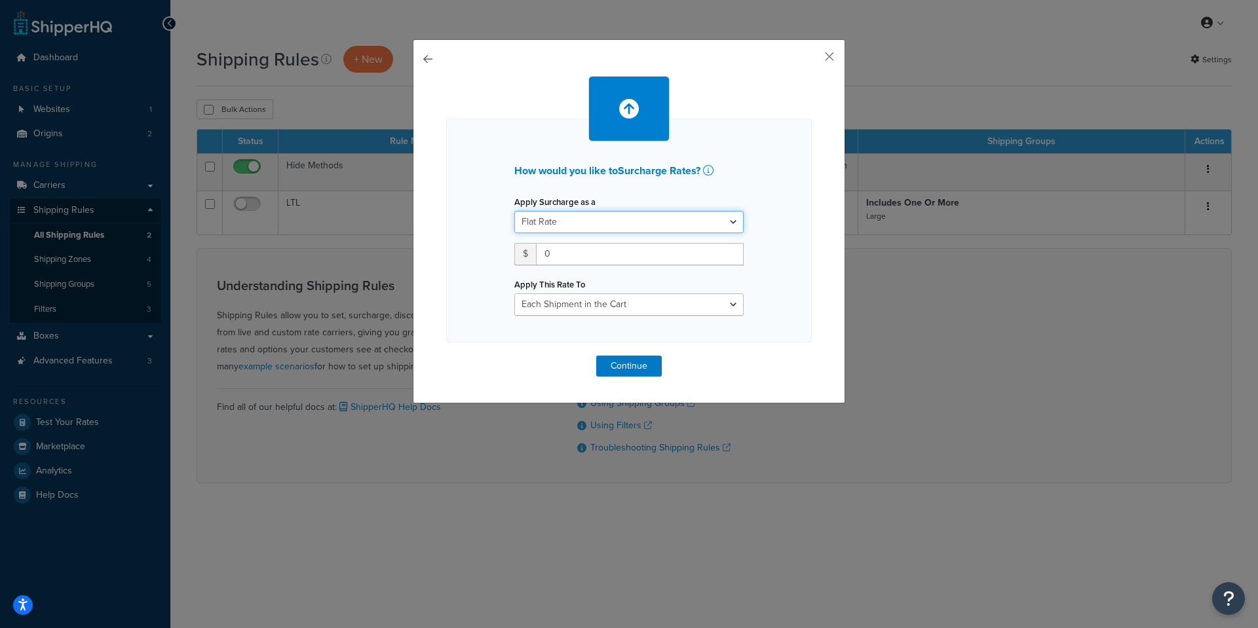
click at [581, 219] on select "Flat Rate Percentage Flat Rate & Percentage" at bounding box center [628, 222] width 229 height 22
click at [514, 211] on select "Flat Rate Percentage Flat Rate & Percentage" at bounding box center [628, 222] width 229 height 22
click at [569, 257] on input "0" at bounding box center [640, 254] width 208 height 22
drag, startPoint x: 569, startPoint y: 257, endPoint x: 442, endPoint y: 249, distance: 127.4
click at [446, 249] on div "How would you like to Surcharge Rates ? Apply Surcharge as a Flat Rate Percenta…" at bounding box center [629, 231] width 366 height 224
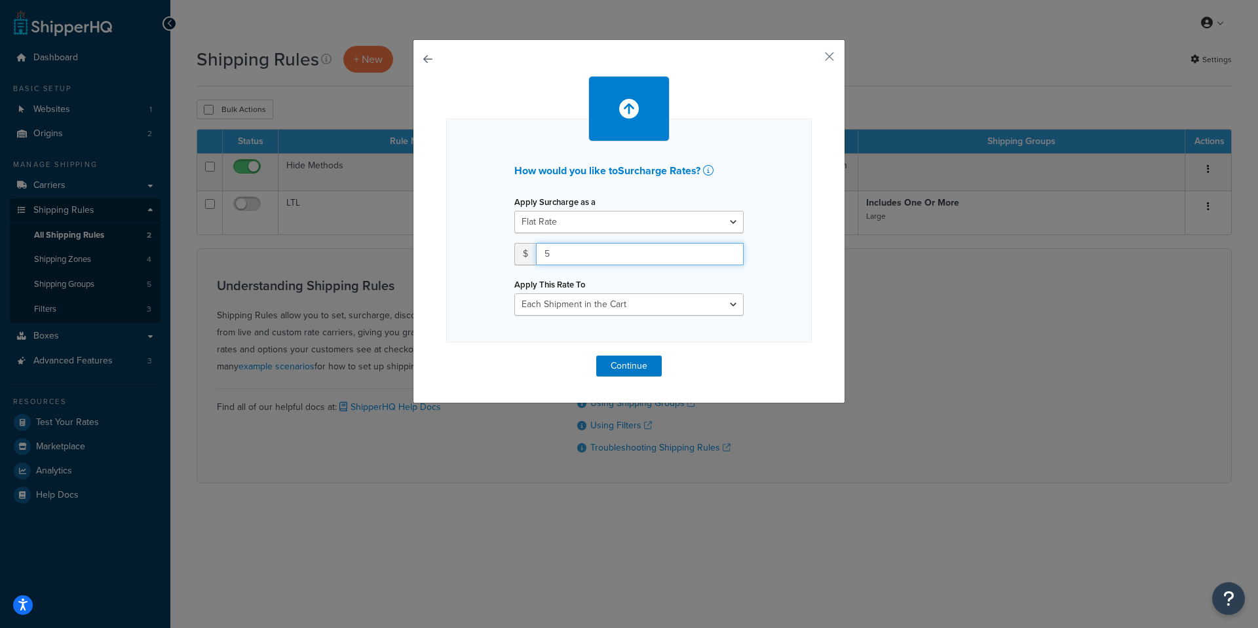
type input "5"
click at [633, 305] on select "Entire Cart Each Shipment in the Cart Each Origin in the Cart Each Shipping Gro…" at bounding box center [628, 304] width 229 height 22
select select "BOX"
click at [514, 293] on select "Entire Cart Each Shipment in the Cart Each Origin in the Cart Each Shipping Gro…" at bounding box center [628, 304] width 229 height 22
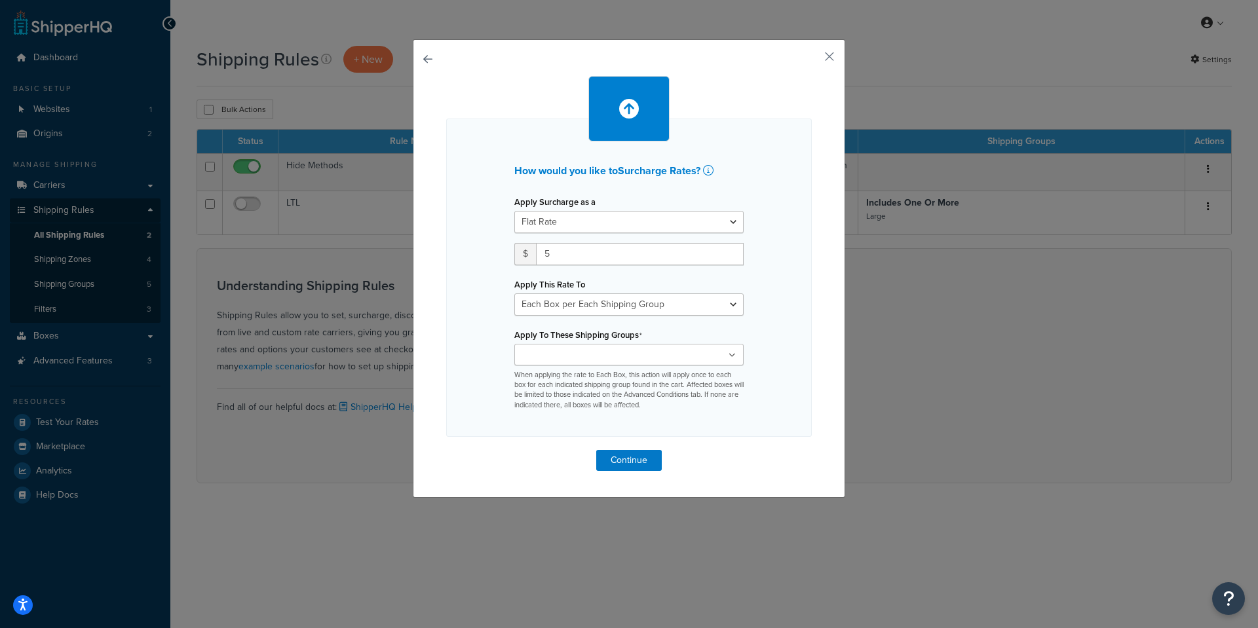
click at [578, 343] on div "Apply To These Shipping Groups Box 2 Large Medium Small All Products not assign…" at bounding box center [628, 368] width 229 height 85
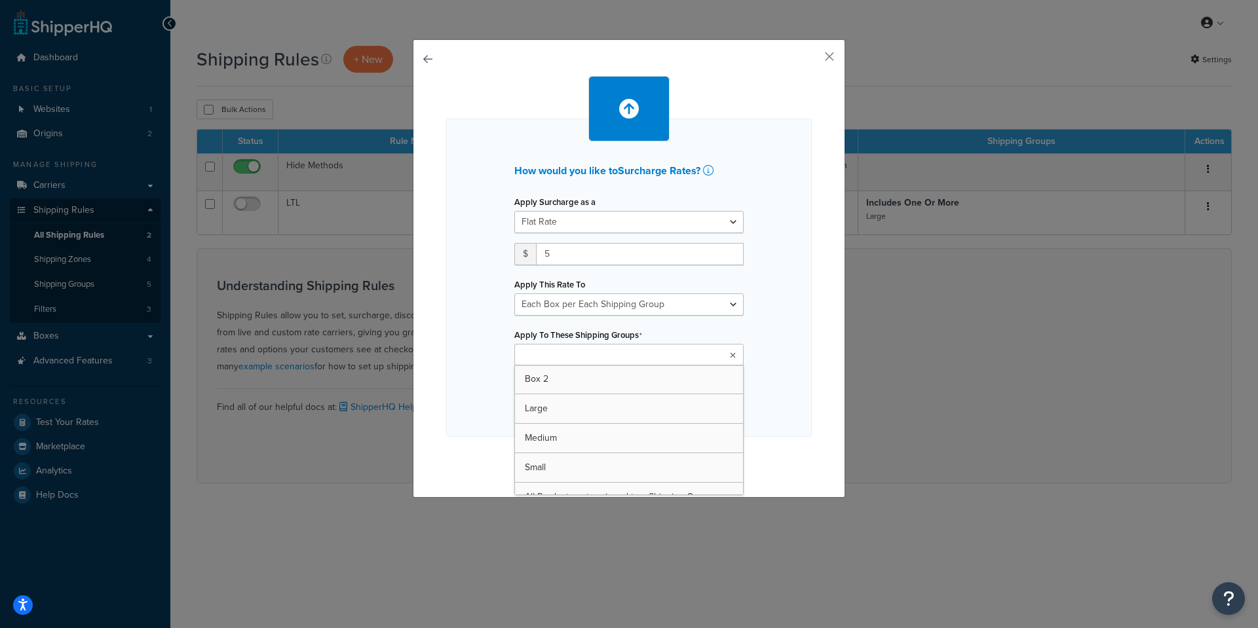
click at [578, 359] on input "Apply To These Shipping Groups" at bounding box center [576, 355] width 116 height 14
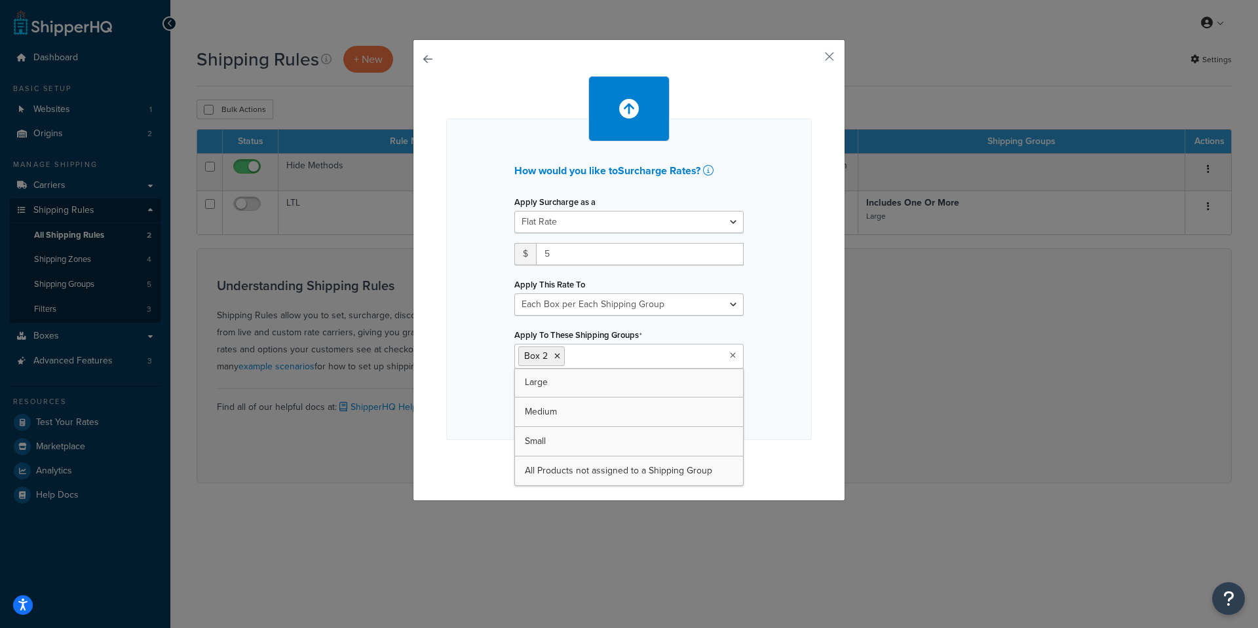
click at [762, 340] on div "How would you like to Surcharge Rates ? Apply Surcharge as a Flat Rate Percenta…" at bounding box center [629, 280] width 366 height 322
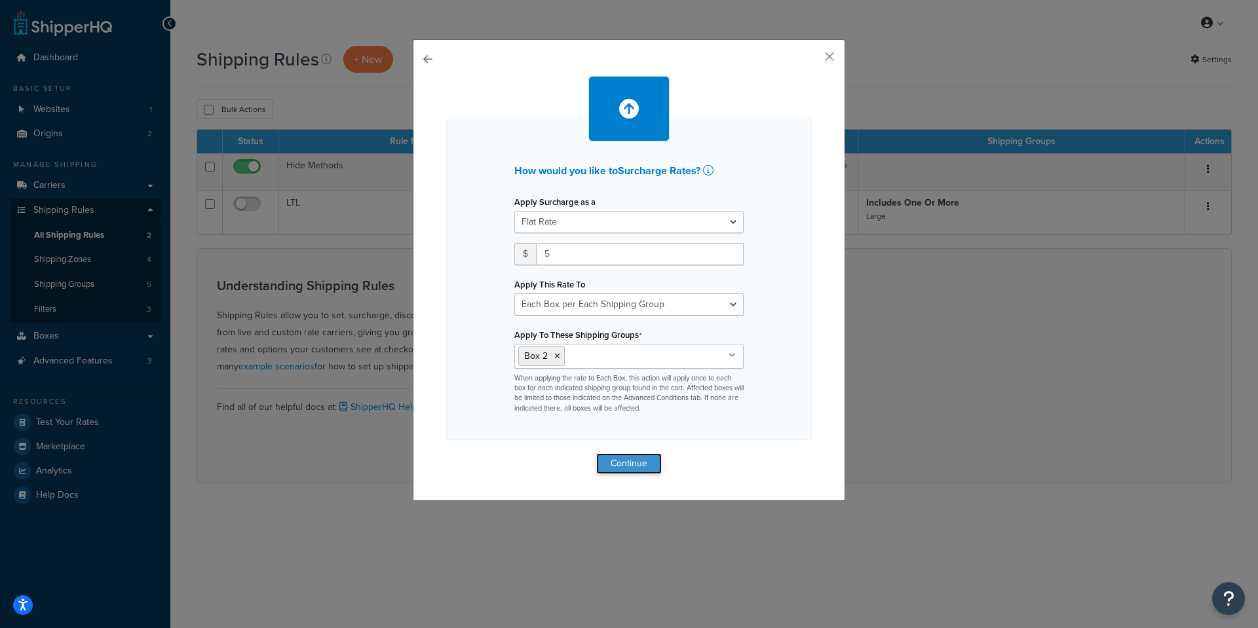
click at [638, 464] on button "Continue" at bounding box center [629, 463] width 66 height 21
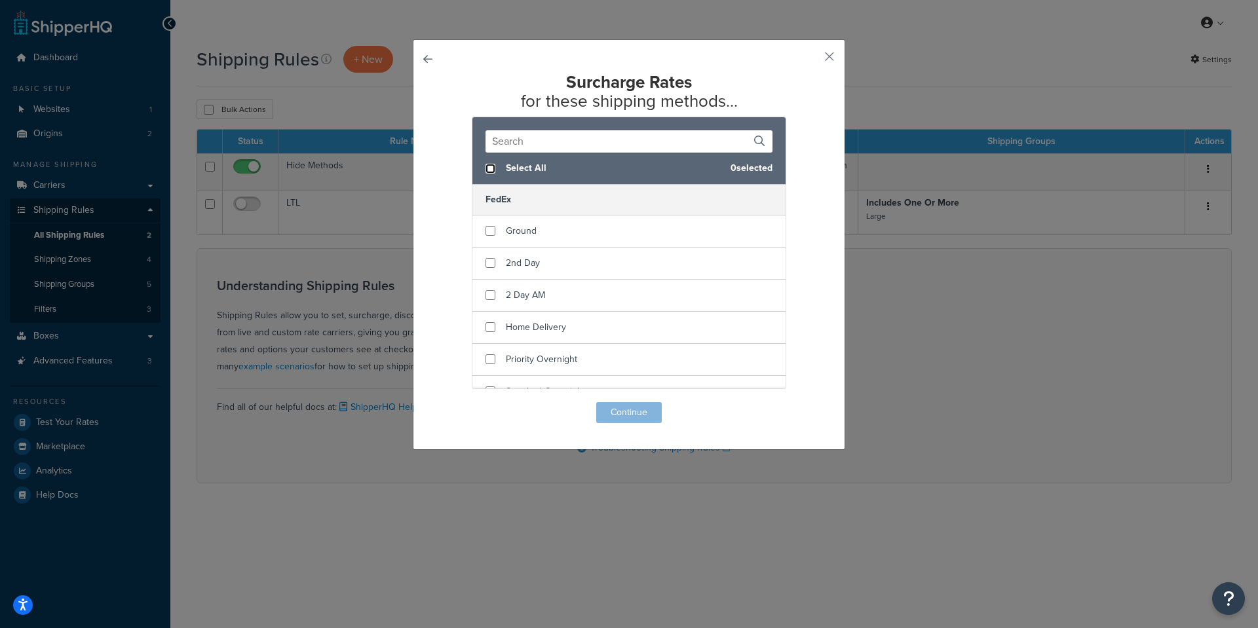
click at [485, 166] on input "checkbox" at bounding box center [490, 169] width 10 height 10
checkbox input "true"
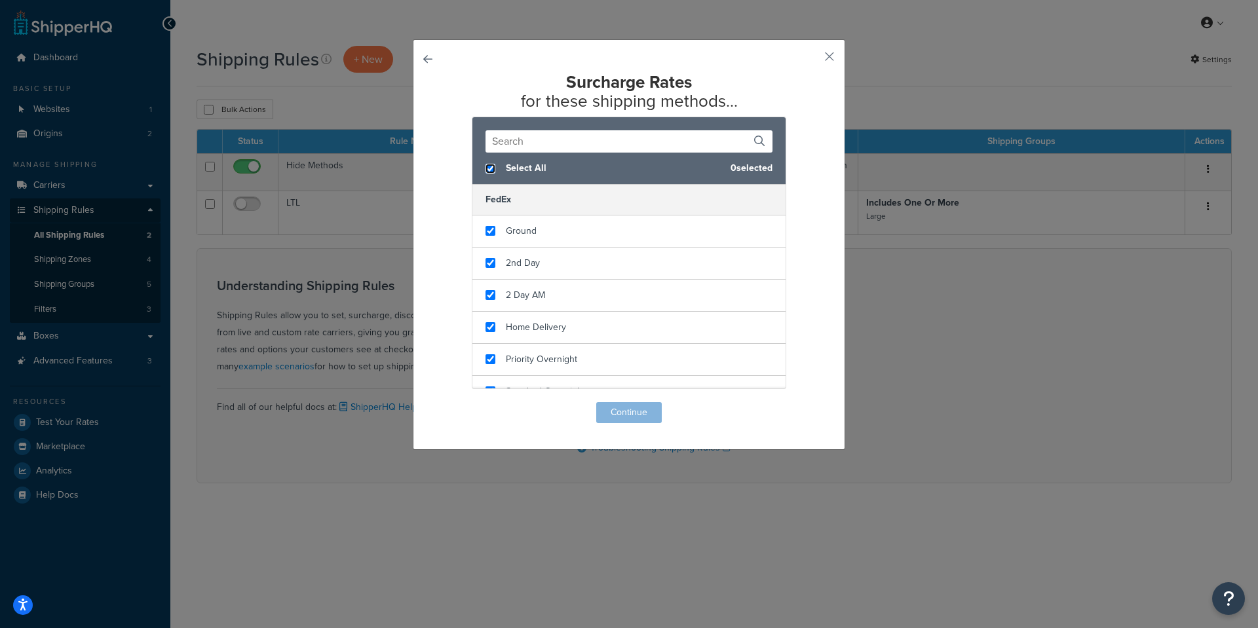
checkbox input "true"
click at [608, 405] on button "Continue" at bounding box center [629, 412] width 66 height 21
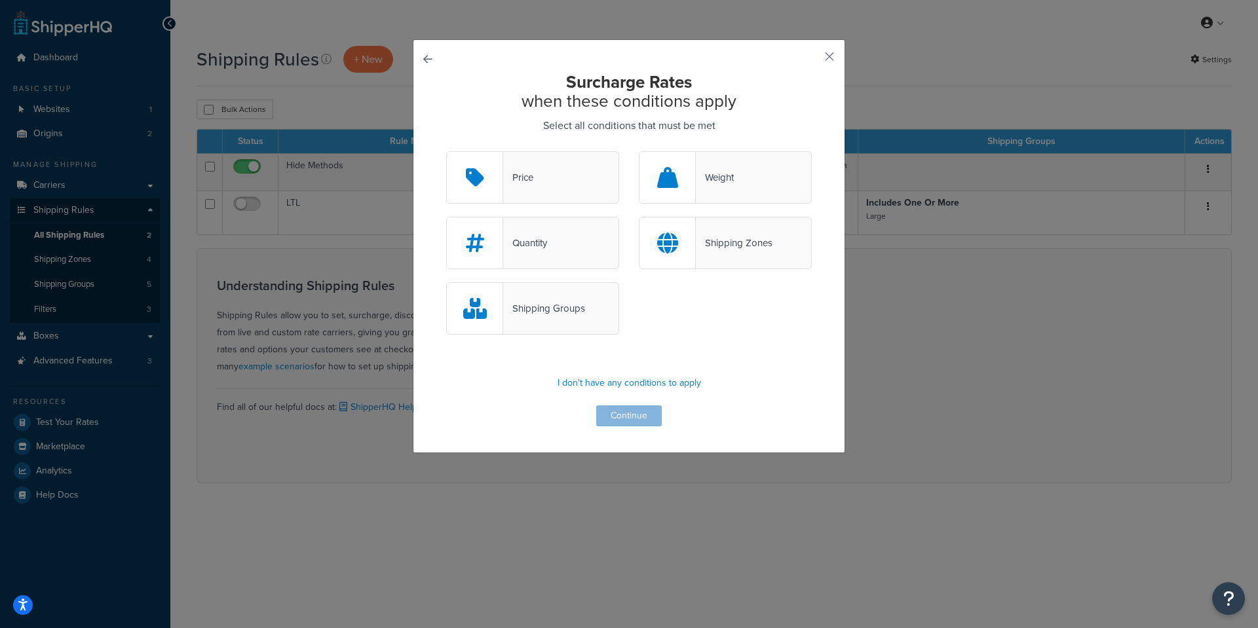
click at [574, 310] on div "Shipping Groups" at bounding box center [544, 308] width 82 height 18
click at [0, 0] on input "Shipping Groups" at bounding box center [0, 0] width 0 height 0
click at [633, 410] on button "Continue" at bounding box center [629, 415] width 66 height 21
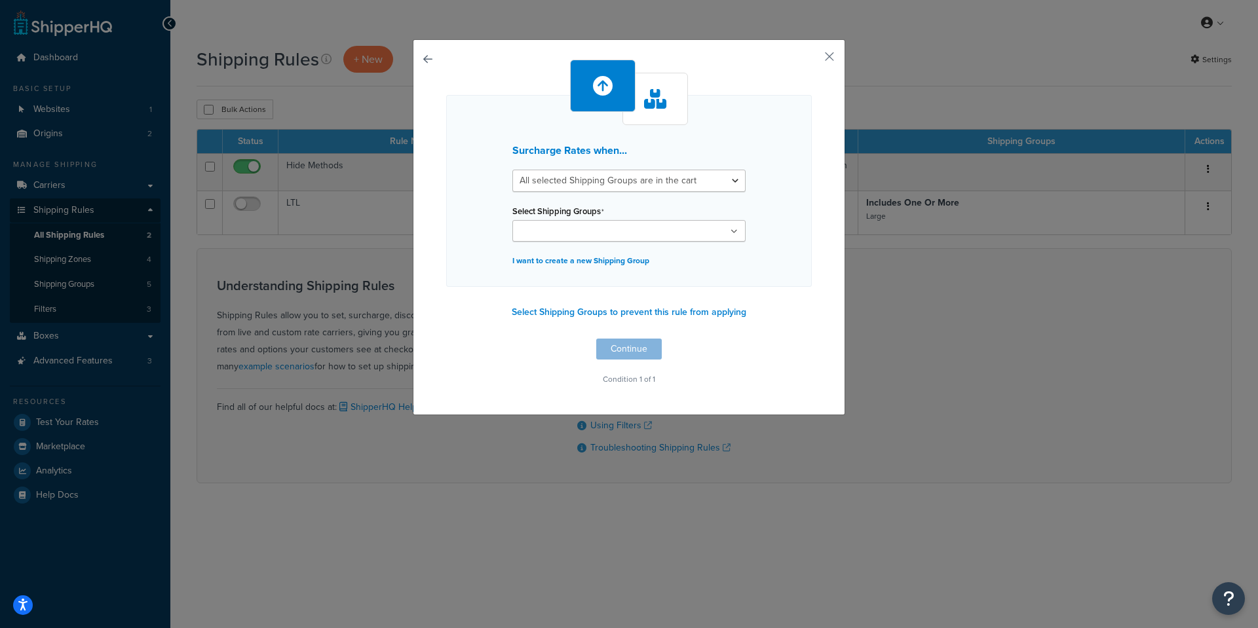
click at [630, 212] on div "Select Shipping Groups Large Medium Small Box 2 All Products not assigned to a …" at bounding box center [628, 222] width 233 height 40
click at [628, 227] on ul at bounding box center [628, 231] width 233 height 22
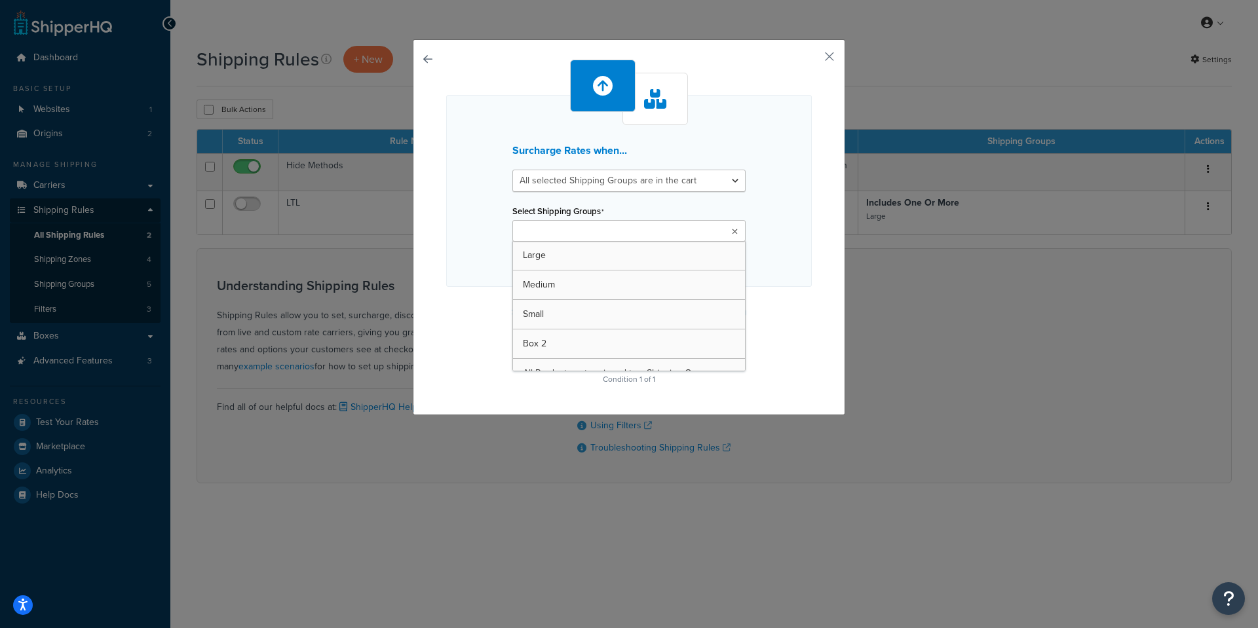
click at [628, 227] on ul at bounding box center [628, 231] width 233 height 22
click at [630, 194] on div "All selected Shipping Groups are in the cart Any selected Shipping Groups are i…" at bounding box center [628, 206] width 233 height 72
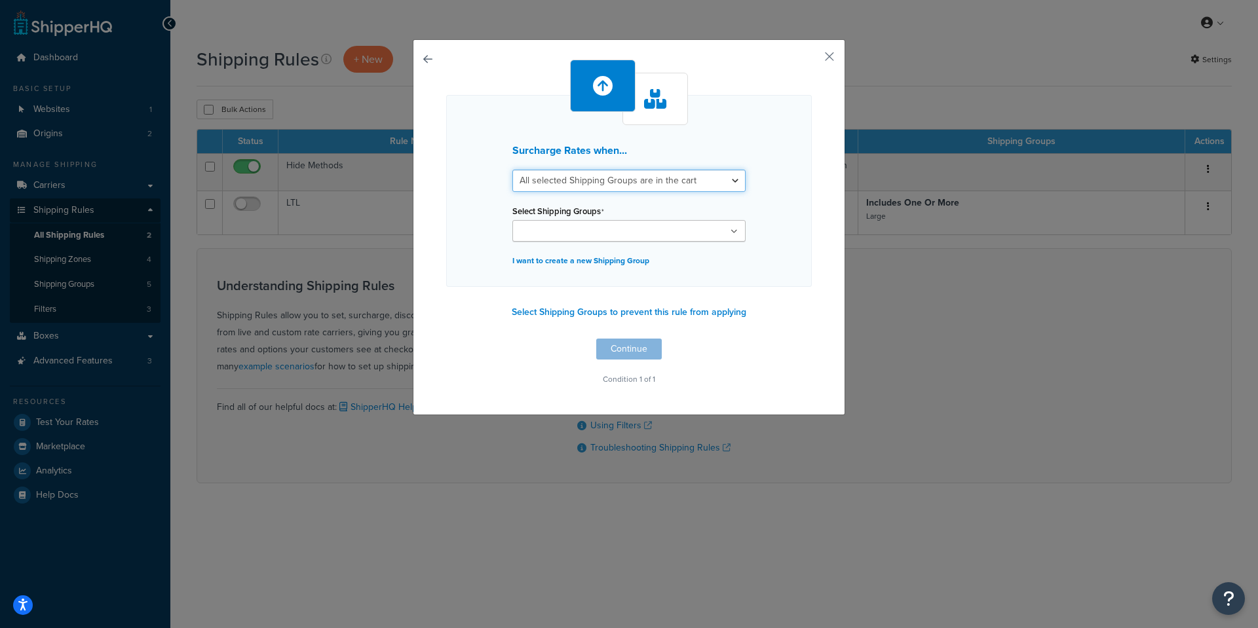
click at [599, 178] on select "All selected Shipping Groups are in the cart Any selected Shipping Groups are i…" at bounding box center [628, 181] width 233 height 22
click at [606, 139] on div "Surcharge Rates when... All selected Shipping Groups are in the cart Any select…" at bounding box center [629, 191] width 366 height 192
click at [446, 339] on button "button" at bounding box center [446, 339] width 0 height 0
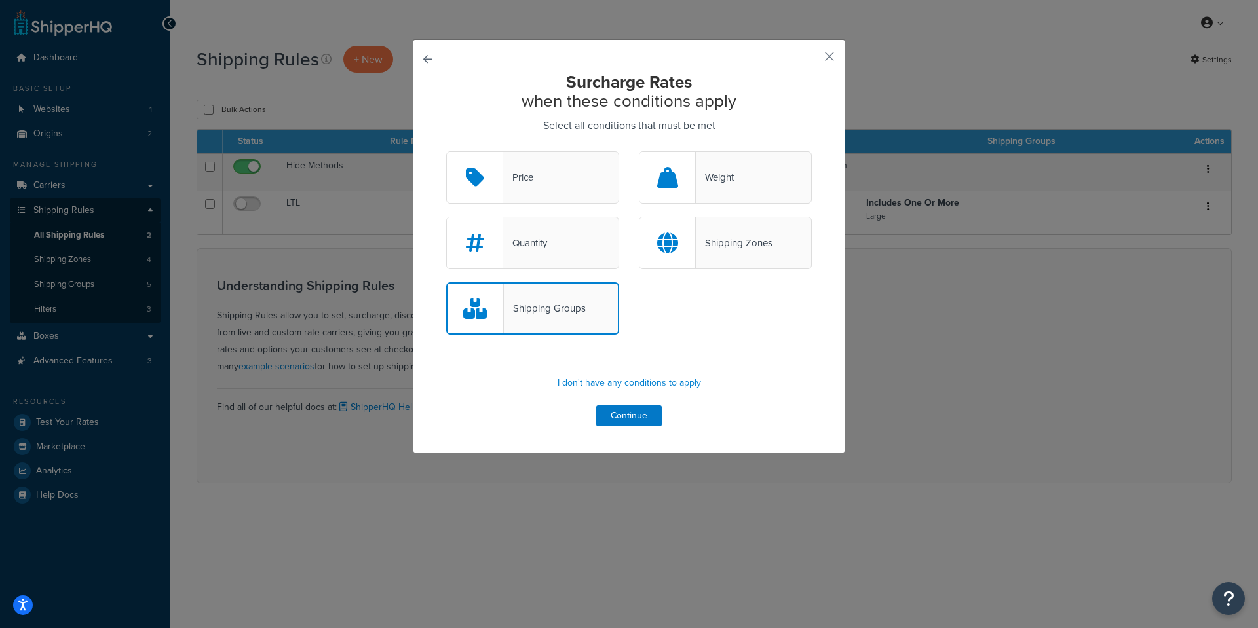
click at [541, 311] on div "Shipping Groups" at bounding box center [545, 308] width 82 height 18
click at [0, 0] on input "Shipping Groups" at bounding box center [0, 0] width 0 height 0
click at [628, 407] on div "Surcharge Rates when these conditions apply Select all conditions that must be …" at bounding box center [629, 250] width 366 height 354
click at [519, 290] on div "Shipping Groups" at bounding box center [532, 308] width 173 height 52
click at [0, 0] on input "Shipping Groups" at bounding box center [0, 0] width 0 height 0
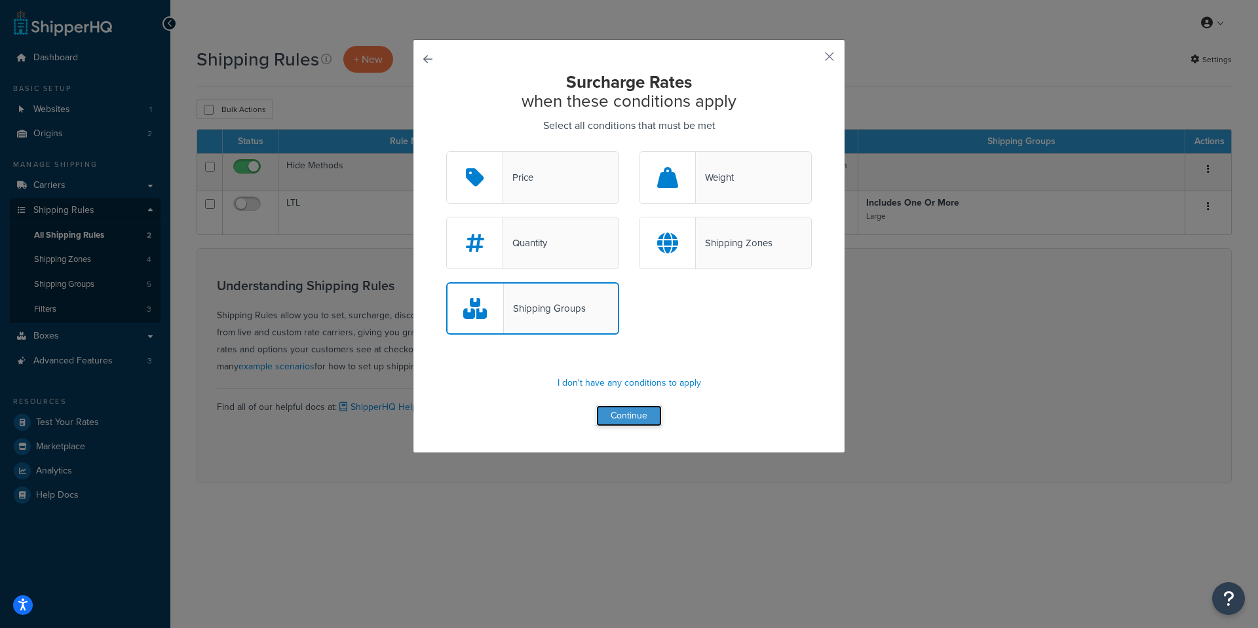
click at [604, 415] on button "Continue" at bounding box center [629, 415] width 66 height 21
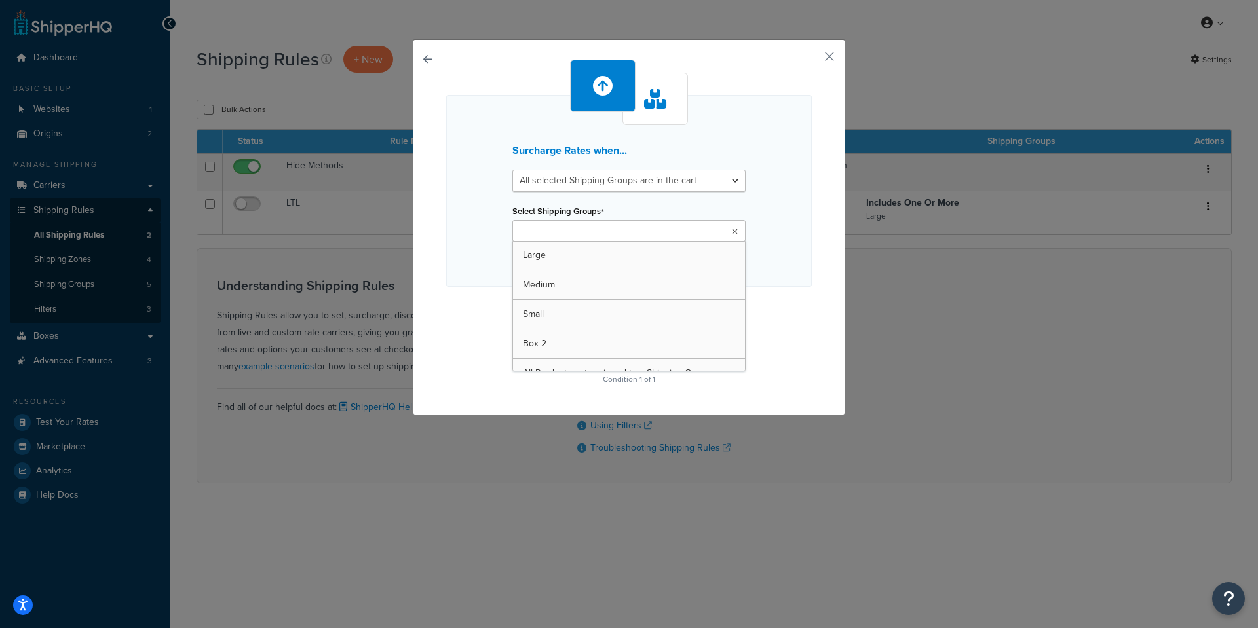
click at [557, 230] on input "Select Shipping Groups" at bounding box center [574, 232] width 116 height 14
click at [418, 219] on div "Surcharge Rates when... All selected Shipping Groups are in the cart Any select…" at bounding box center [629, 228] width 432 height 379
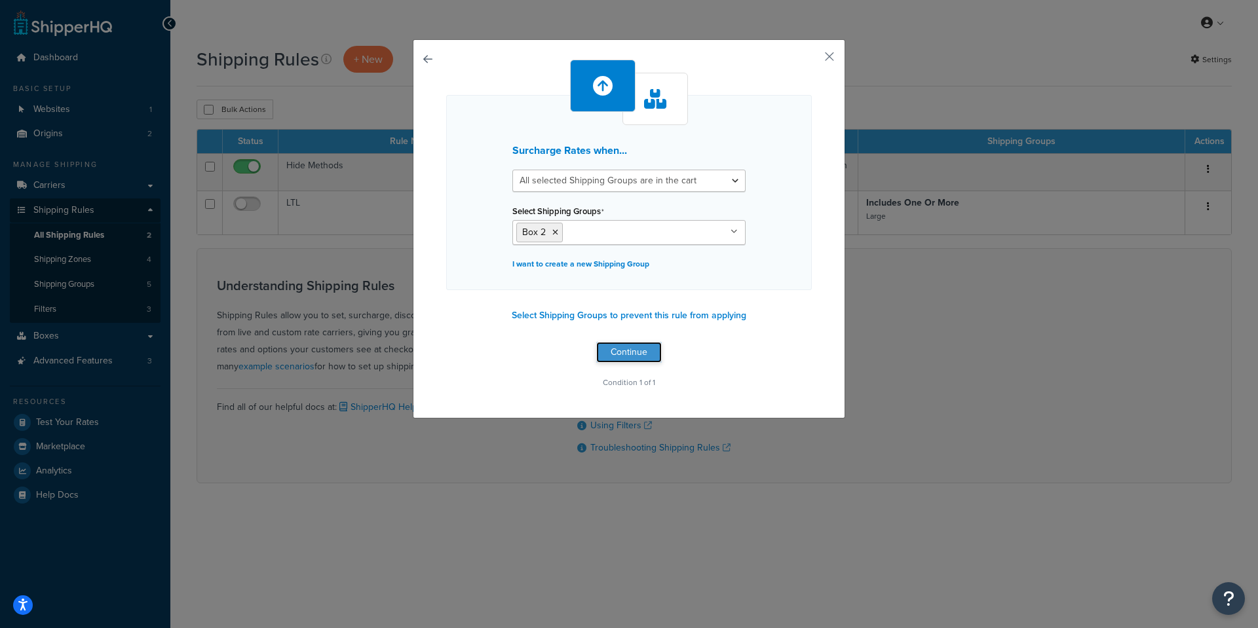
click at [643, 356] on button "Continue" at bounding box center [629, 352] width 66 height 21
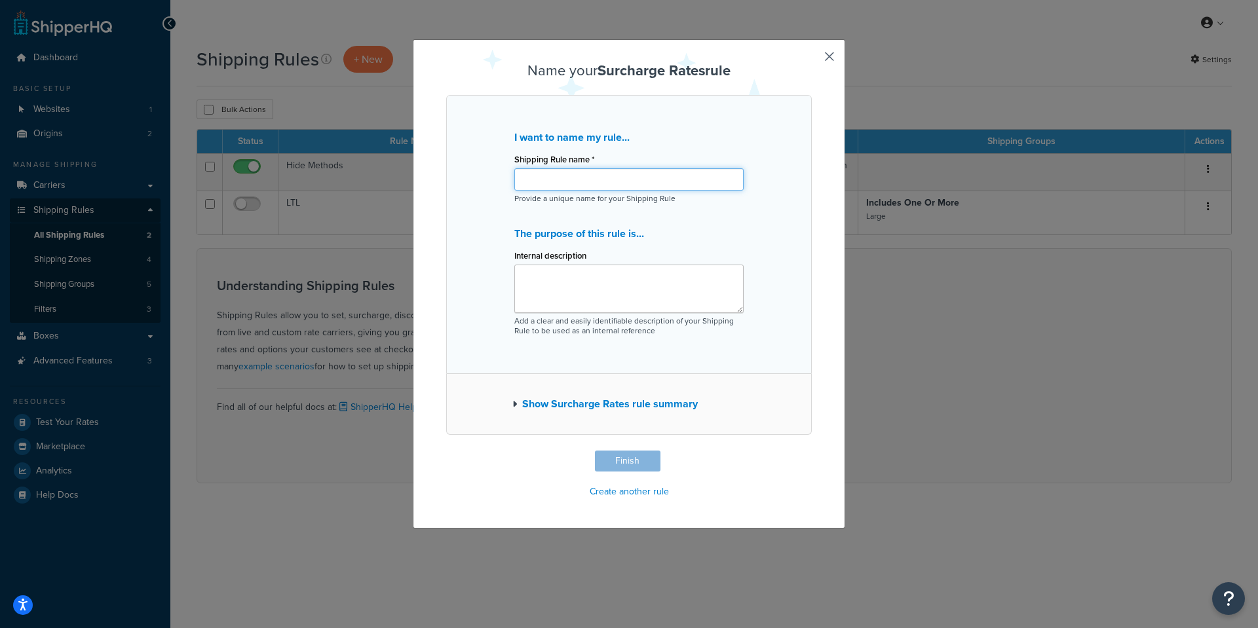
click at [542, 172] on input "Shipping Rule name *" at bounding box center [628, 179] width 229 height 22
type input "V"
type input "Box 2"
click at [571, 288] on textarea "Internal description" at bounding box center [628, 289] width 229 height 48
type textarea "Box 2 Surcharge"
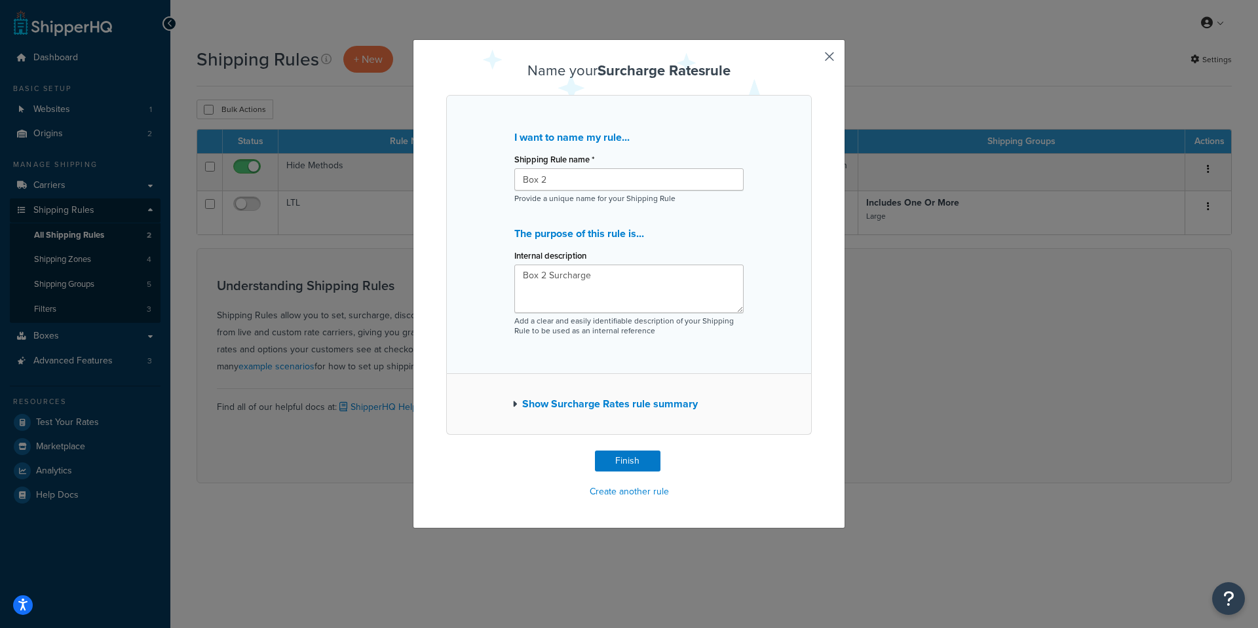
click at [597, 383] on div "Show Surcharge Rates rule summary" at bounding box center [629, 404] width 366 height 61
click at [521, 396] on button "Show Surcharge Rates rule summary" at bounding box center [604, 404] width 185 height 18
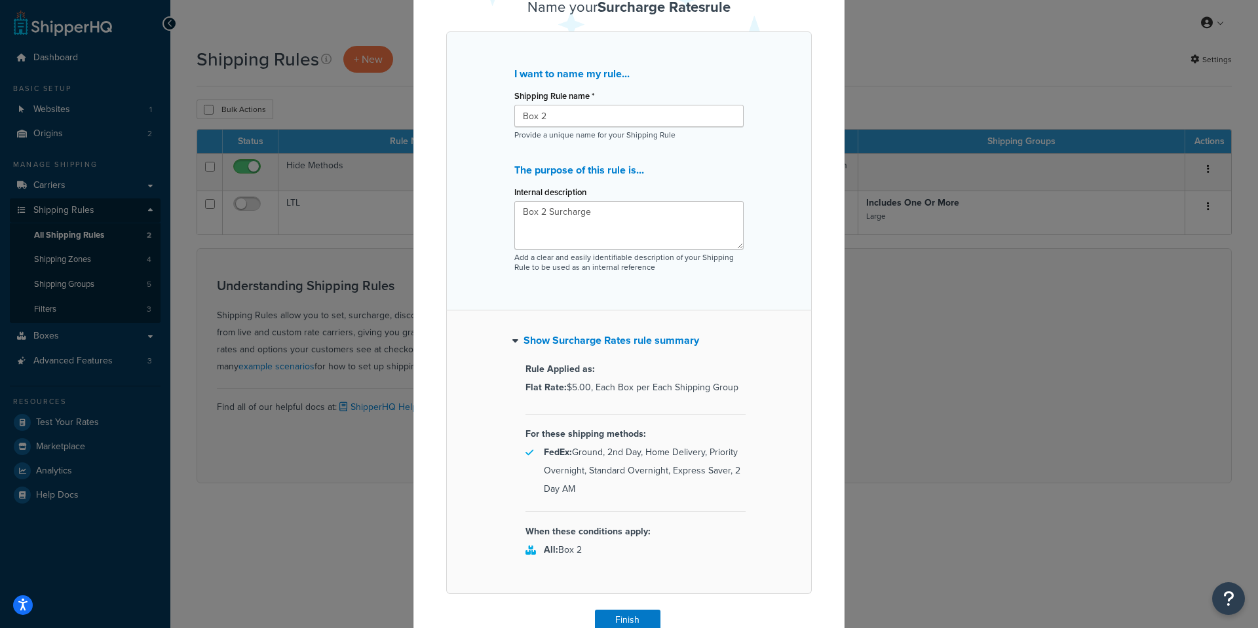
scroll to position [126, 0]
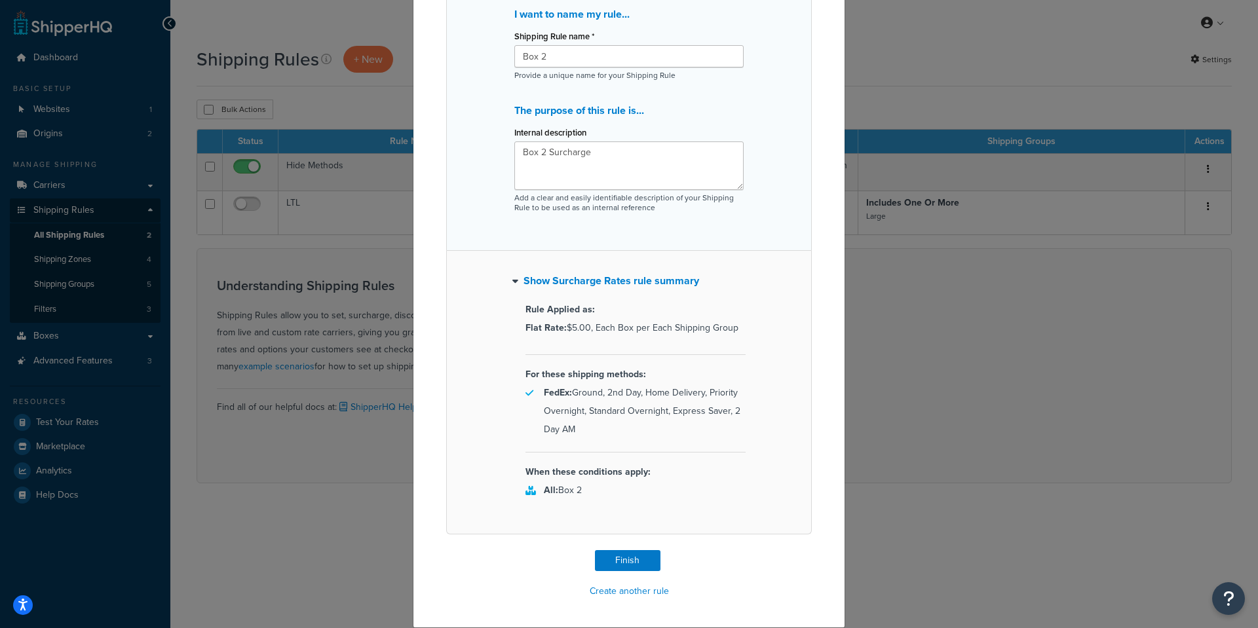
click at [512, 278] on icon "button" at bounding box center [515, 280] width 6 height 9
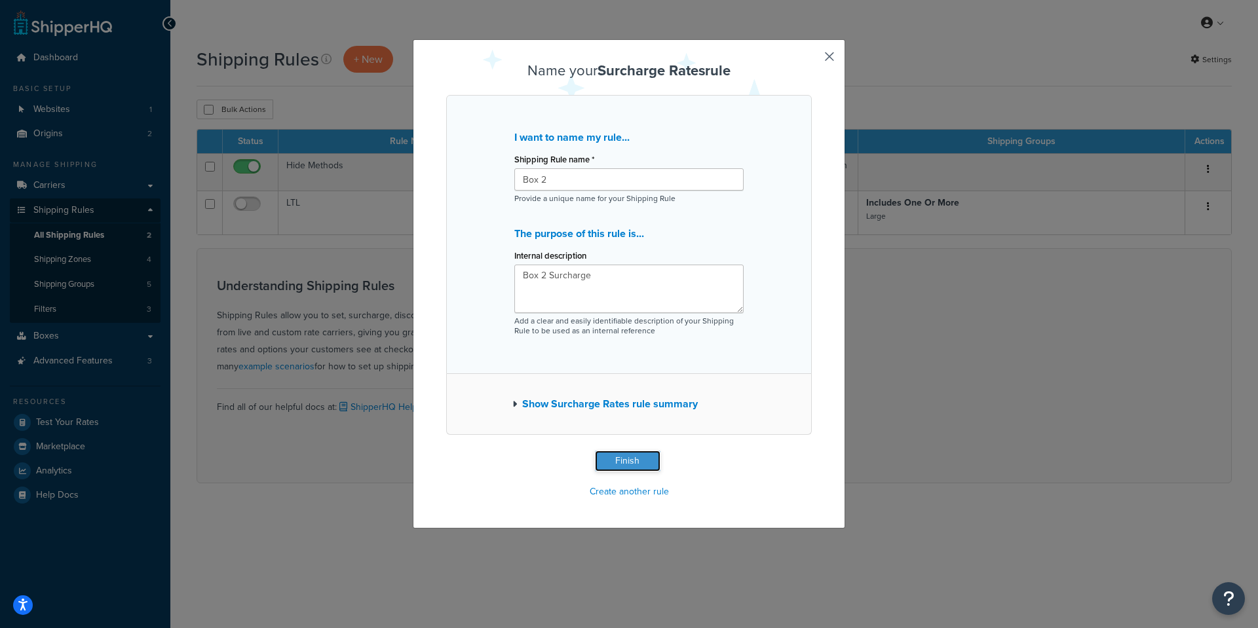
click at [605, 461] on button "Finish" at bounding box center [628, 461] width 66 height 21
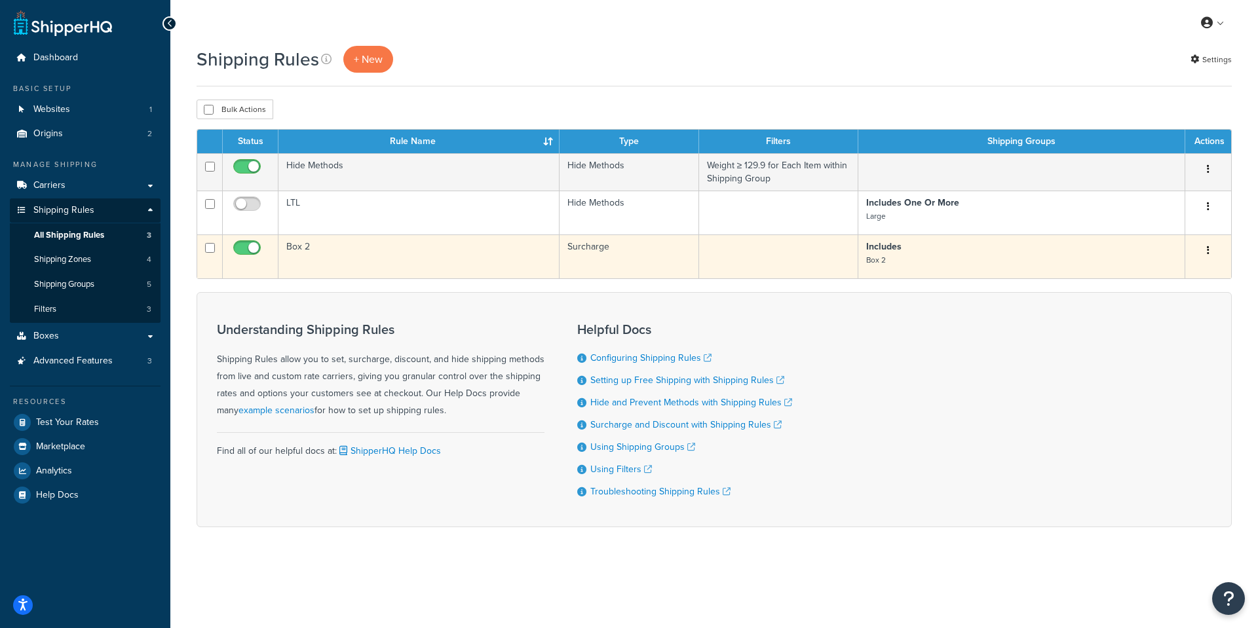
click at [296, 248] on td "Box 2" at bounding box center [418, 257] width 281 height 44
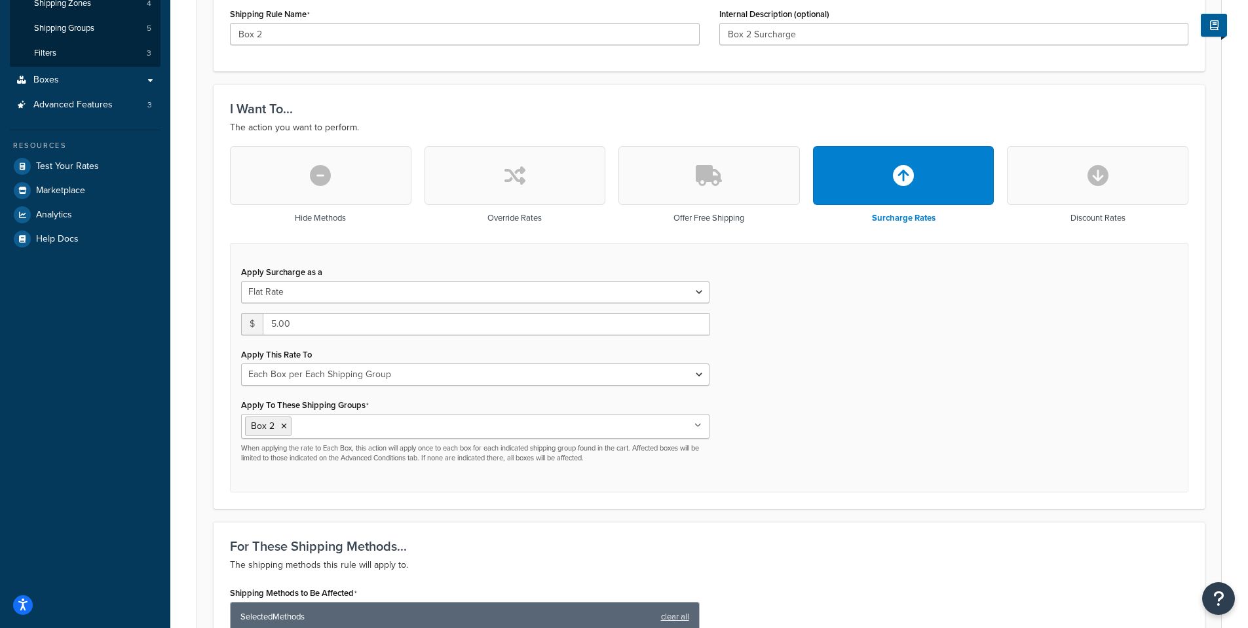
scroll to position [328, 0]
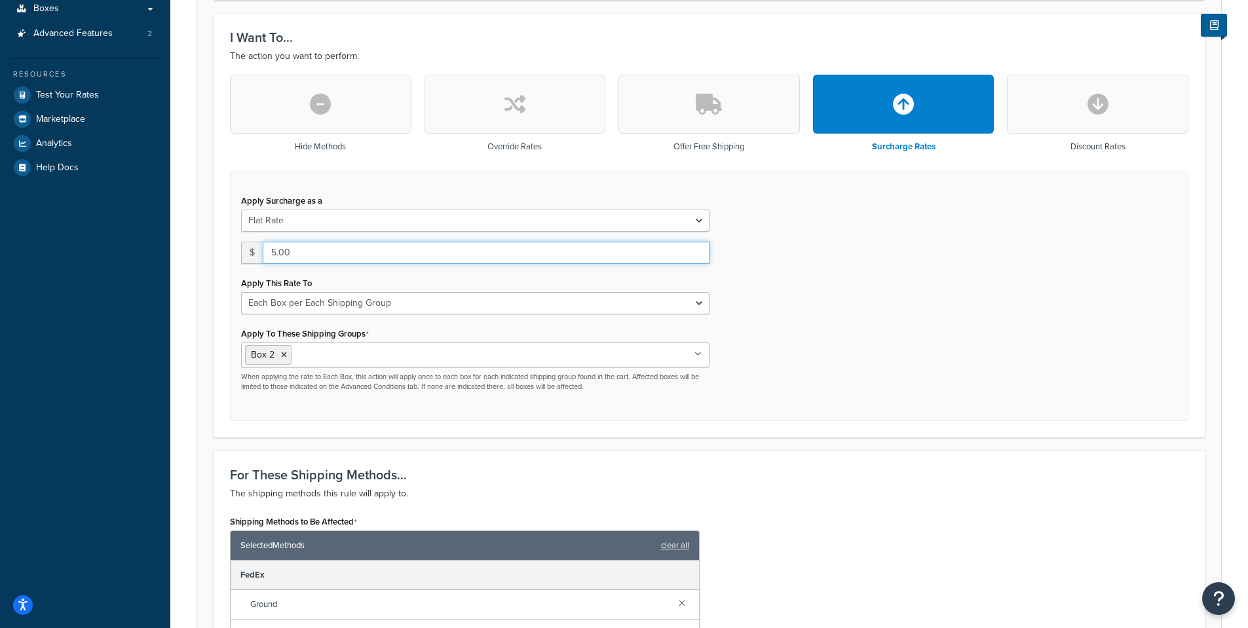
click at [304, 252] on input "5.00" at bounding box center [486, 253] width 447 height 22
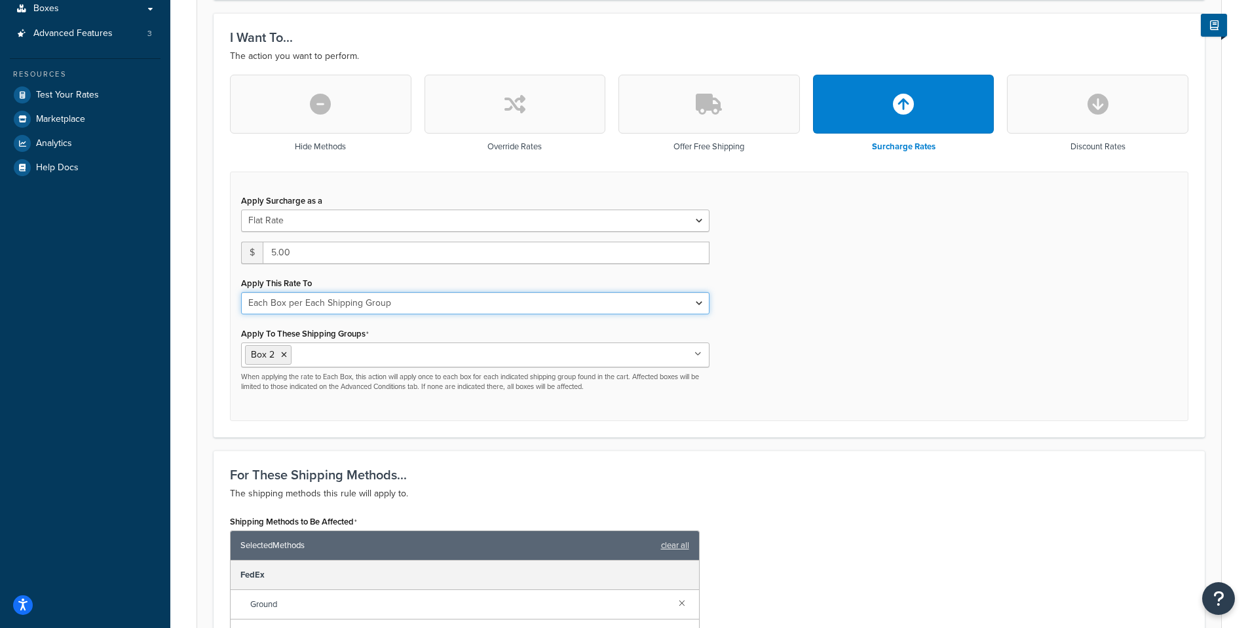
click at [390, 301] on select "Entire Cart Each Shipment in the Cart Each Origin in the Cart Each Shipping Gro…" at bounding box center [475, 303] width 468 height 22
click at [241, 293] on select "Entire Cart Each Shipment in the Cart Each Origin in the Cart Each Shipping Gro…" at bounding box center [475, 303] width 468 height 22
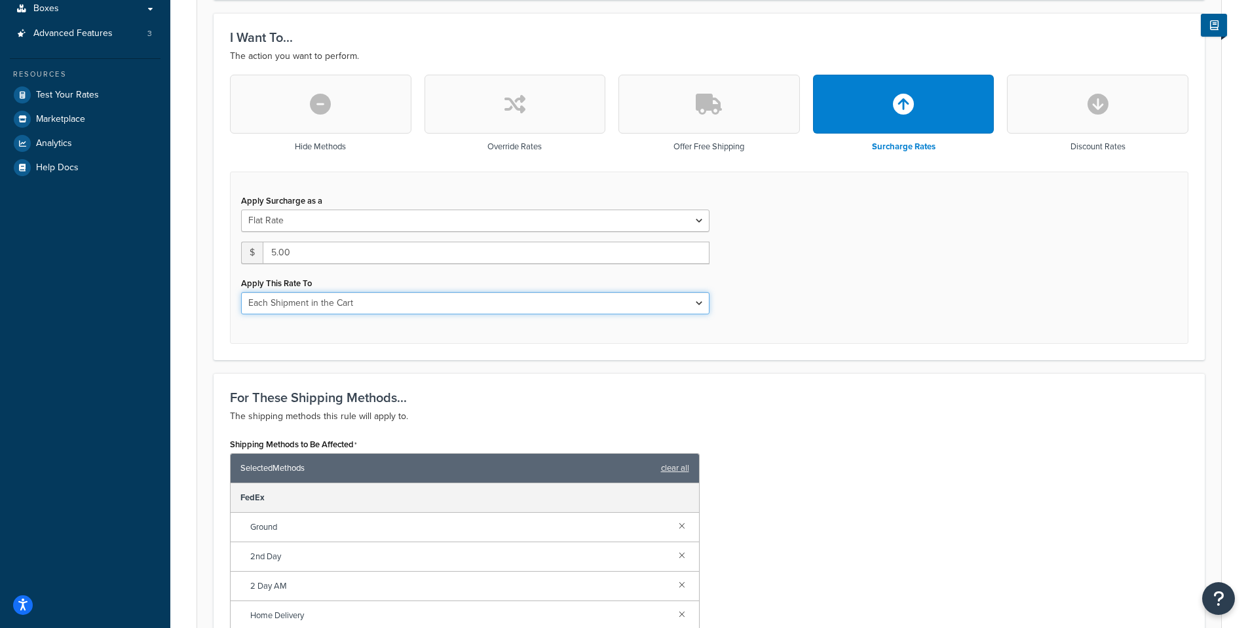
click at [379, 303] on select "Entire Cart Each Shipment in the Cart Each Origin in the Cart Each Shipping Gro…" at bounding box center [475, 303] width 468 height 22
click at [241, 293] on select "Entire Cart Each Shipment in the Cart Each Origin in the Cart Each Shipping Gro…" at bounding box center [475, 303] width 468 height 22
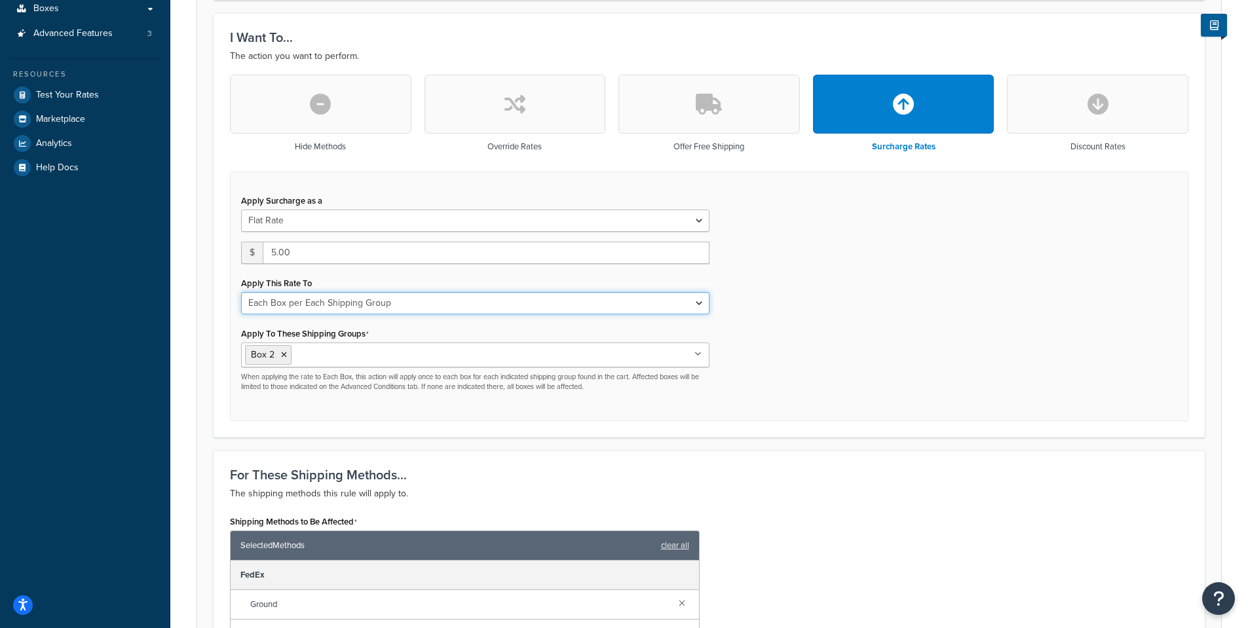
click at [356, 310] on select "Entire Cart Each Shipment in the Cart Each Origin in the Cart Each Shipping Gro…" at bounding box center [475, 303] width 468 height 22
select select "CART"
click at [241, 293] on select "Entire Cart Each Shipment in the Cart Each Origin in the Cart Each Shipping Gro…" at bounding box center [475, 303] width 468 height 22
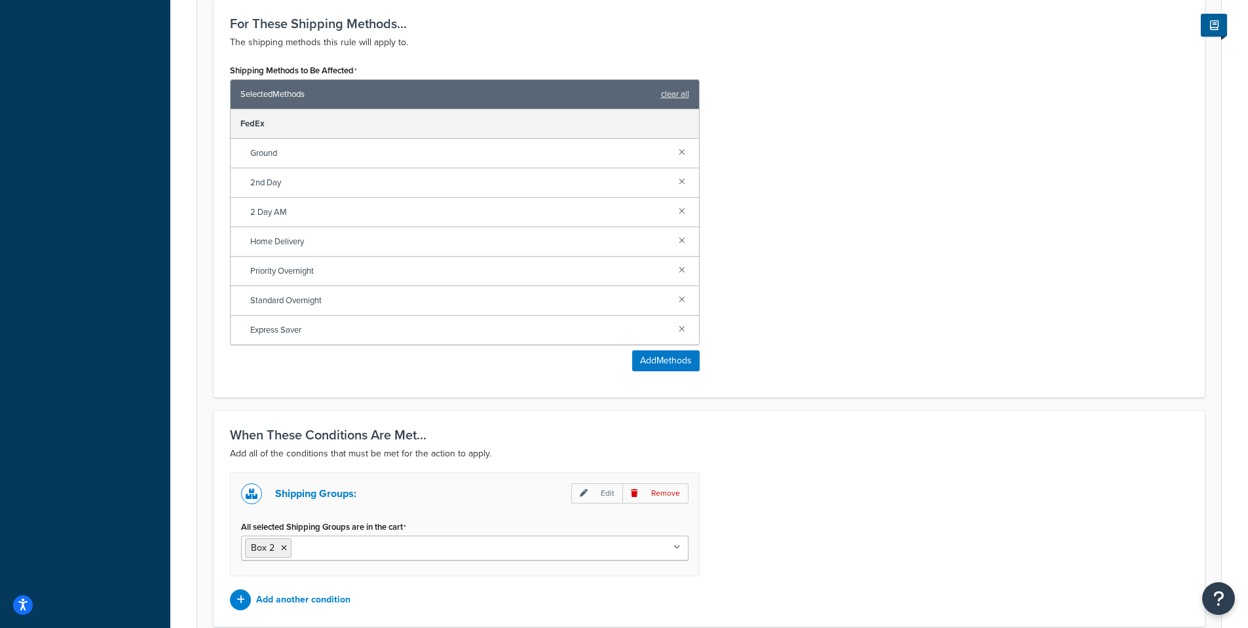
scroll to position [821, 0]
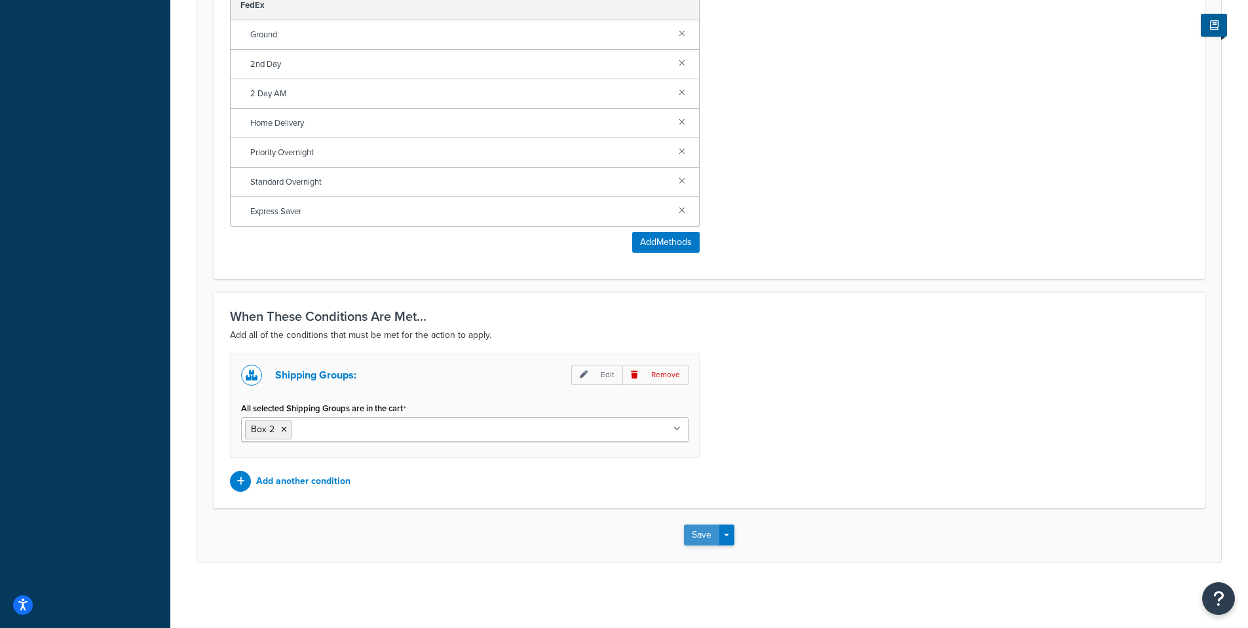
click at [702, 533] on button "Save" at bounding box center [701, 535] width 35 height 21
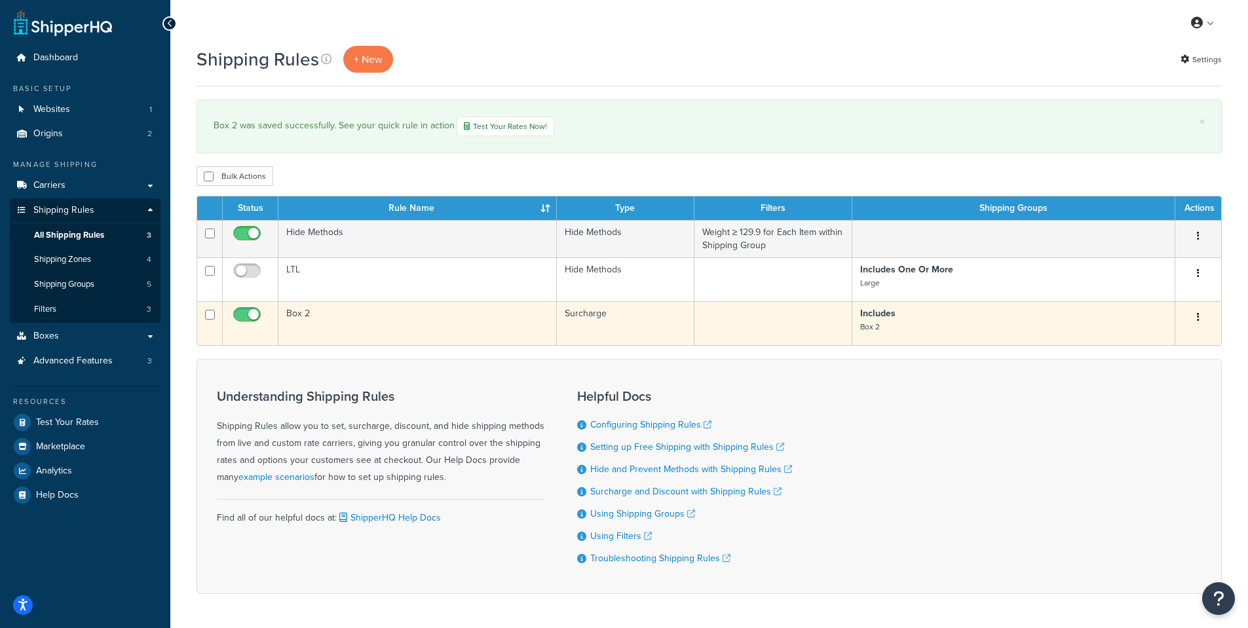
click at [1197, 320] on icon "button" at bounding box center [1198, 316] width 3 height 9
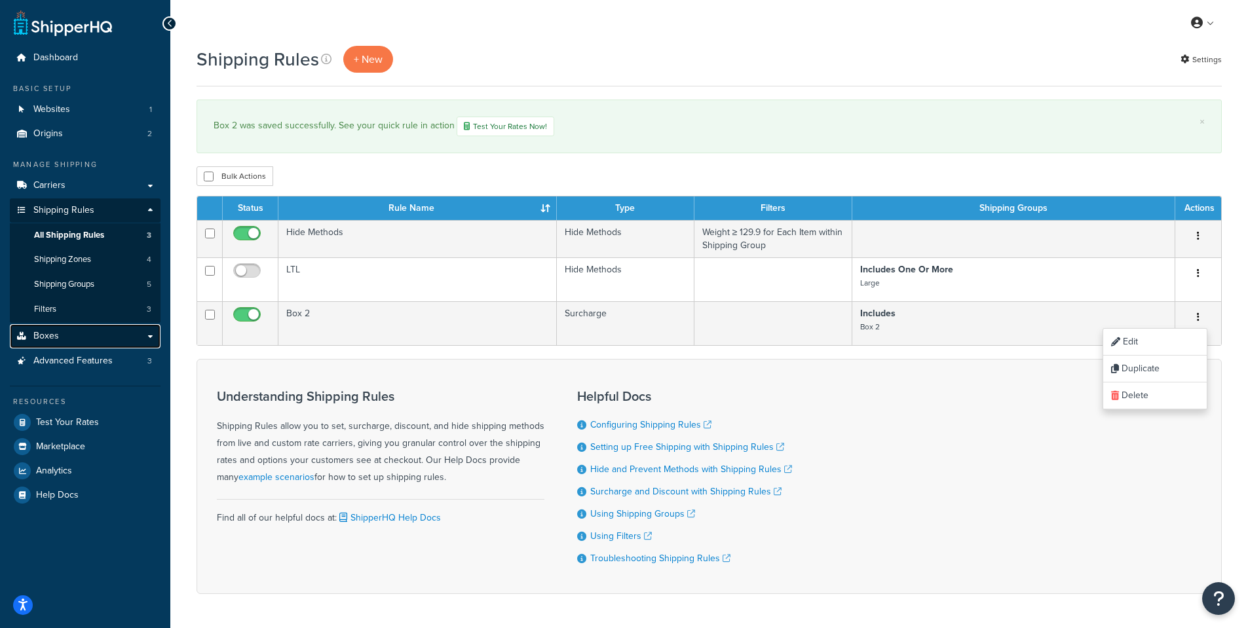
click at [71, 335] on link "Boxes" at bounding box center [85, 336] width 151 height 24
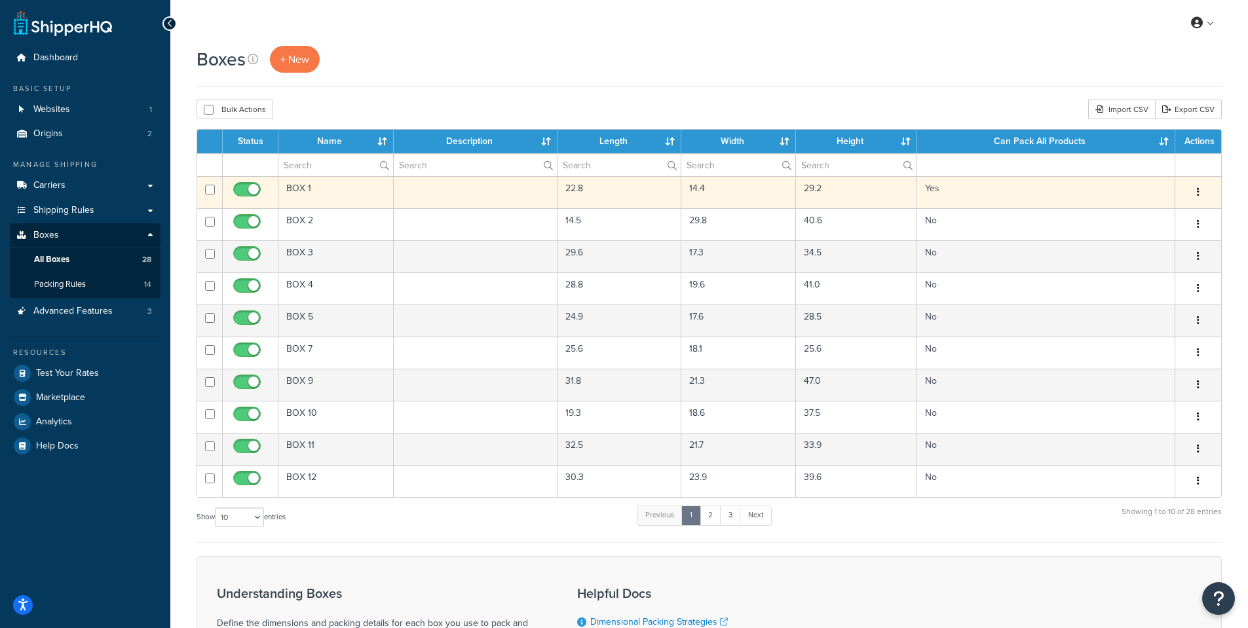
click at [1195, 191] on button "button" at bounding box center [1198, 192] width 18 height 21
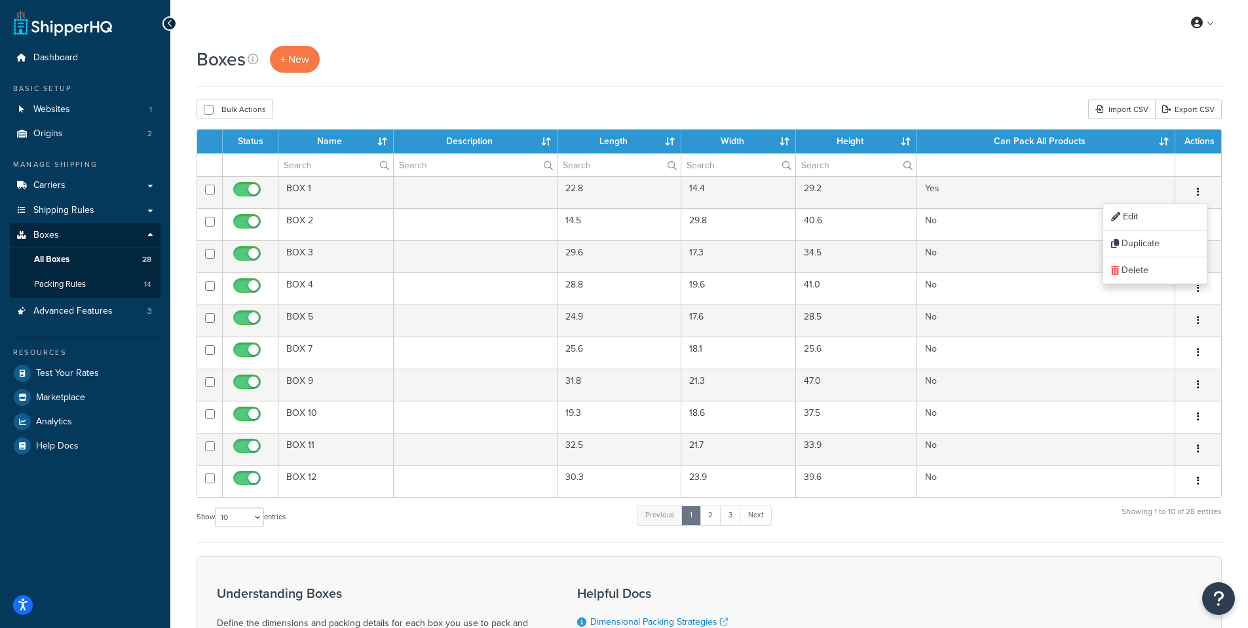
click at [597, 58] on div "Boxes + New" at bounding box center [709, 59] width 1025 height 27
click at [69, 213] on span "Shipping Rules" at bounding box center [63, 210] width 61 height 11
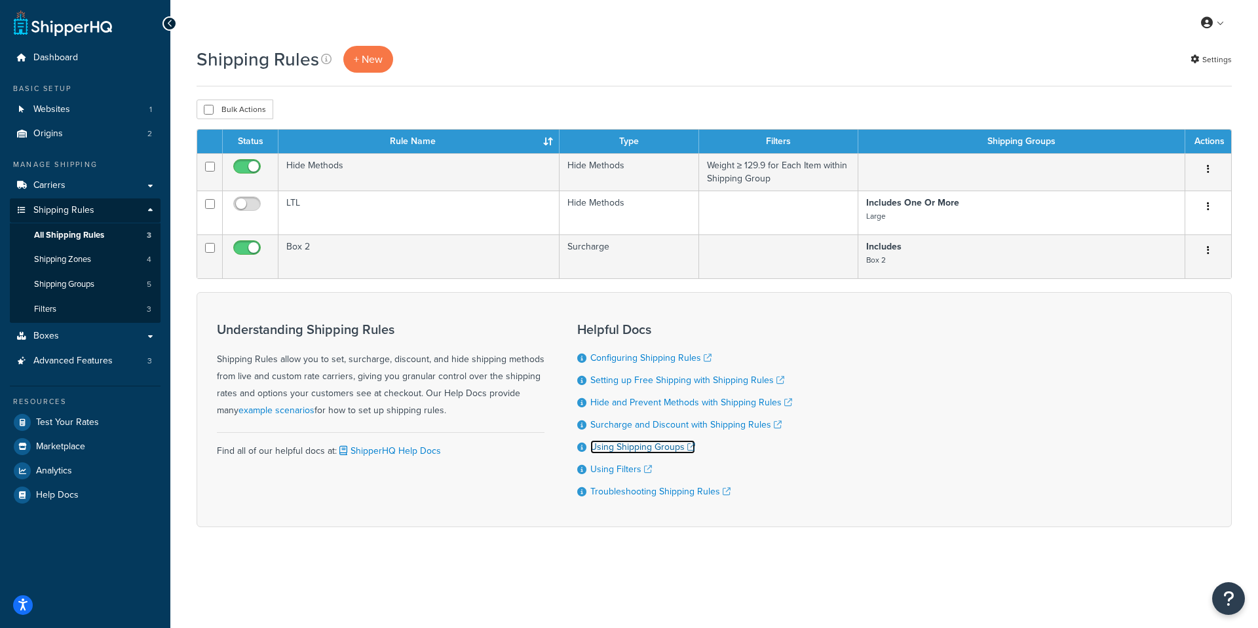
click at [639, 447] on link "Using Shipping Groups" at bounding box center [642, 447] width 105 height 14
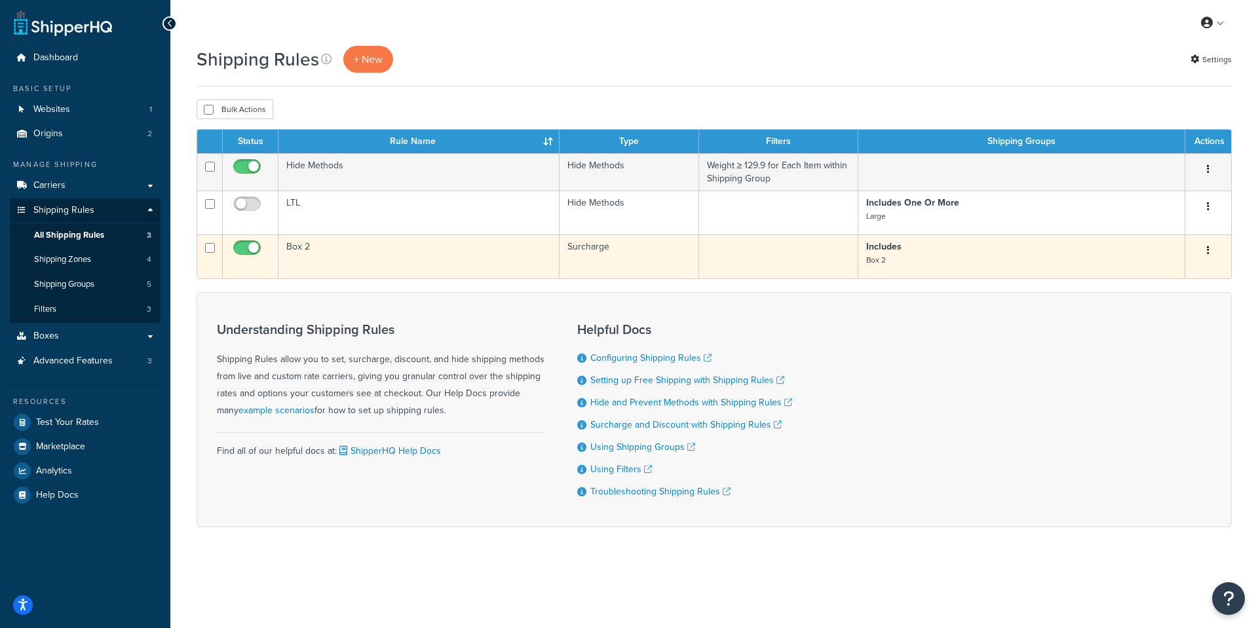
click at [324, 261] on td "Box 2" at bounding box center [418, 257] width 281 height 44
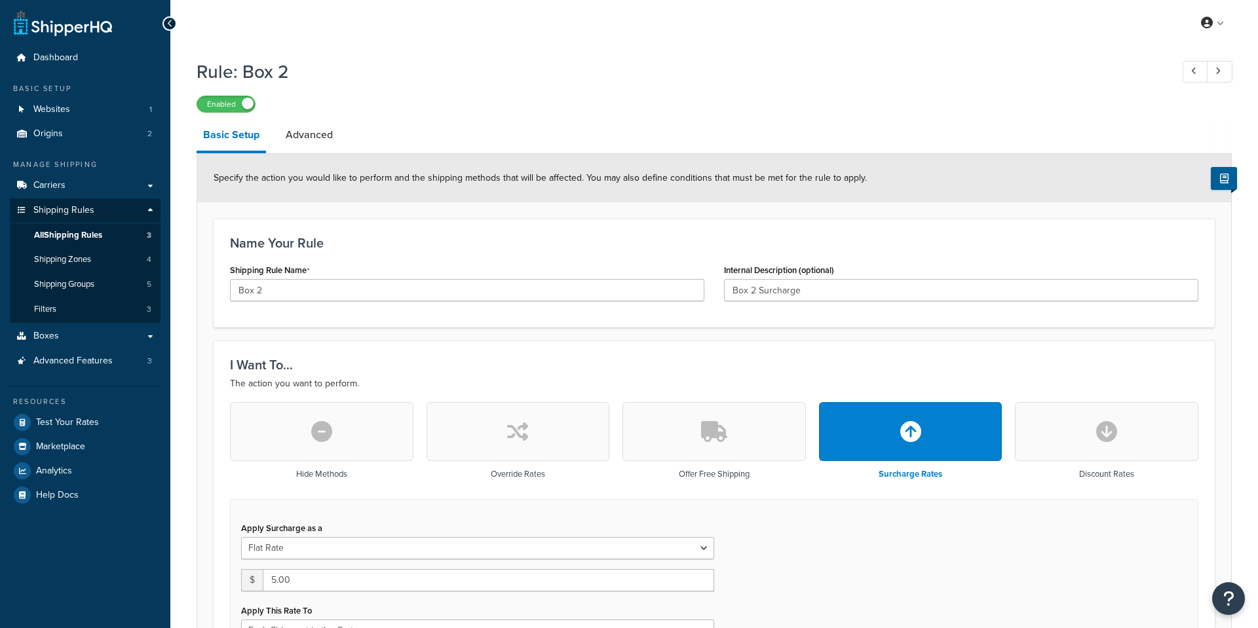
select select "CART"
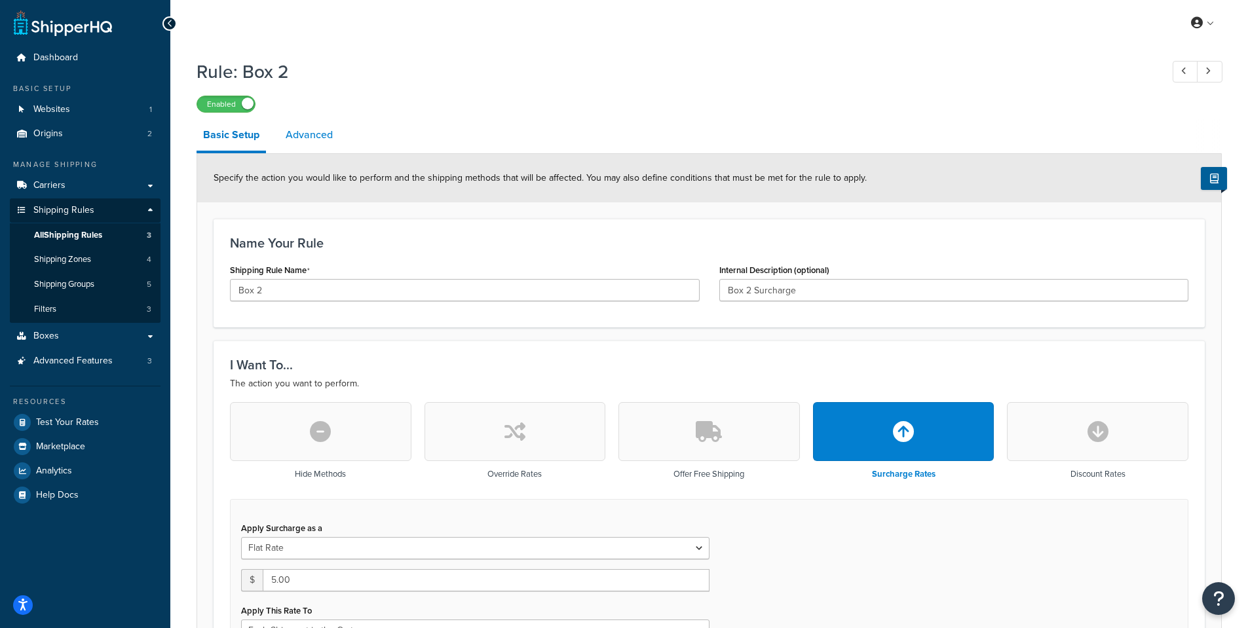
click at [319, 132] on link "Advanced" at bounding box center [309, 134] width 60 height 31
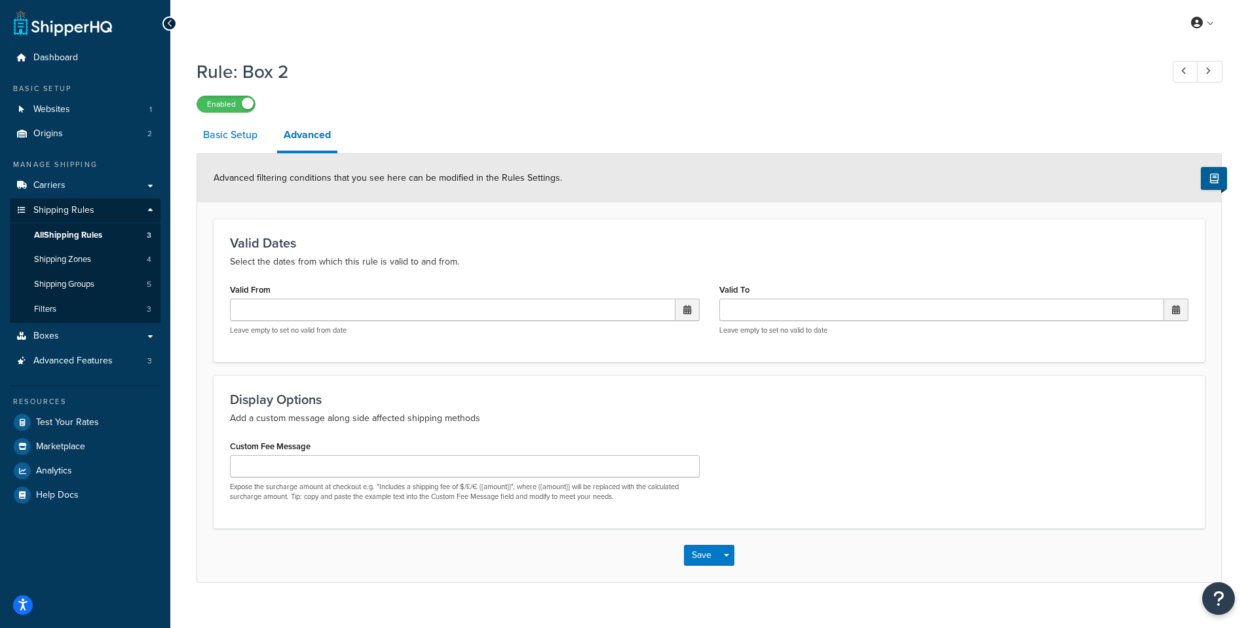
click at [225, 147] on link "Basic Setup" at bounding box center [230, 134] width 67 height 31
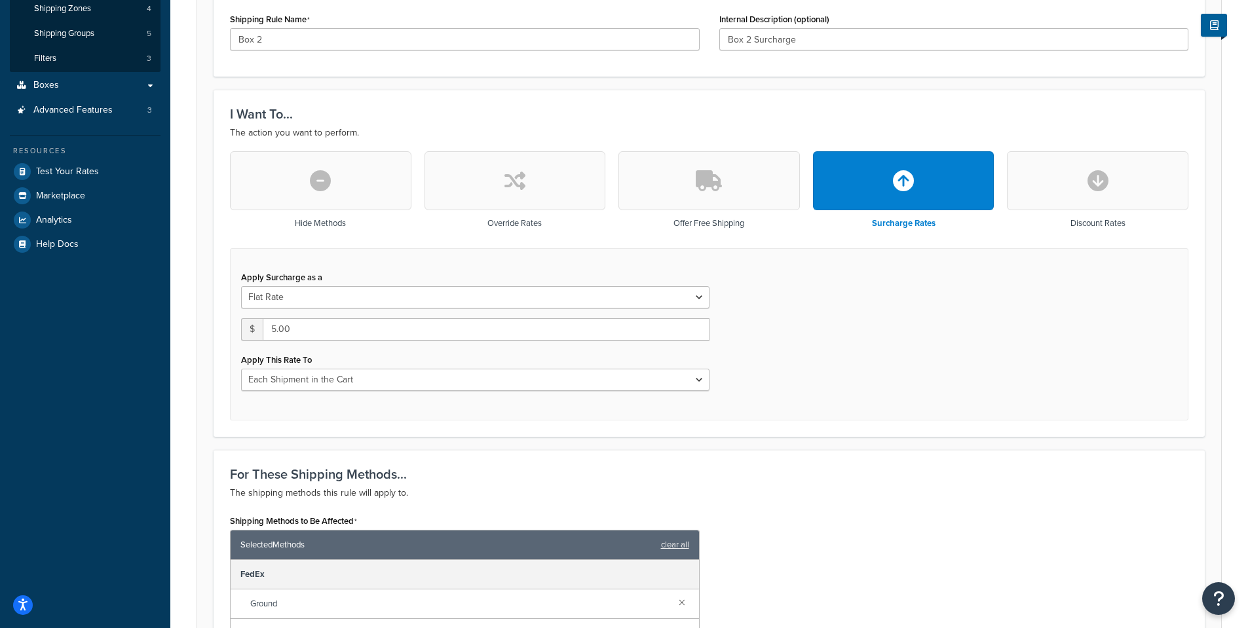
scroll to position [262, 0]
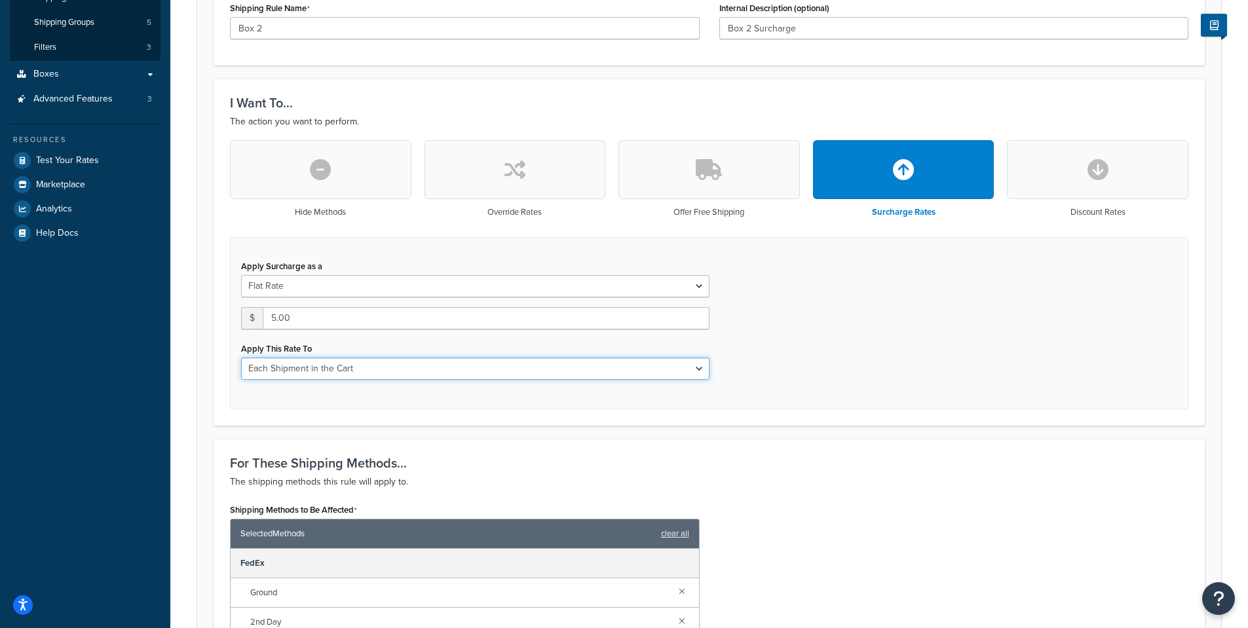
click at [399, 372] on select "Entire Cart Each Shipment in the Cart Each Origin in the Cart Each Shipping Gro…" at bounding box center [475, 369] width 468 height 22
click at [241, 358] on select "Entire Cart Each Shipment in the Cart Each Origin in the Cart Each Shipping Gro…" at bounding box center [475, 369] width 468 height 22
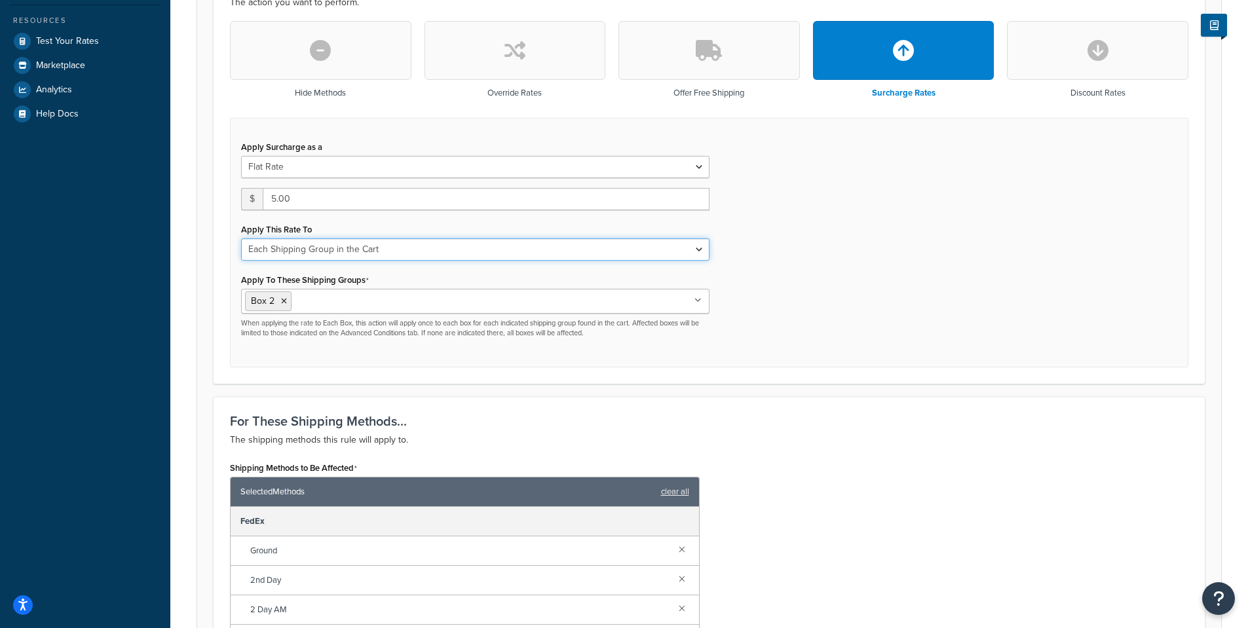
scroll to position [244, 0]
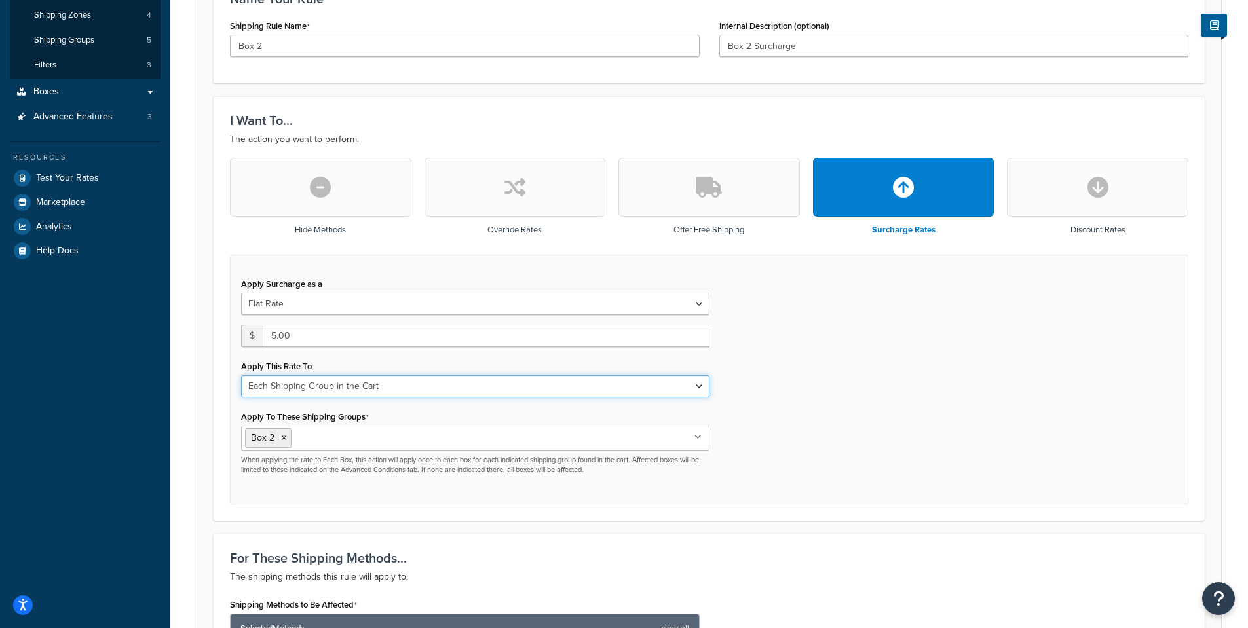
click at [322, 386] on select "Entire Cart Each Shipment in the Cart Each Origin in the Cart Each Shipping Gro…" at bounding box center [475, 386] width 468 height 22
click at [241, 376] on select "Entire Cart Each Shipment in the Cart Each Origin in the Cart Each Shipping Gro…" at bounding box center [475, 386] width 468 height 22
click at [360, 391] on select "Entire Cart Each Shipment in the Cart Each Origin in the Cart Each Shipping Gro…" at bounding box center [475, 386] width 468 height 22
select select "SHIPPING_GROUP"
click at [241, 376] on select "Entire Cart Each Shipment in the Cart Each Origin in the Cart Each Shipping Gro…" at bounding box center [475, 386] width 468 height 22
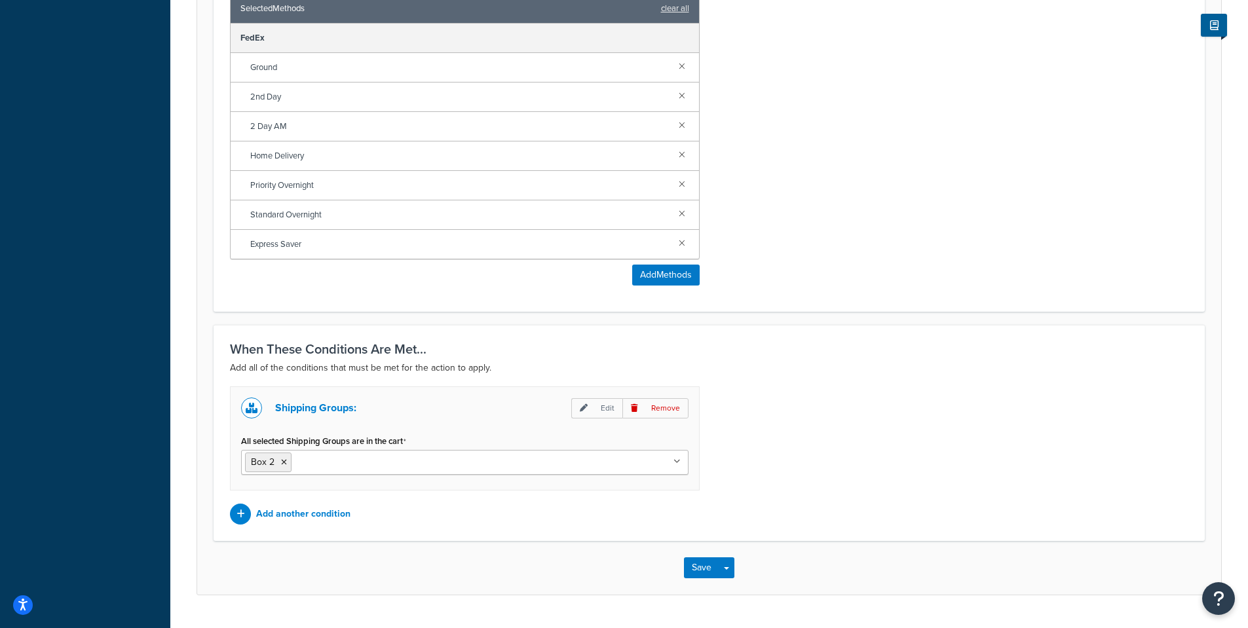
scroll to position [899, 0]
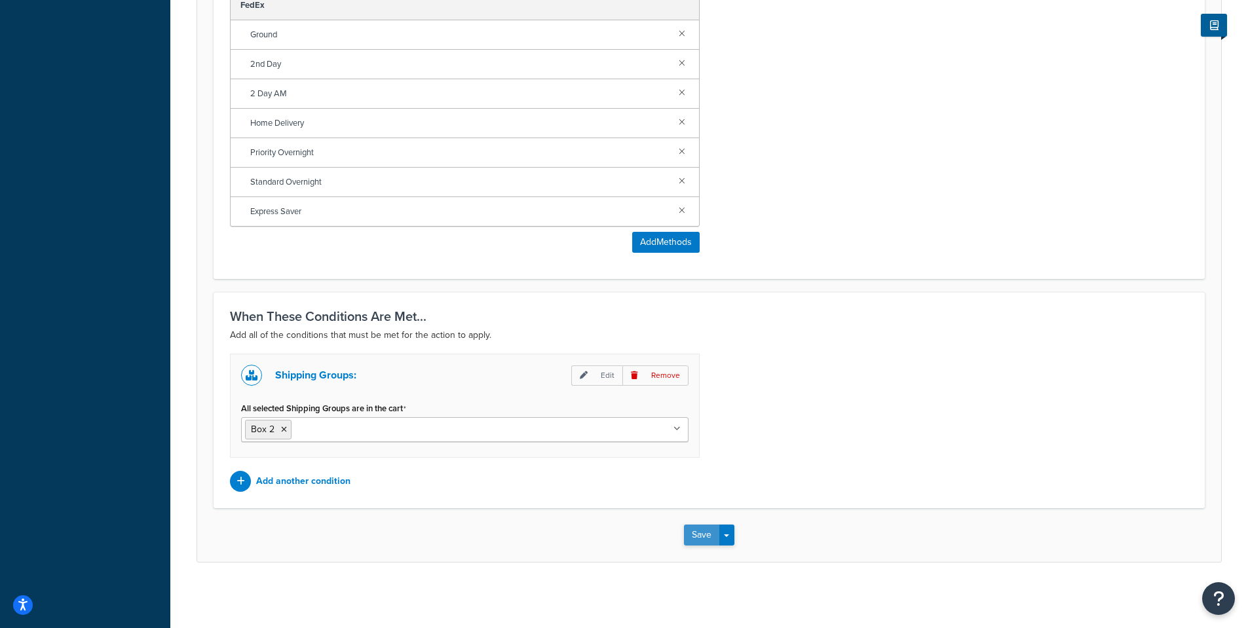
click at [684, 527] on button "Save" at bounding box center [701, 535] width 35 height 21
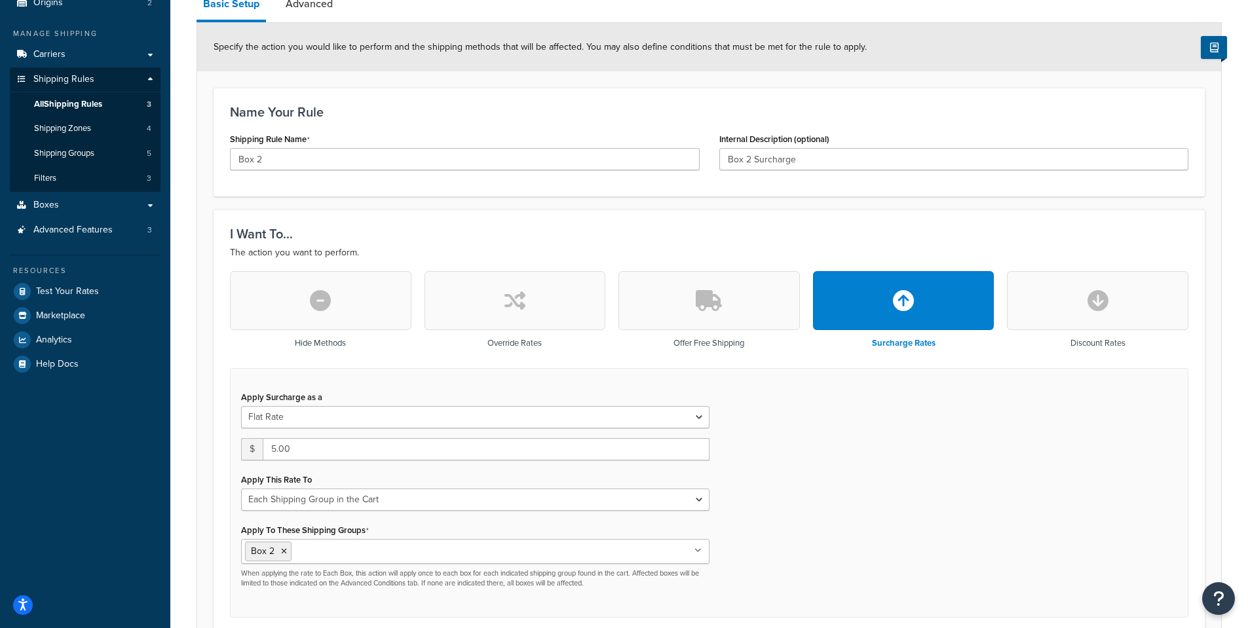
scroll to position [175, 0]
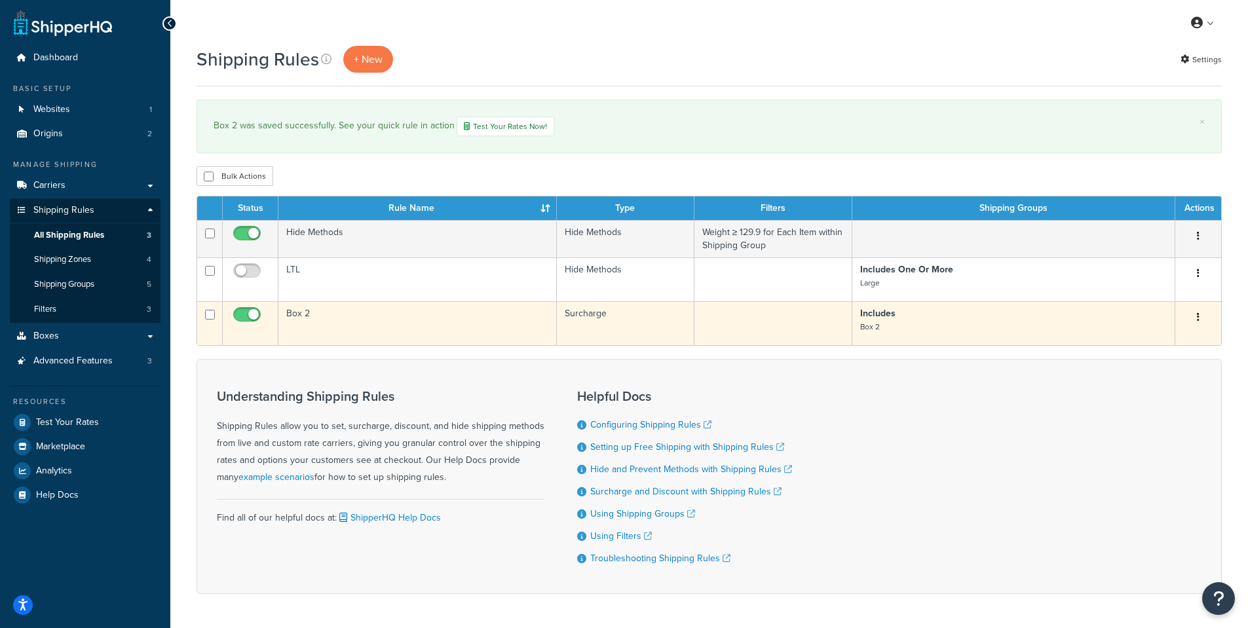
click at [318, 323] on td "Box 2" at bounding box center [417, 323] width 278 height 44
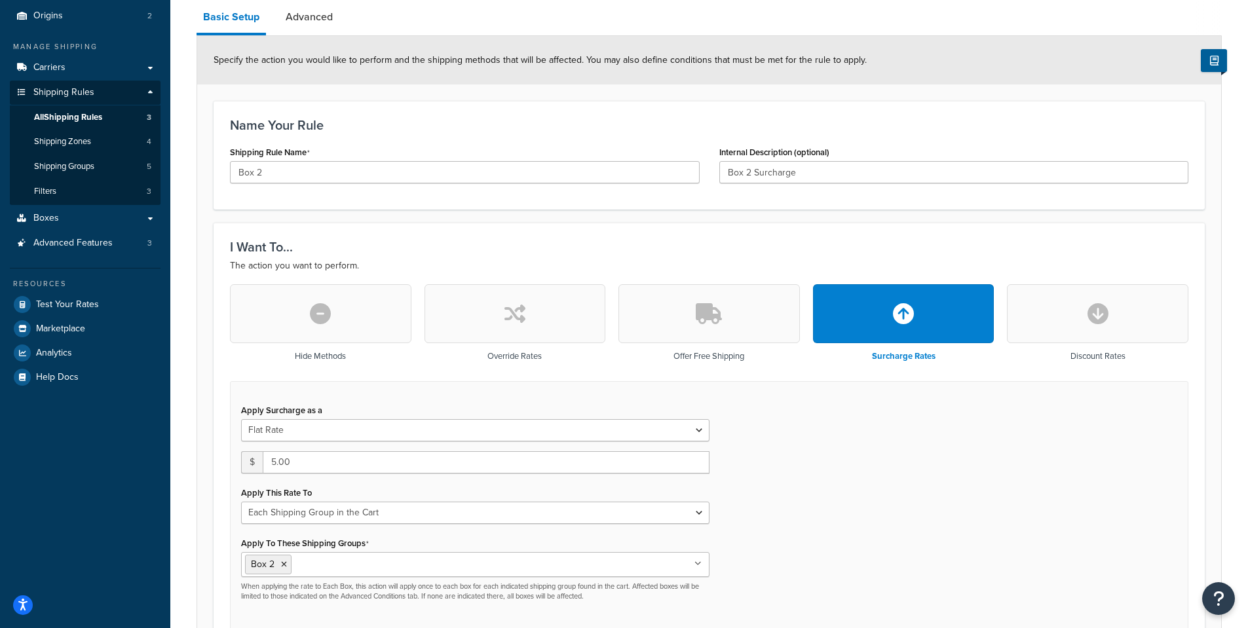
scroll to position [262, 0]
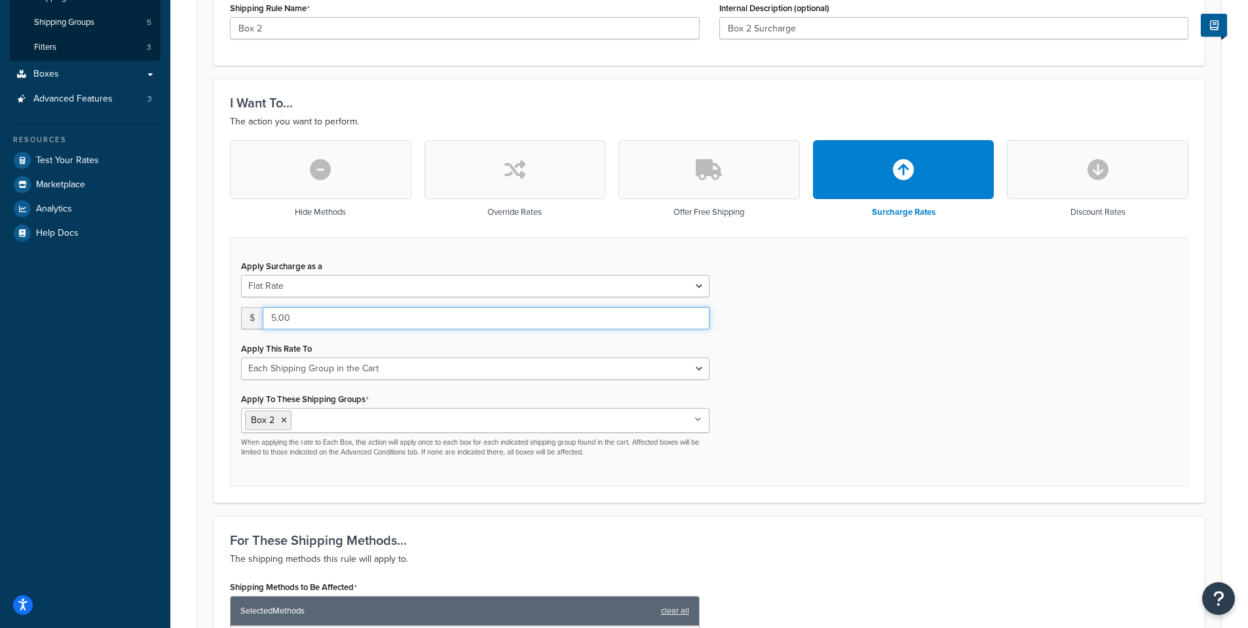
click at [333, 328] on input "5.00" at bounding box center [486, 318] width 447 height 22
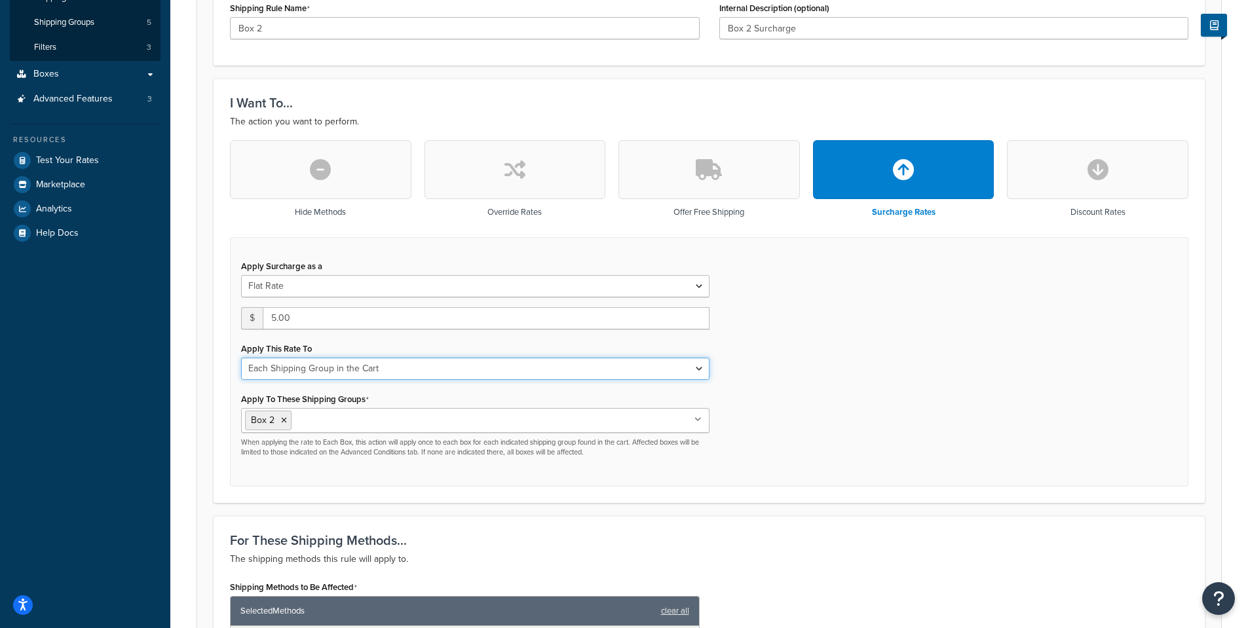
click at [346, 366] on select "Entire Cart Each Shipment in the Cart Each Origin in the Cart Each Shipping Gro…" at bounding box center [475, 369] width 468 height 22
select select "ENTIRE_CART"
click at [241, 358] on select "Entire Cart Each Shipment in the Cart Each Origin in the Cart Each Shipping Gro…" at bounding box center [475, 369] width 468 height 22
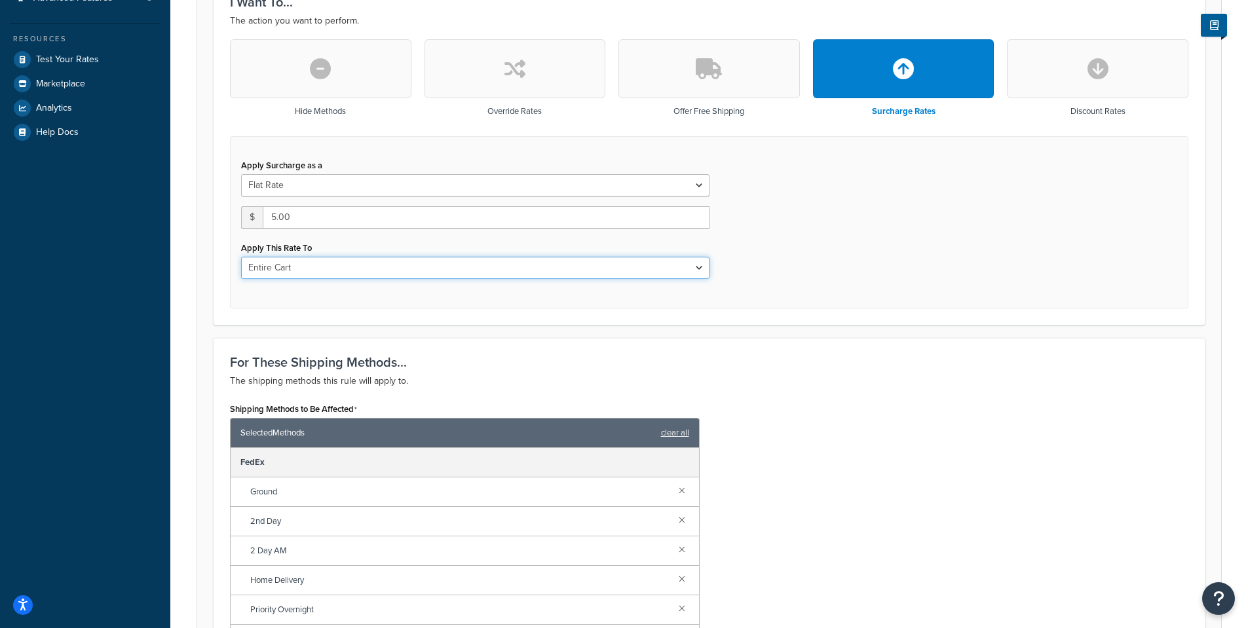
scroll to position [0, 0]
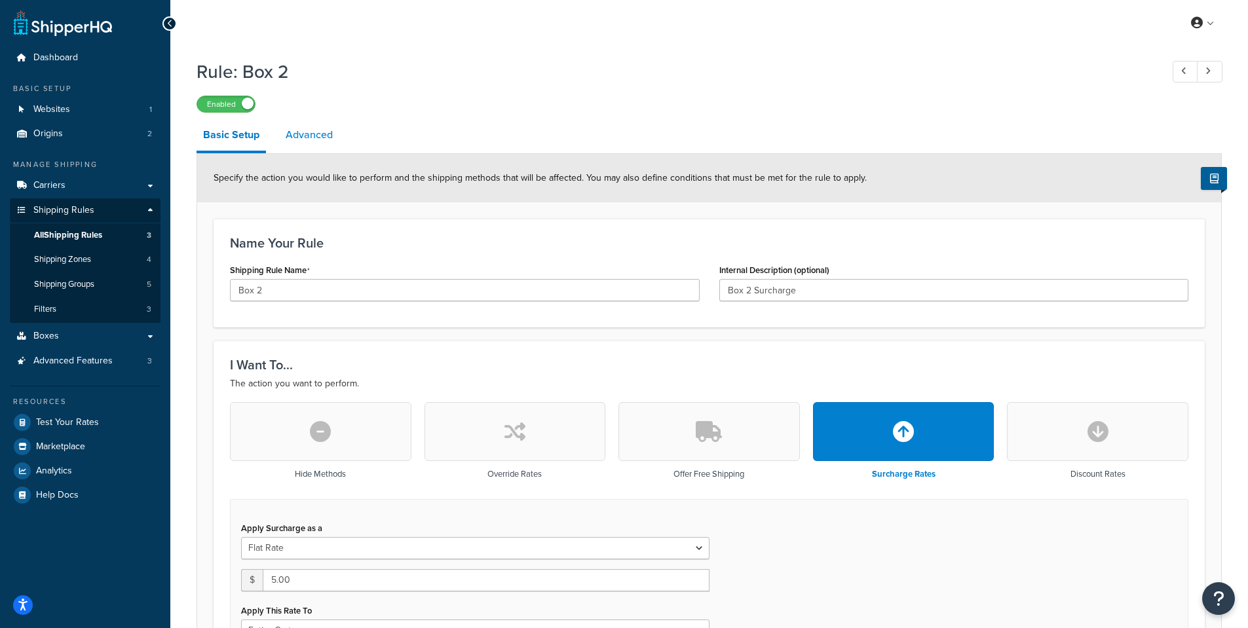
click at [316, 144] on link "Advanced" at bounding box center [309, 134] width 60 height 31
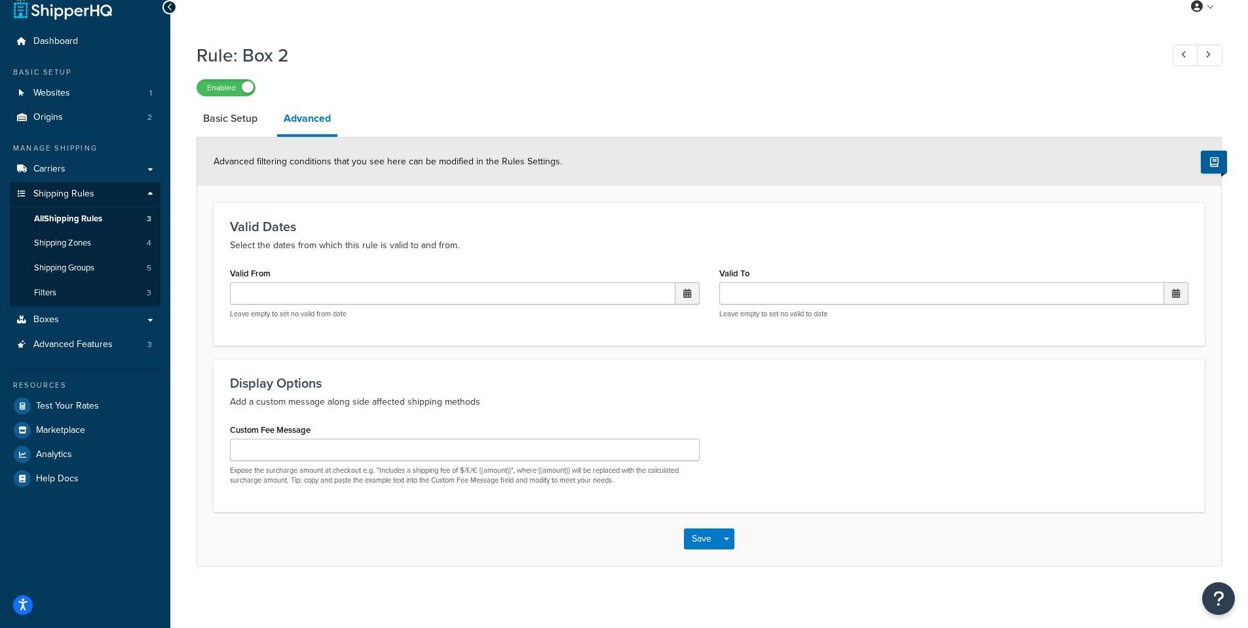
scroll to position [22, 0]
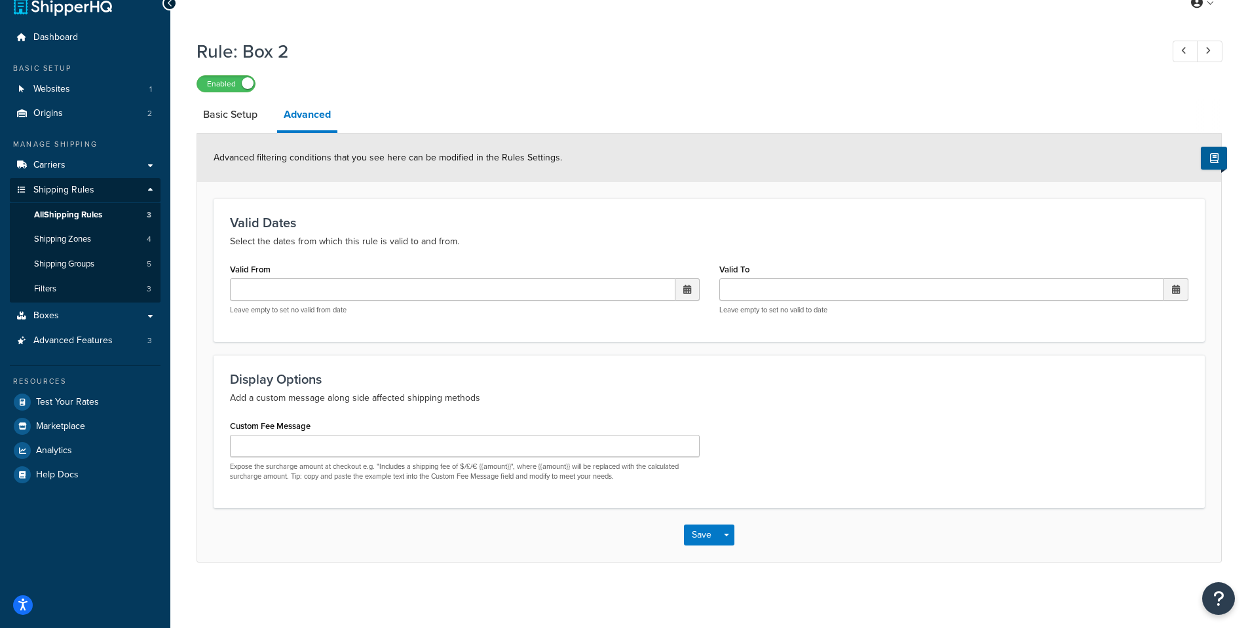
click at [310, 430] on label "Custom Fee Message" at bounding box center [270, 426] width 81 height 10
click at [310, 435] on input "Custom Fee Message" at bounding box center [465, 446] width 470 height 22
type input "A Shipping and Handling Fee has been applied to the order"
click at [704, 538] on button "Save" at bounding box center [701, 535] width 35 height 21
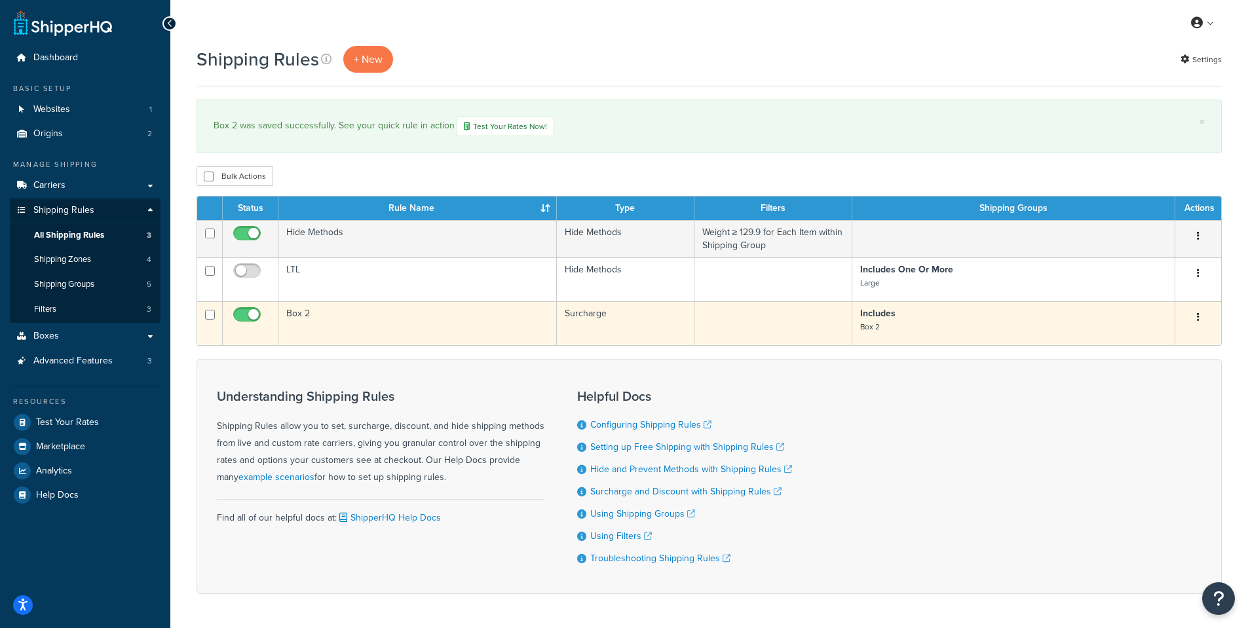
click at [383, 326] on td "Box 2" at bounding box center [417, 323] width 278 height 44
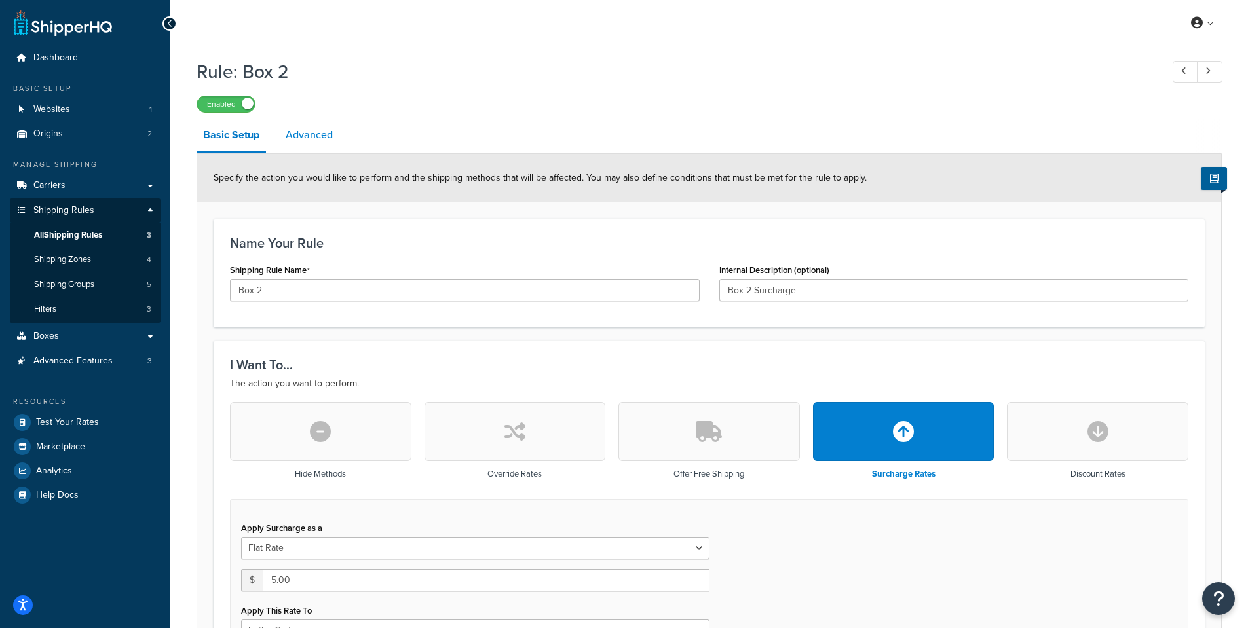
click at [292, 143] on link "Advanced" at bounding box center [309, 134] width 60 height 31
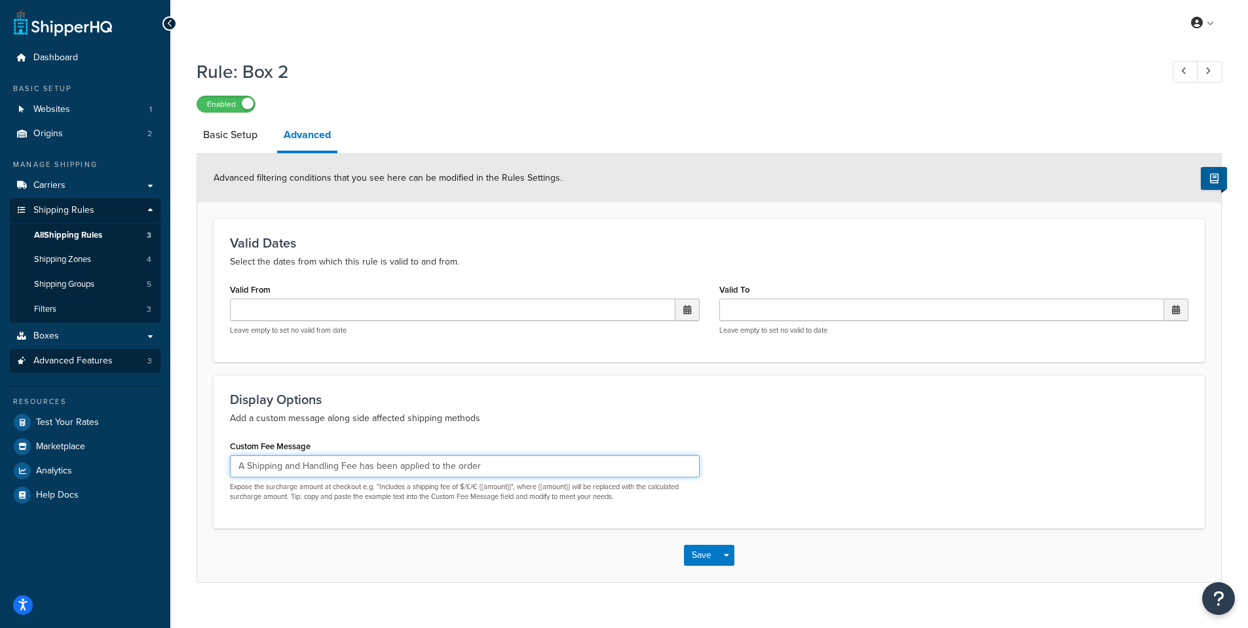
drag, startPoint x: 588, startPoint y: 457, endPoint x: 72, endPoint y: 371, distance: 523.2
click at [72, 371] on div "Dashboard Basic Setup Websites 1 Origins 2 Manage Shipping Carriers Carriers Al…" at bounding box center [624, 324] width 1248 height 649
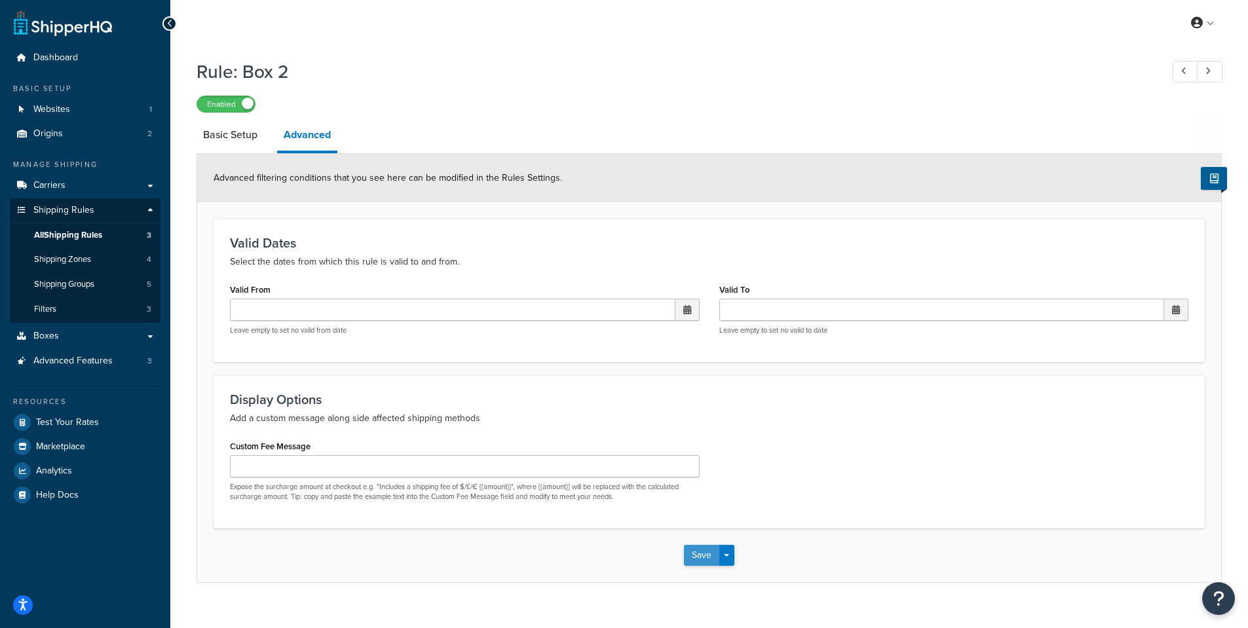
click at [689, 561] on button "Save" at bounding box center [701, 555] width 35 height 21
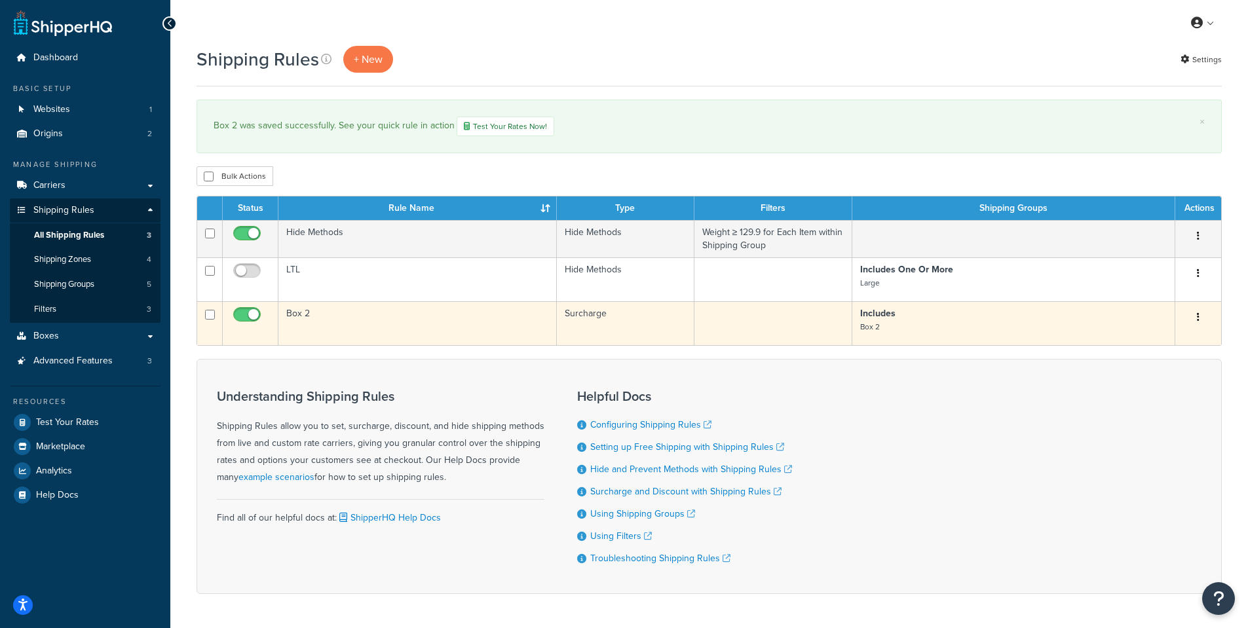
click at [250, 312] on input "checkbox" at bounding box center [249, 318] width 36 height 16
checkbox input "false"
